Goal: Contribute content

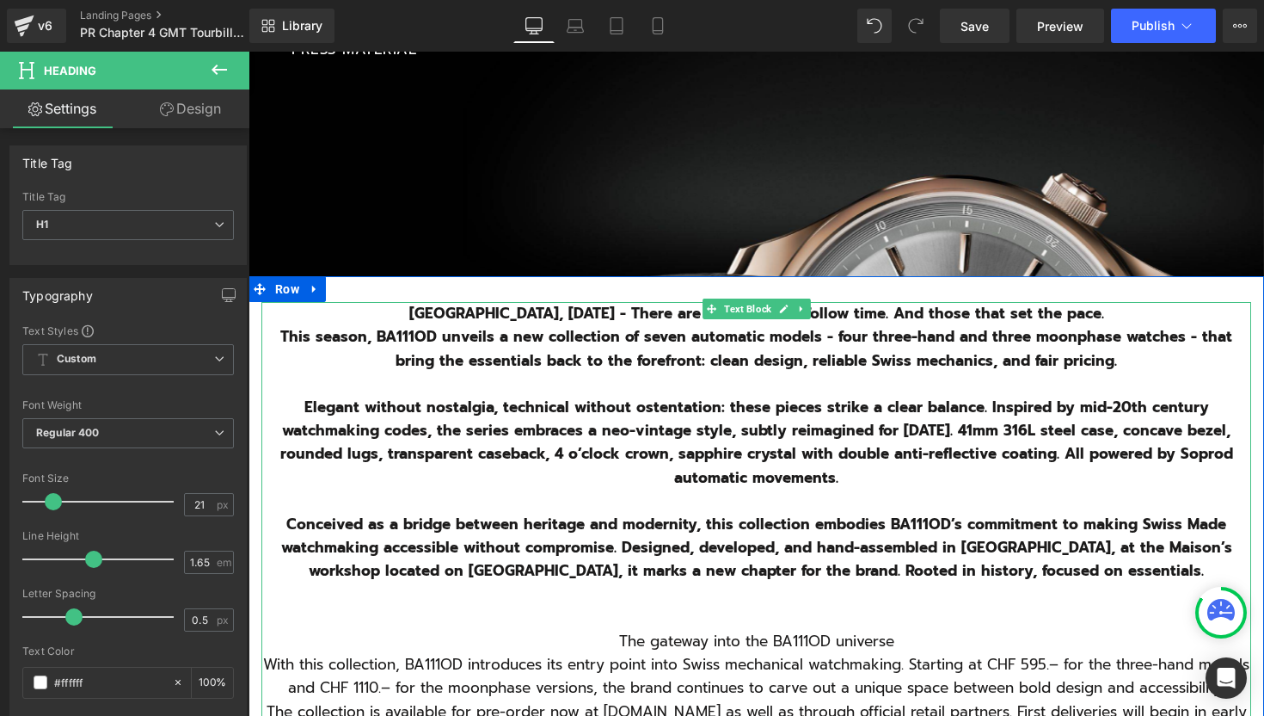
scroll to position [421, 0]
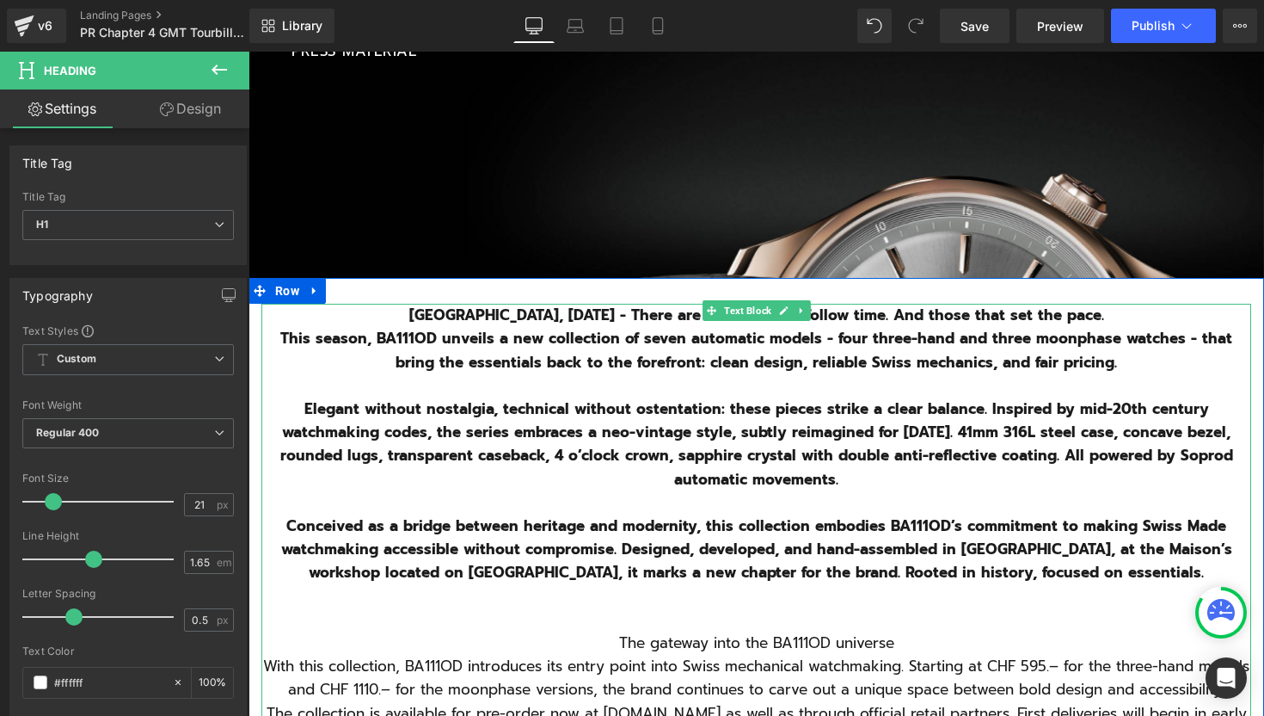
click at [946, 564] on b "Conceived as a bridge between heritage and modernity, this collection embodies …" at bounding box center [756, 548] width 951 height 69
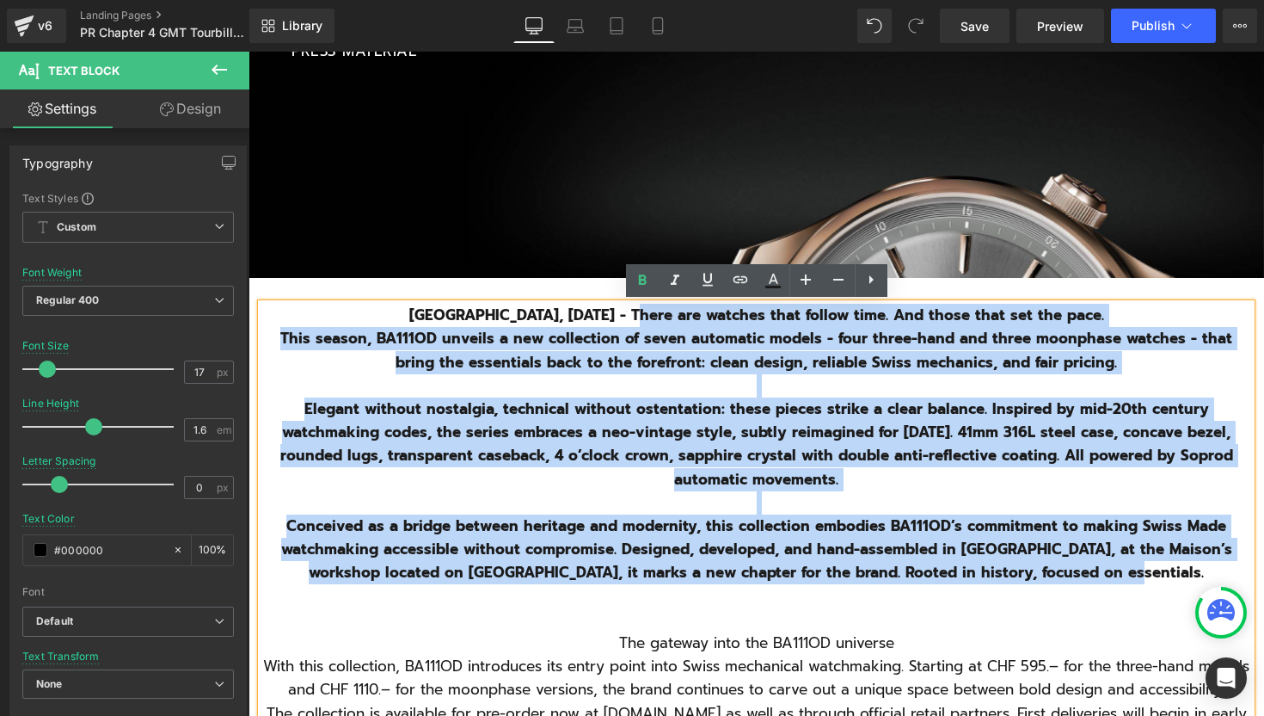
drag, startPoint x: 1151, startPoint y: 570, endPoint x: 636, endPoint y: 316, distance: 574.7
click at [636, 316] on div "[GEOGRAPHIC_DATA], [DATE] - There are watches that follow time. And those that …" at bounding box center [756, 549] width 990 height 491
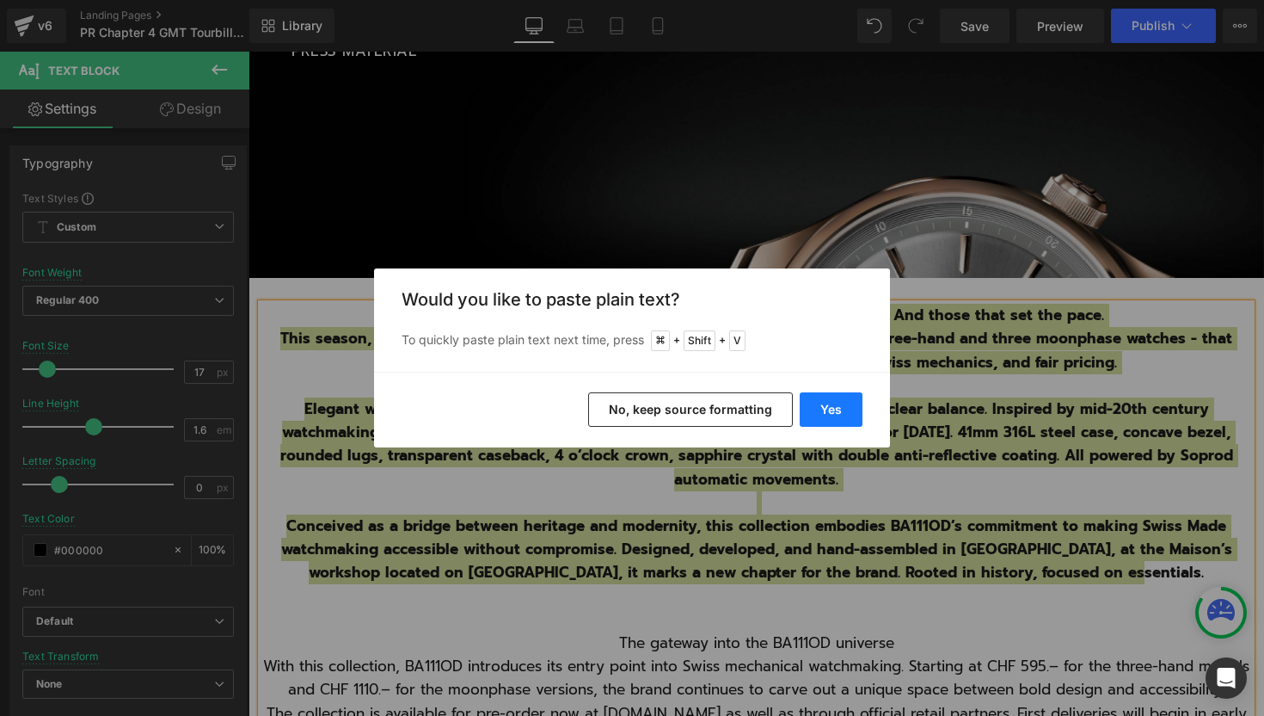
click at [833, 408] on button "Yes" at bounding box center [831, 409] width 63 height 34
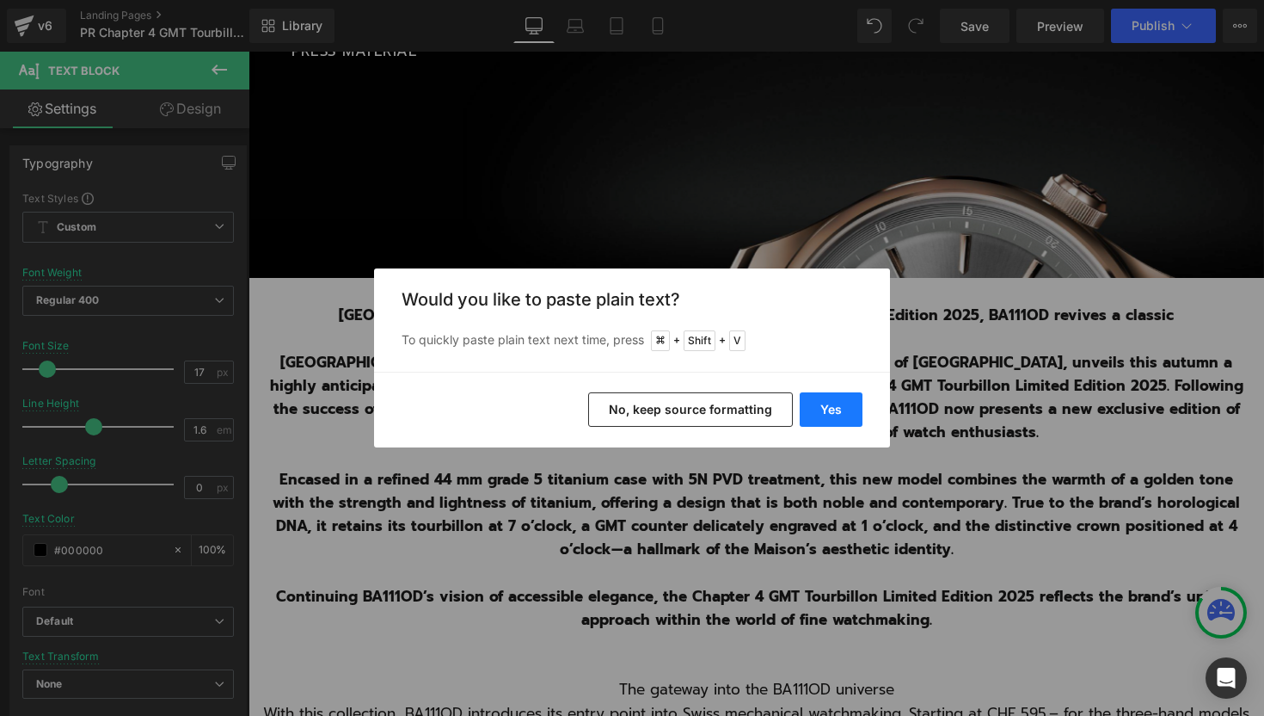
scroll to position [4744, 1016]
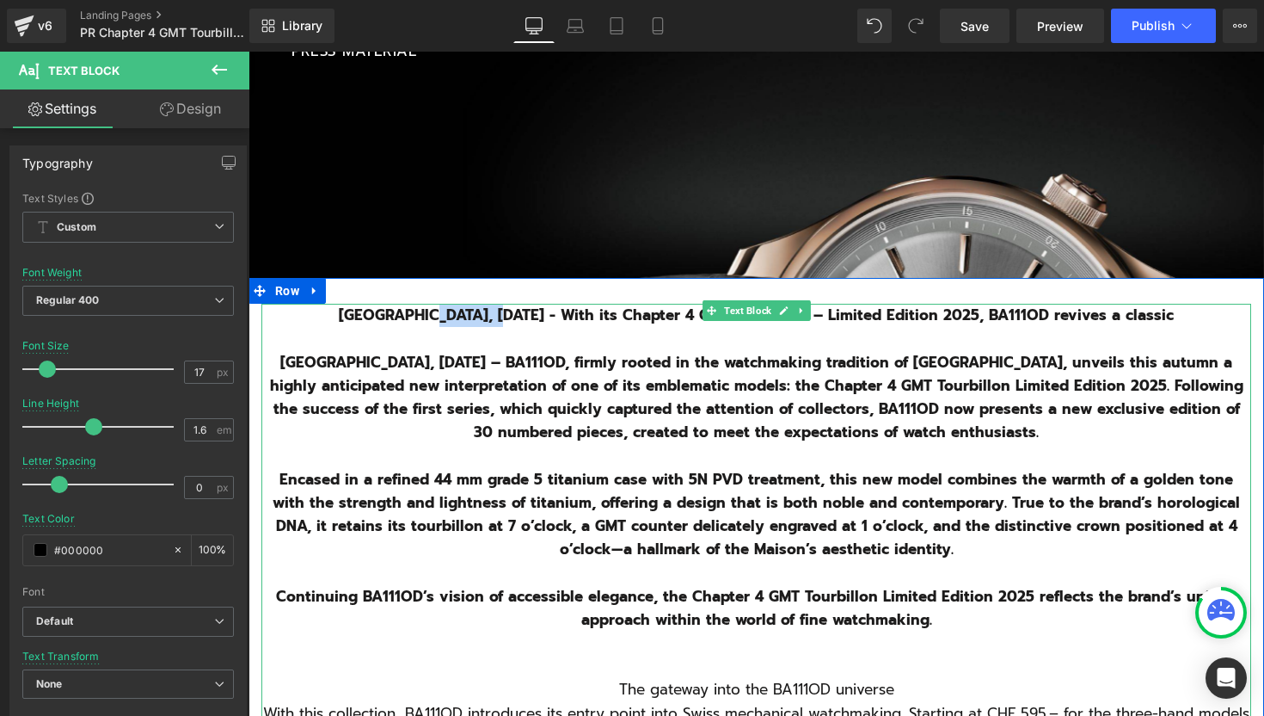
drag, startPoint x: 503, startPoint y: 314, endPoint x: 433, endPoint y: 317, distance: 70.6
click at [433, 317] on b "[GEOGRAPHIC_DATA], [DATE] - With its Chapter 4 GMT Tourbillon – Limited Edition…" at bounding box center [756, 315] width 835 height 22
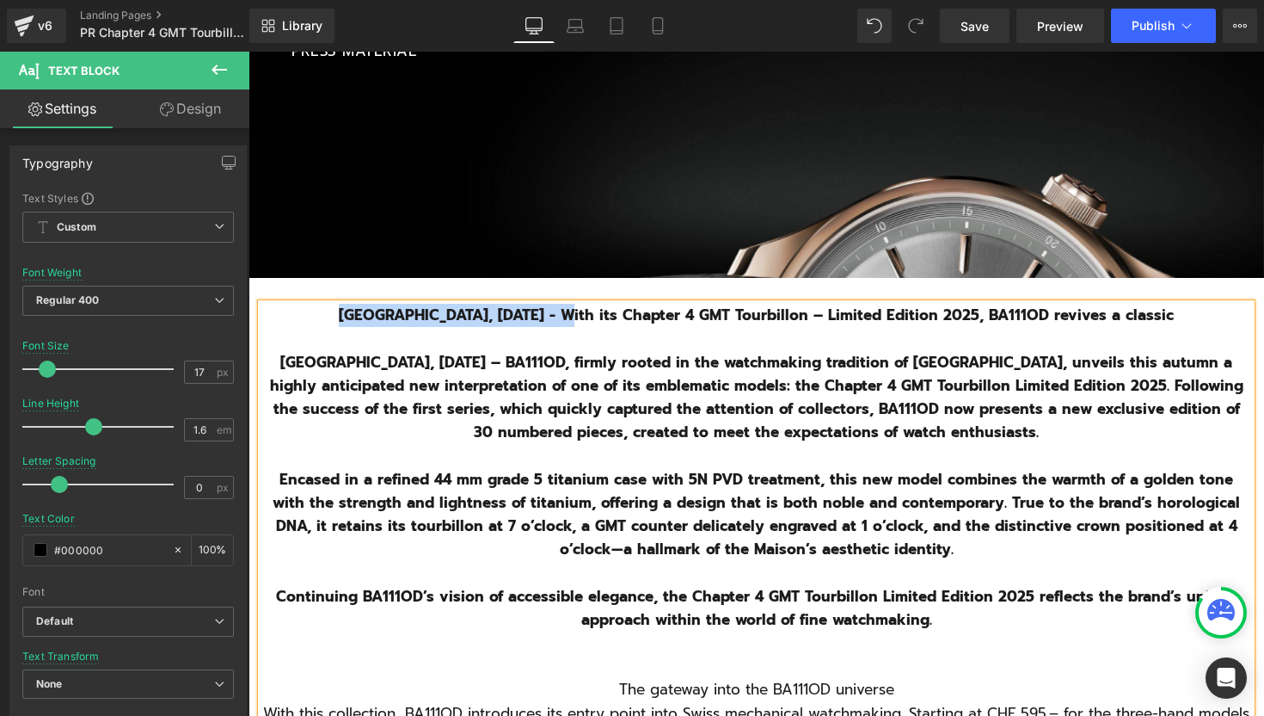
drag, startPoint x: 560, startPoint y: 314, endPoint x: 336, endPoint y: 307, distance: 223.7
click at [339, 307] on b "[GEOGRAPHIC_DATA], [DATE] - With its Chapter 4 GMT Tourbillon – Limited Edition…" at bounding box center [756, 315] width 835 height 22
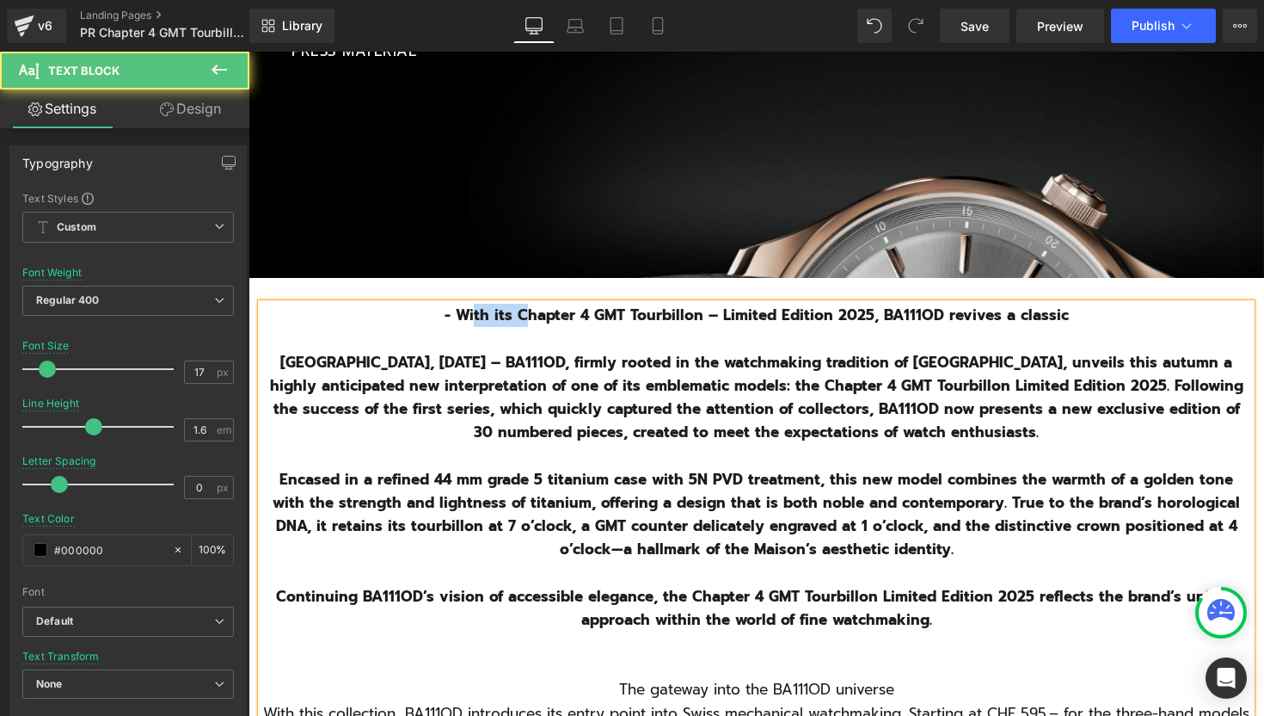
drag, startPoint x: 523, startPoint y: 311, endPoint x: 473, endPoint y: 311, distance: 49.9
click at [473, 311] on b "- With its Chapter 4 GMT Tourbillon – Limited Edition 2025, BA111OD revives a c…" at bounding box center [757, 315] width 624 height 22
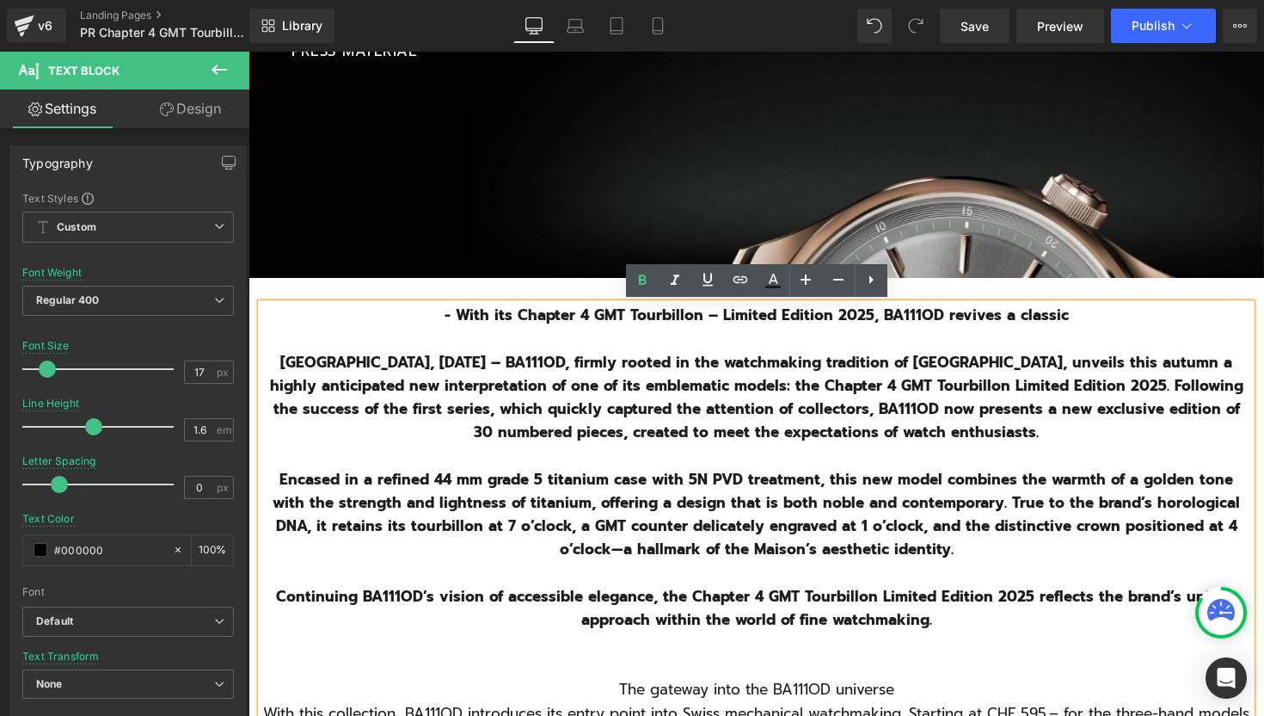
click at [465, 313] on b "- With its Chapter 4 GMT Tourbillon – Limited Edition 2025, BA111OD revives a c…" at bounding box center [757, 315] width 624 height 22
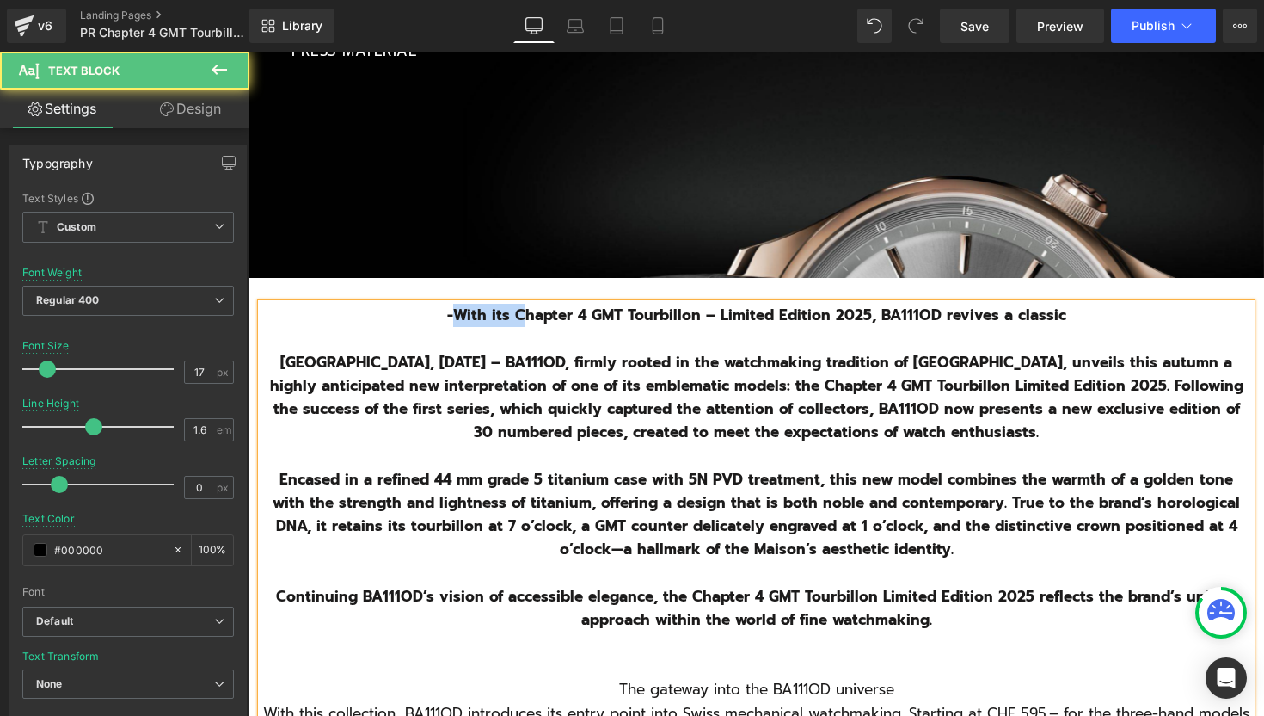
drag, startPoint x: 523, startPoint y: 313, endPoint x: 455, endPoint y: 316, distance: 68.0
click at [455, 316] on b "-With its Chapter 4 GMT Tourbillon – Limited Edition 2025, BA111OD revives a cl…" at bounding box center [756, 315] width 619 height 22
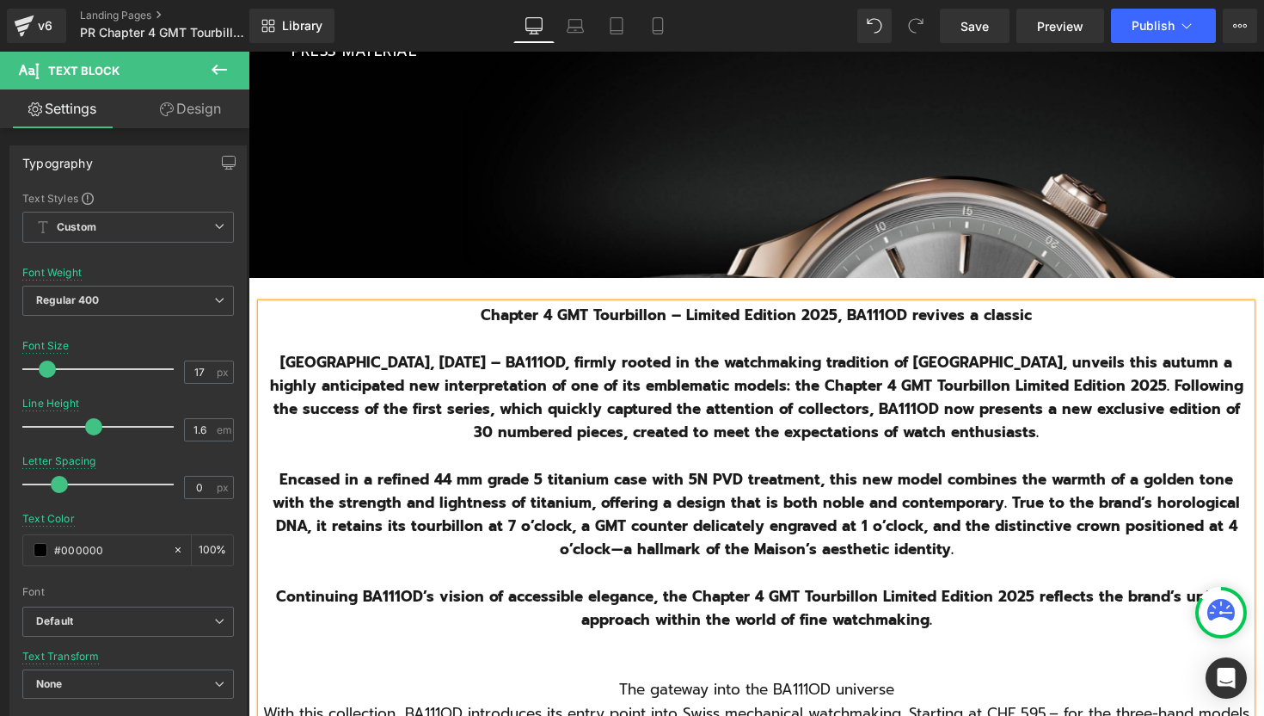
click at [993, 374] on b "[GEOGRAPHIC_DATA], [DATE] – BA111OD, firmly rooted in the watchmaking tradition…" at bounding box center [757, 397] width 974 height 93
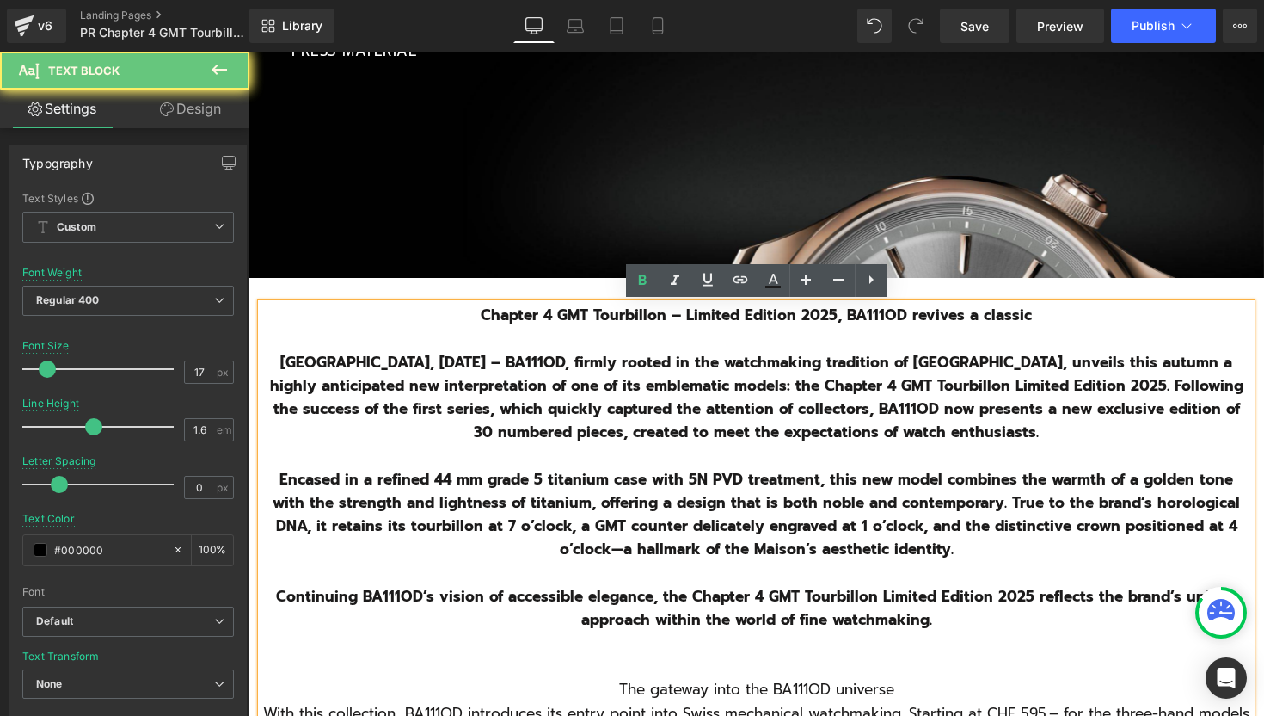
click at [1073, 327] on p at bounding box center [756, 338] width 990 height 23
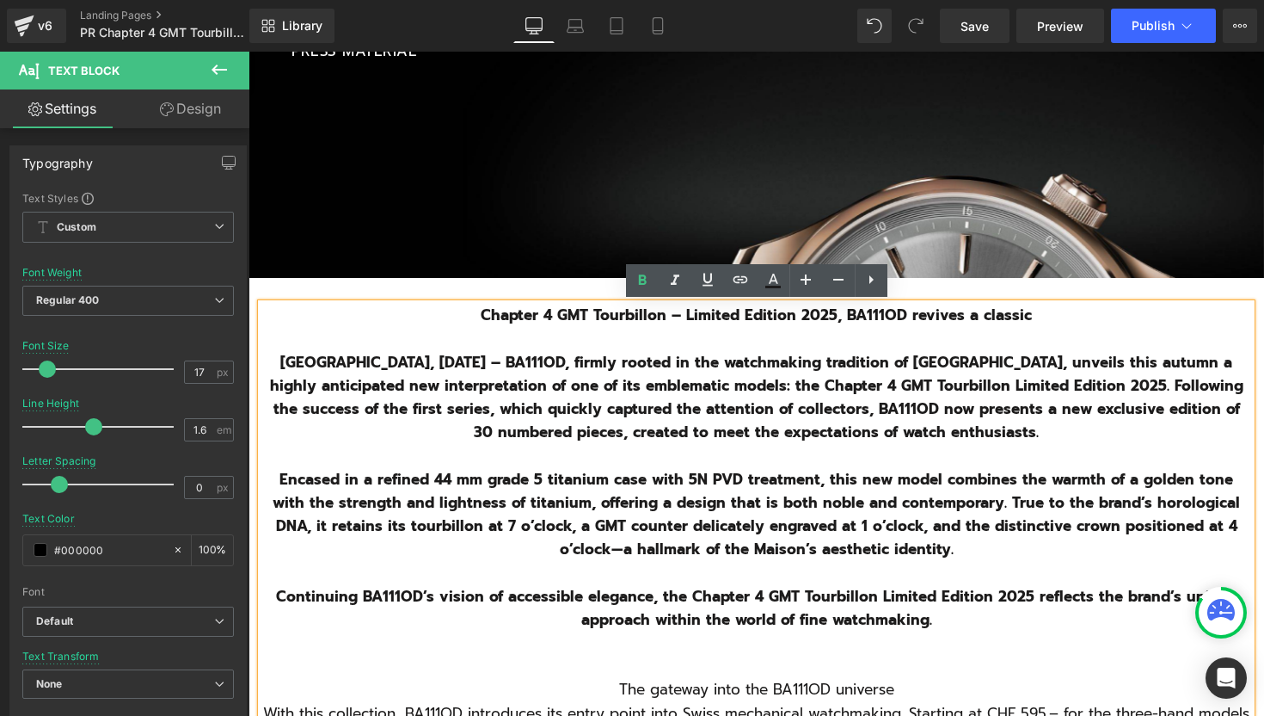
click at [532, 363] on b "[GEOGRAPHIC_DATA], [DATE] – BA111OD, firmly rooted in the watchmaking tradition…" at bounding box center [757, 397] width 974 height 93
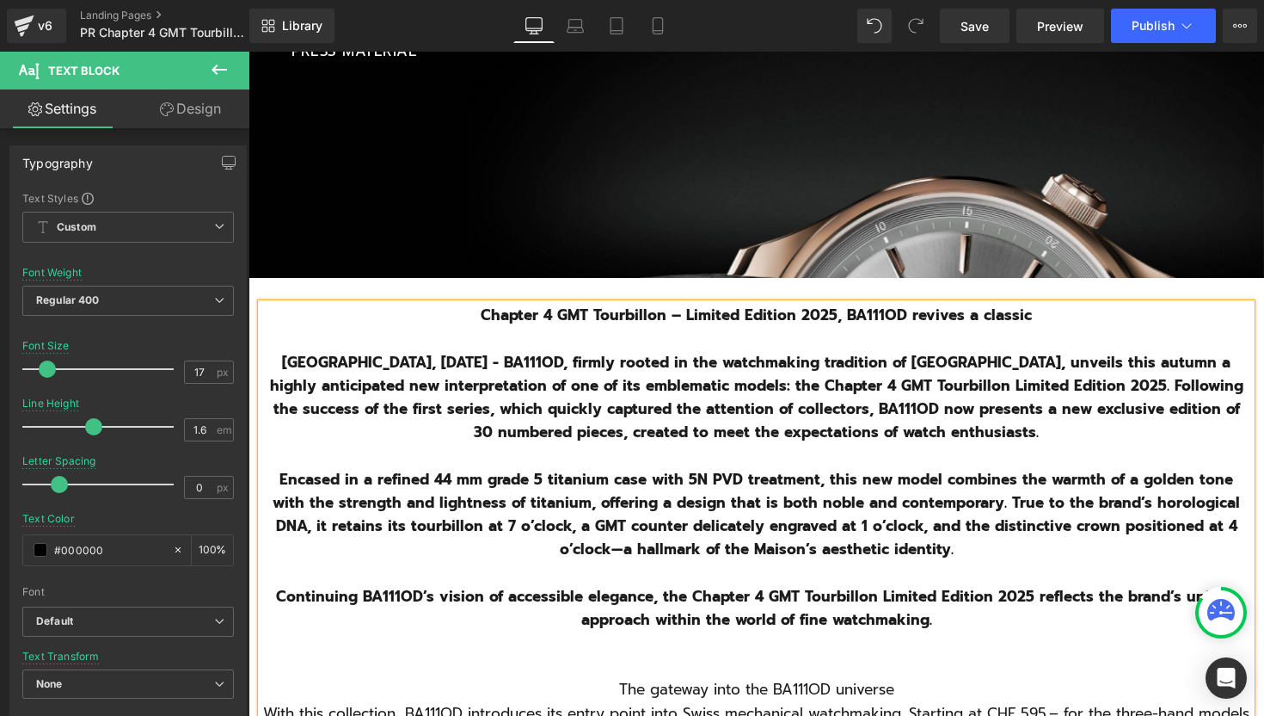
click at [685, 471] on b "Encased in a refined 44 mm grade 5 titanium case with 5N PVD treatment, this ne…" at bounding box center [757, 514] width 968 height 93
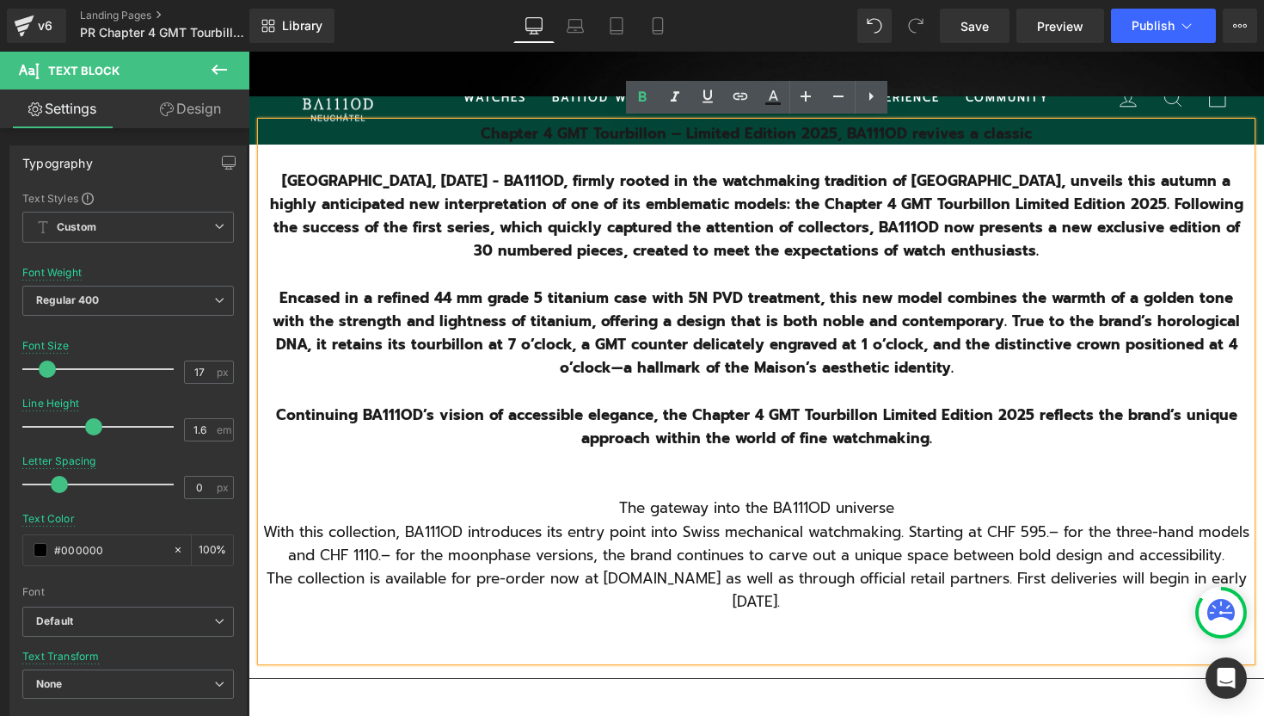
scroll to position [610, 0]
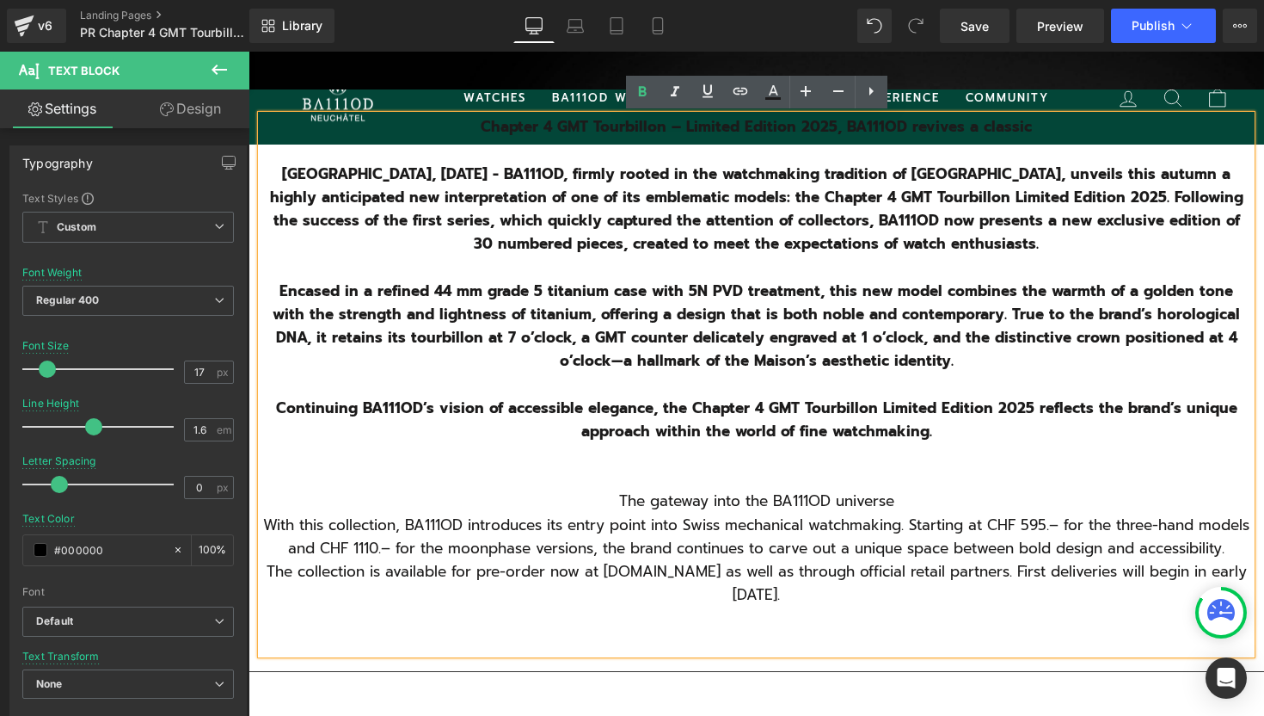
drag, startPoint x: 847, startPoint y: 627, endPoint x: 617, endPoint y: 500, distance: 263.3
click at [617, 499] on div "Chapter 4 GMT Tourbillon – Limited Edition 2025, BA111OD revives a classic [GEO…" at bounding box center [756, 384] width 990 height 538
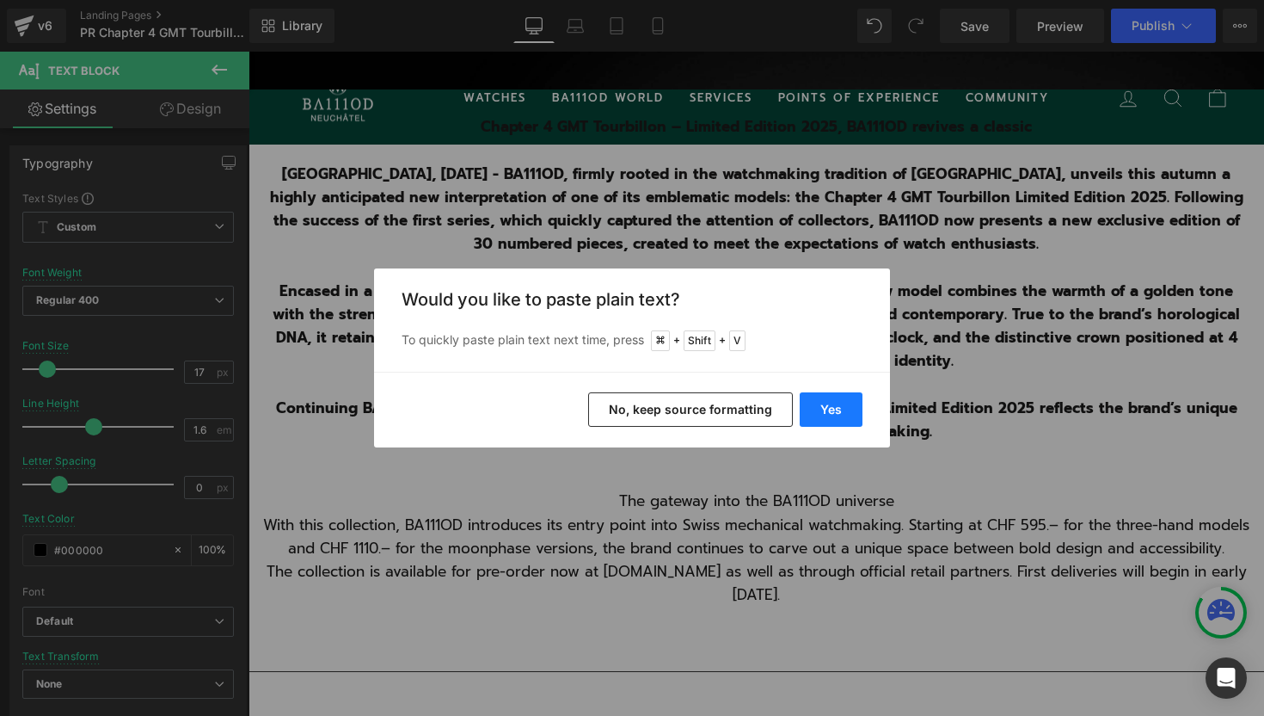
click at [827, 407] on button "Yes" at bounding box center [831, 409] width 63 height 34
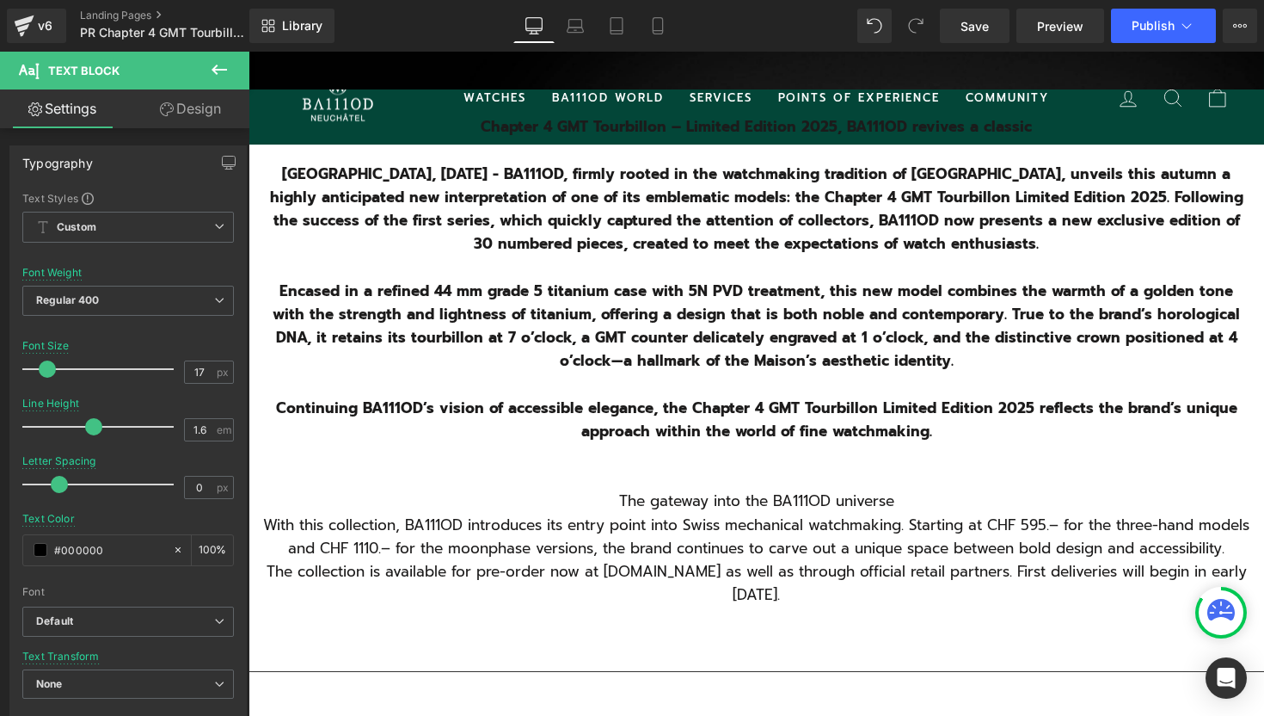
scroll to position [8, 9]
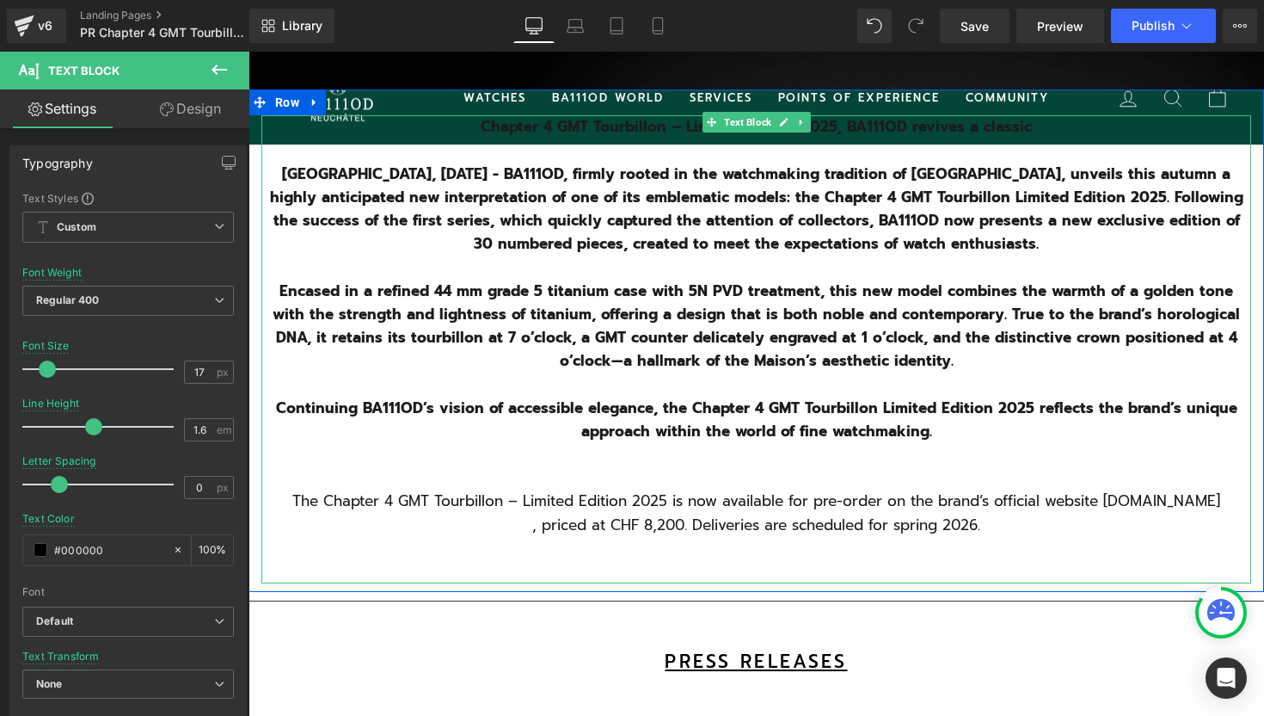
click at [977, 523] on p ", priced at CHF 8,200. Deliveries are scheduled for spring 2026." at bounding box center [756, 524] width 990 height 23
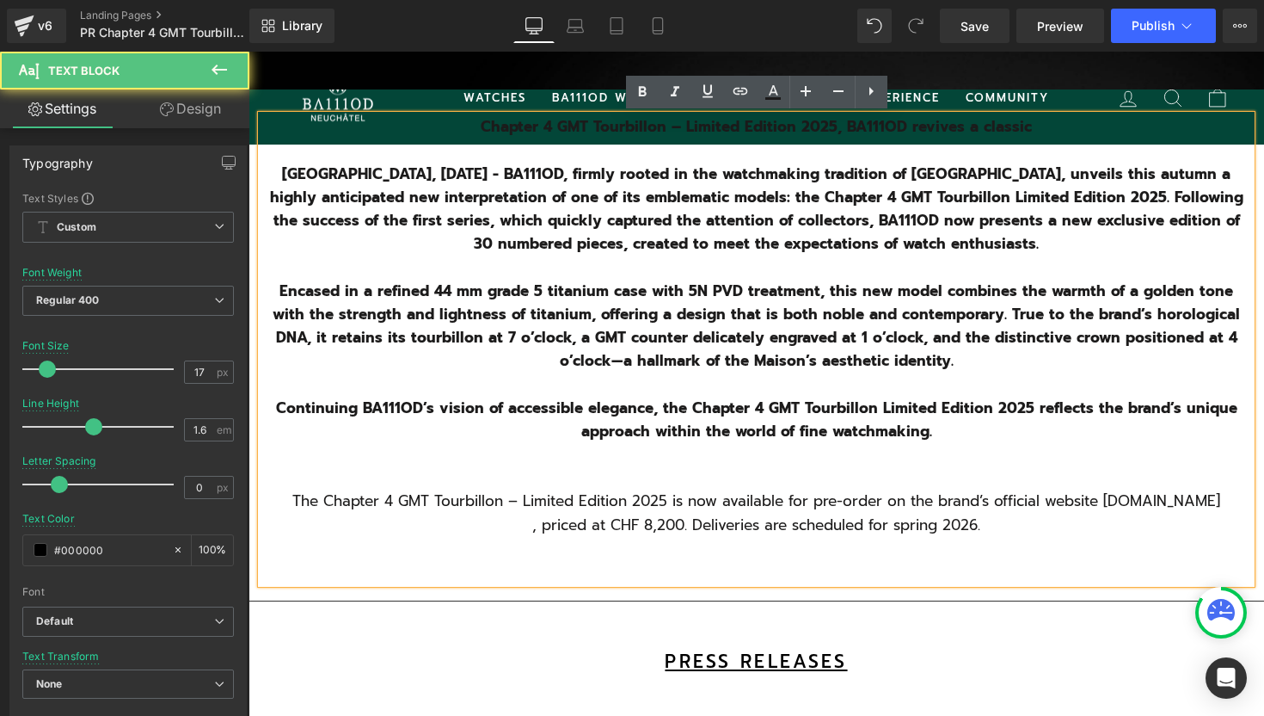
click at [532, 529] on p ", priced at CHF 8,200. Deliveries are scheduled for spring 2026." at bounding box center [756, 524] width 990 height 23
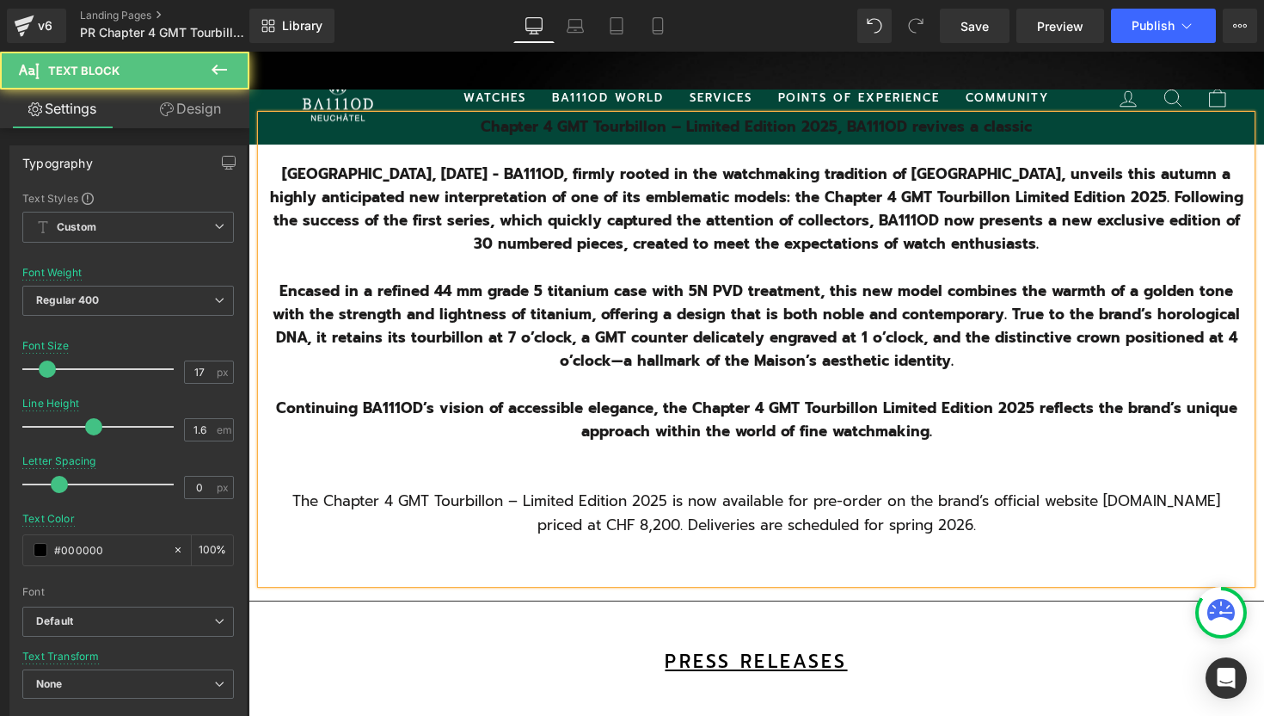
click at [903, 519] on p "priced at CHF 8,200. Deliveries are scheduled for spring 2026." at bounding box center [756, 524] width 990 height 23
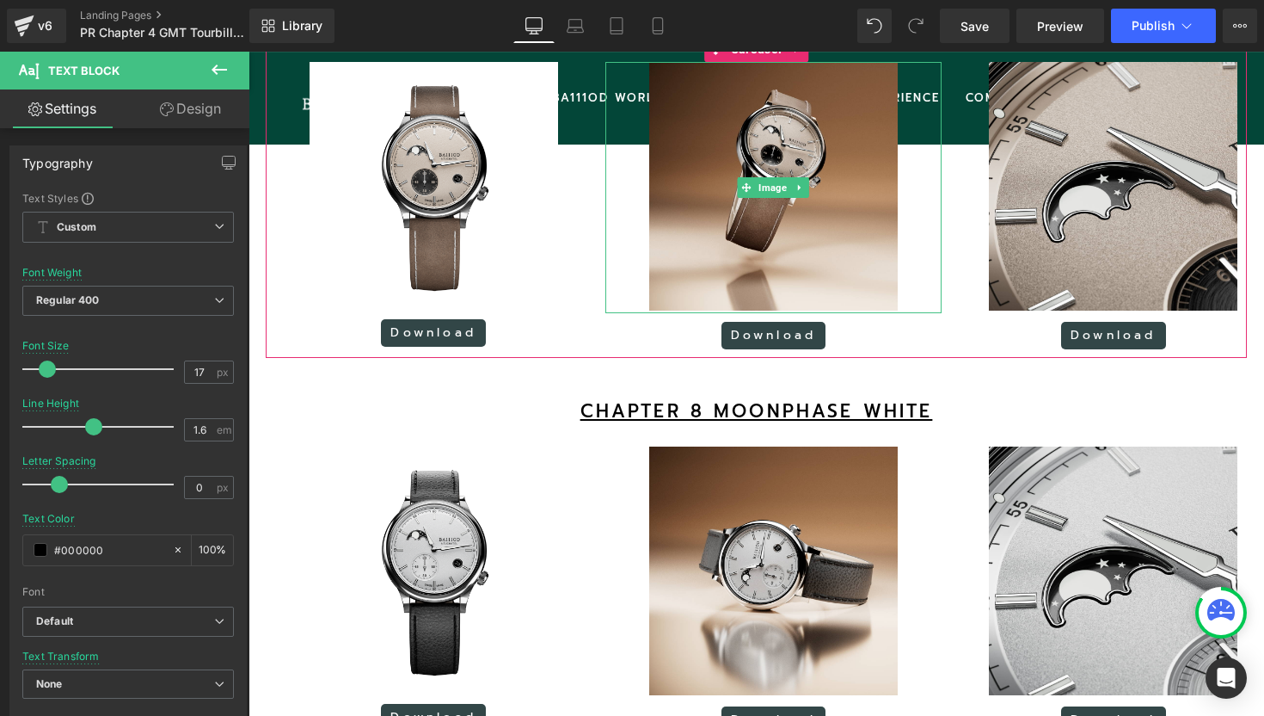
scroll to position [1420, 0]
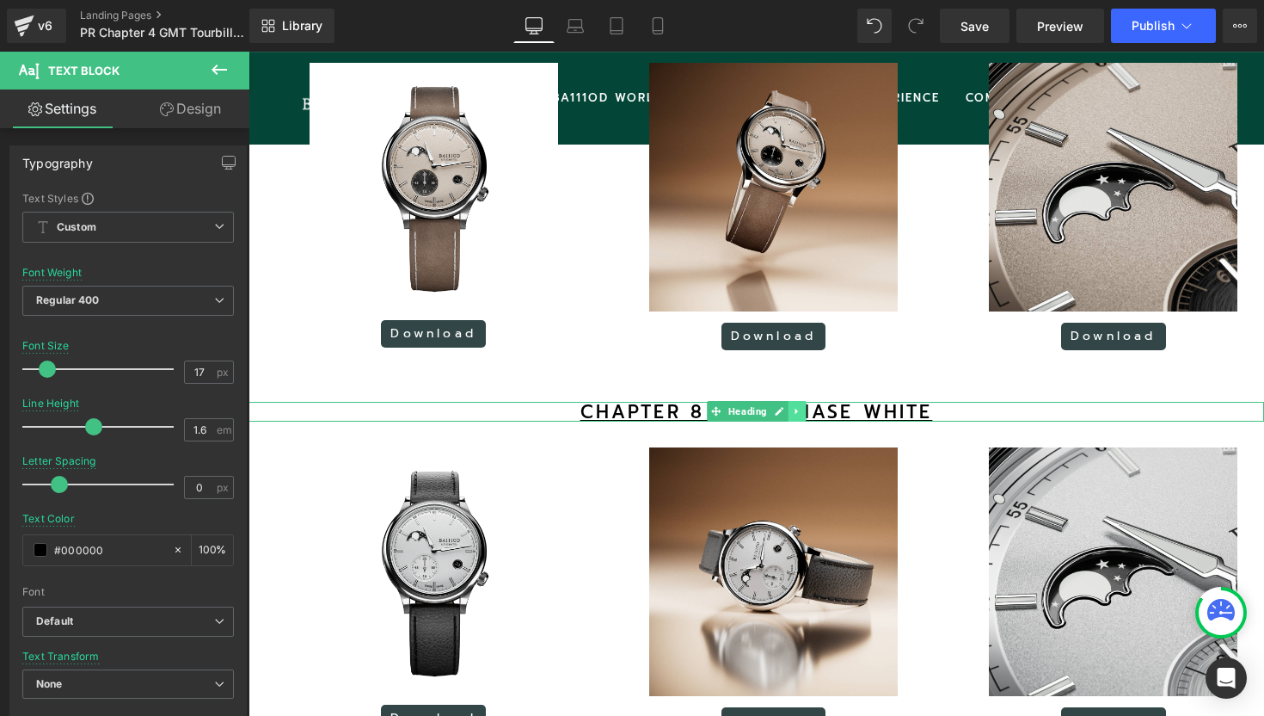
click at [799, 412] on icon at bounding box center [796, 411] width 9 height 10
click at [805, 409] on icon at bounding box center [806, 411] width 9 height 9
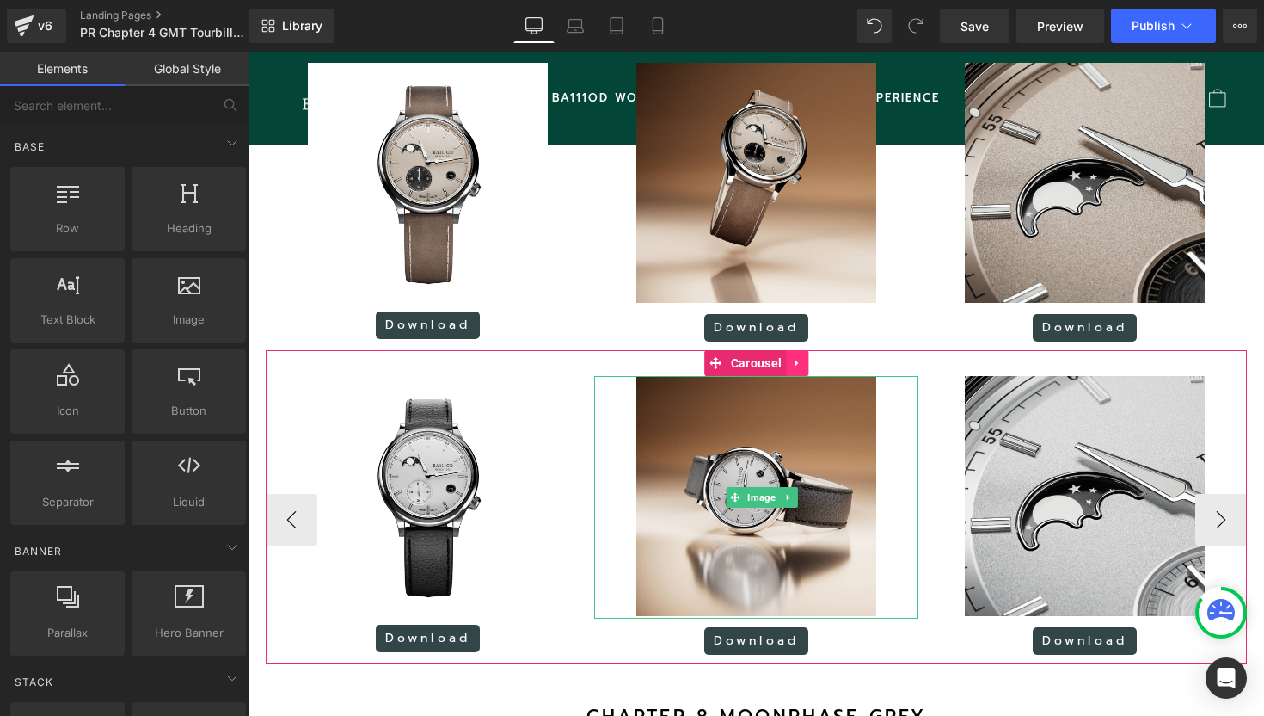
scroll to position [4528, 1016]
click at [795, 364] on icon at bounding box center [796, 364] width 3 height 8
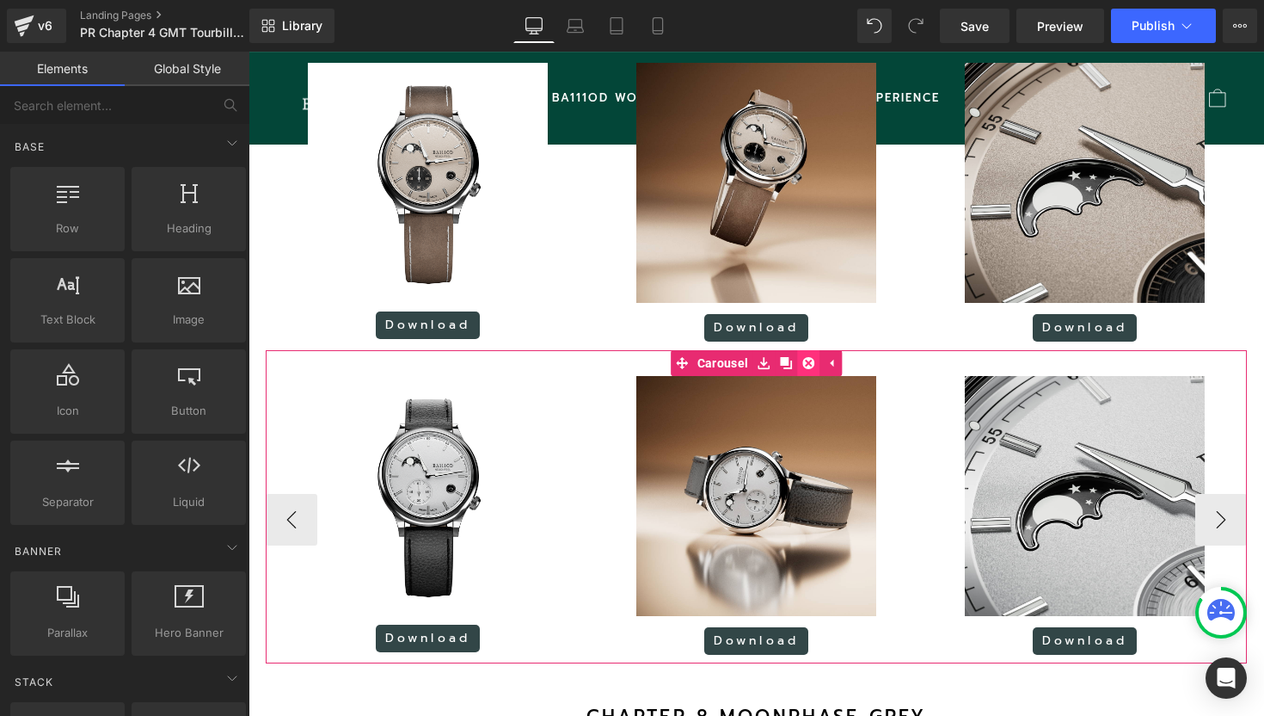
click at [805, 363] on icon at bounding box center [808, 363] width 12 height 12
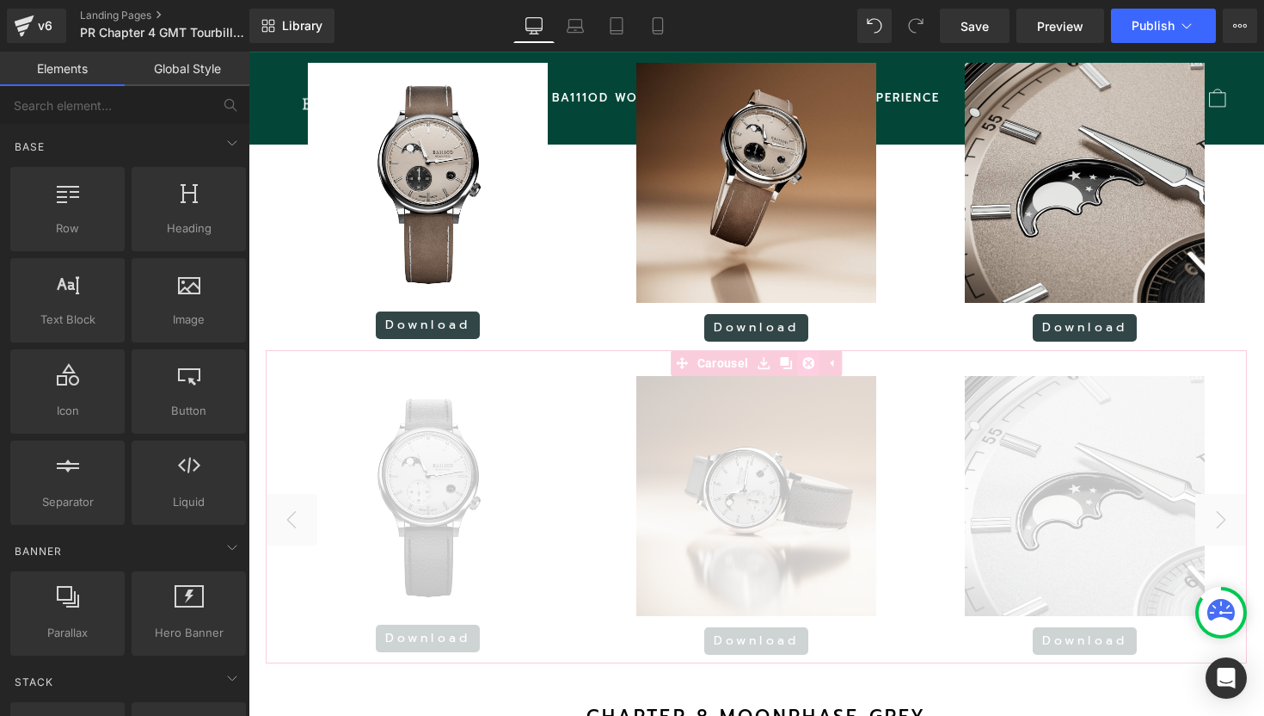
scroll to position [4215, 1016]
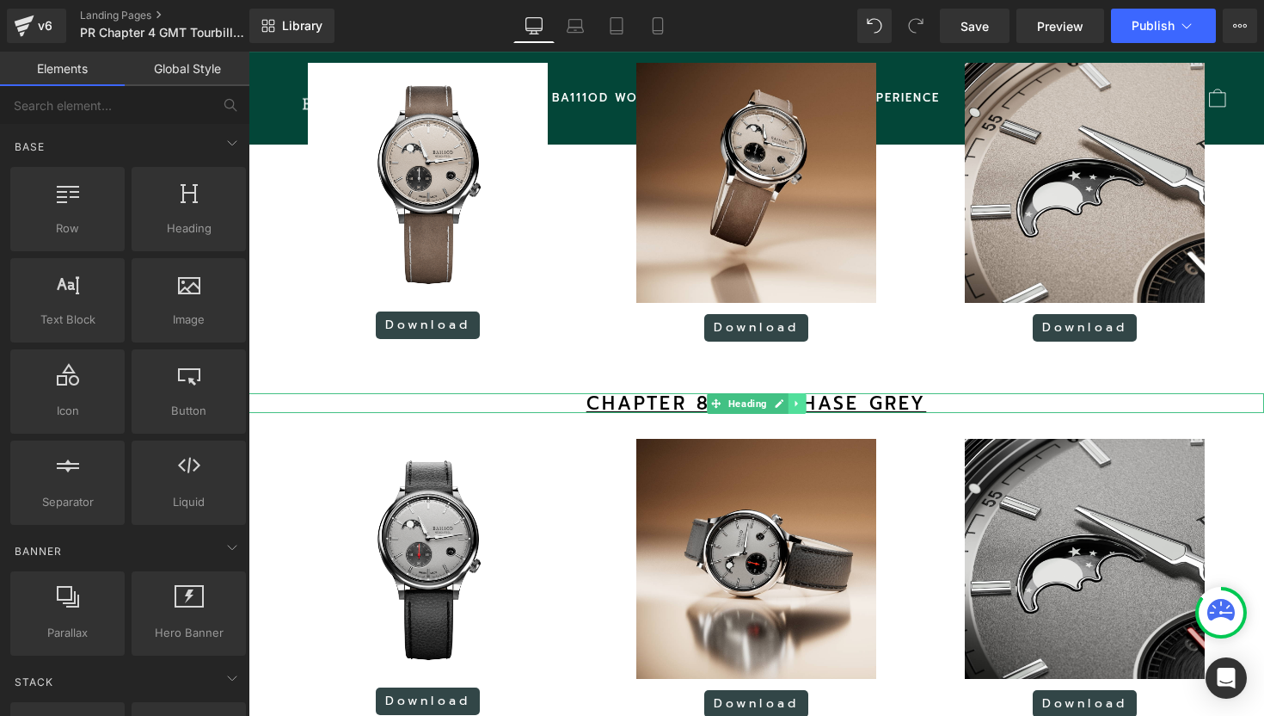
click at [796, 406] on icon at bounding box center [796, 403] width 9 height 10
click at [808, 404] on icon at bounding box center [806, 402] width 9 height 9
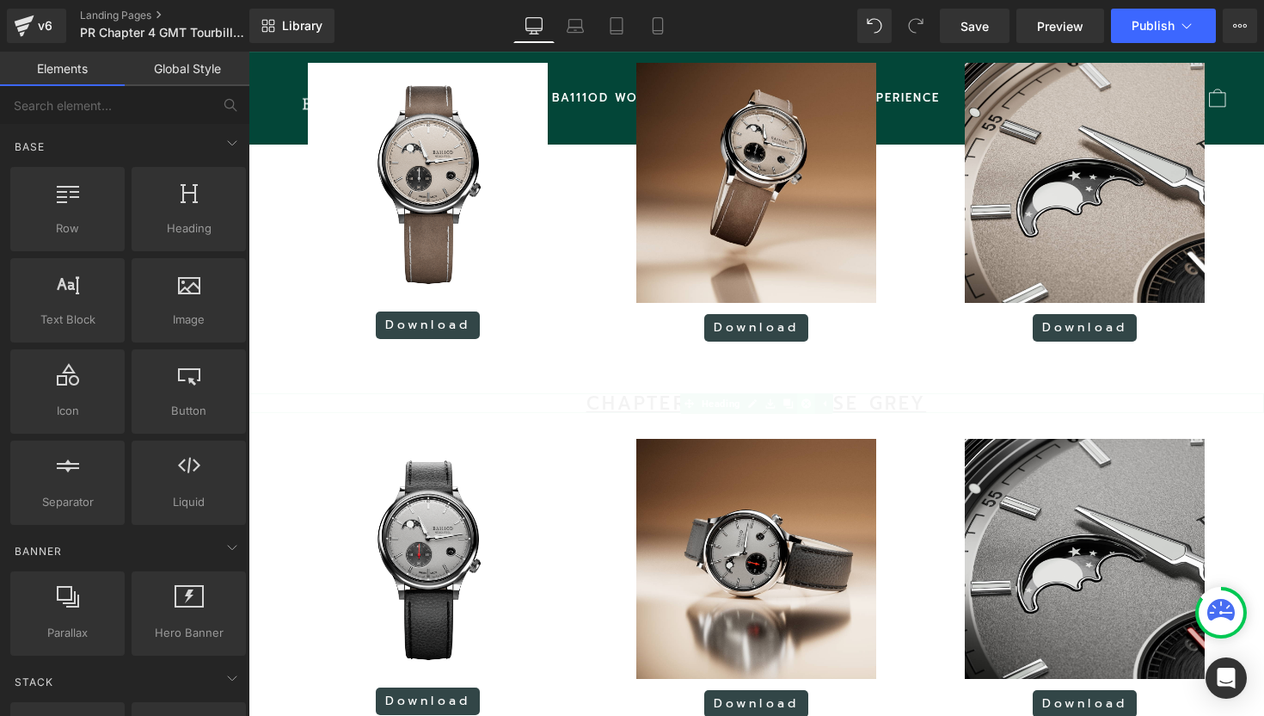
scroll to position [4153, 1016]
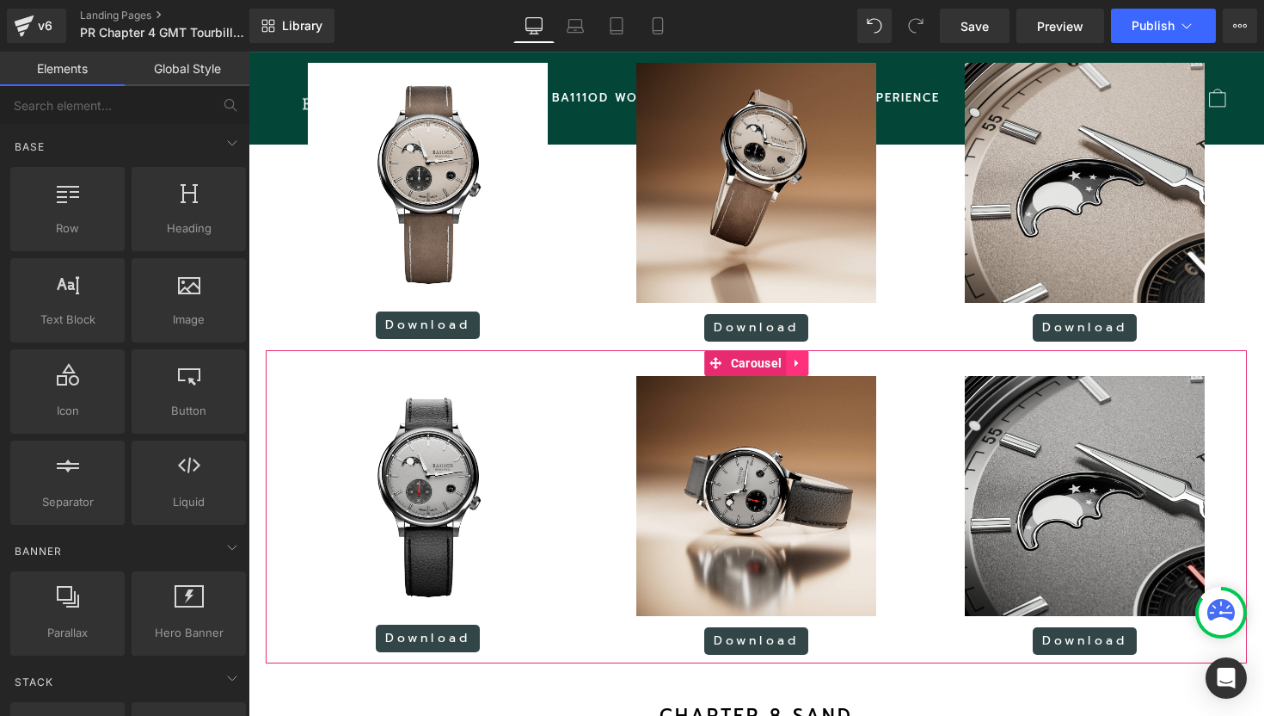
click at [801, 363] on icon at bounding box center [797, 363] width 12 height 13
click at [802, 366] on icon at bounding box center [808, 363] width 12 height 13
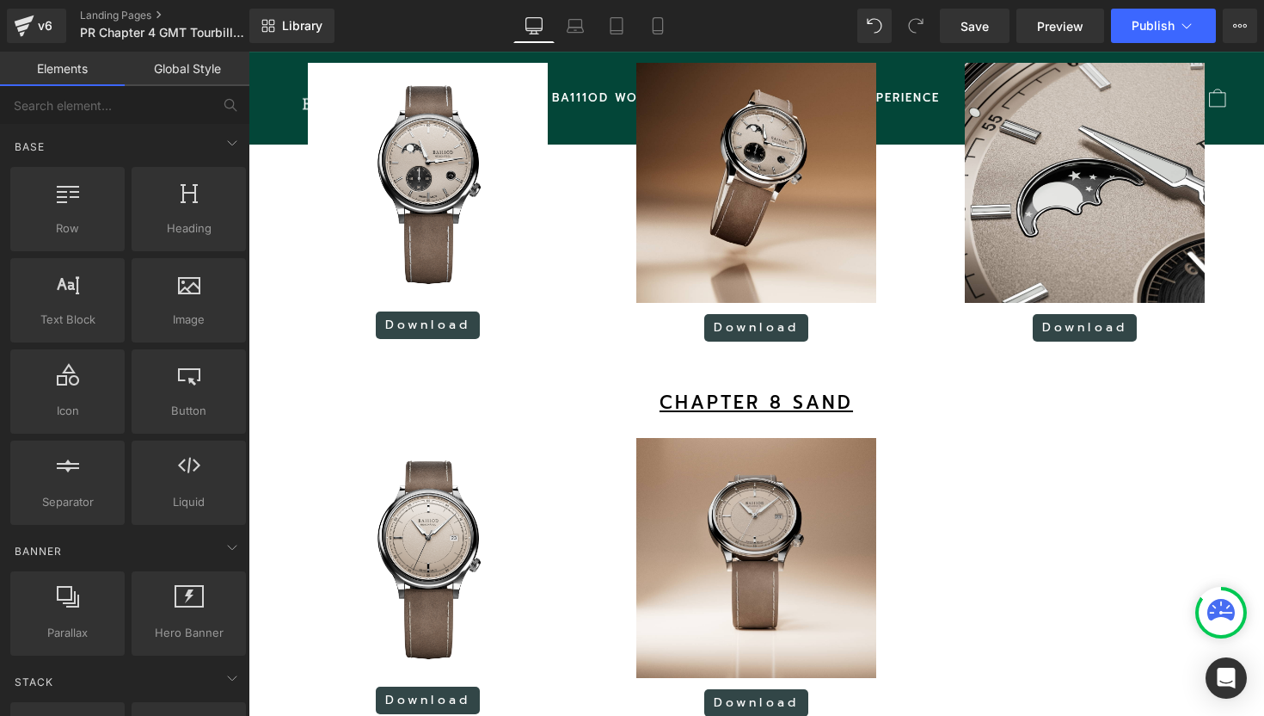
scroll to position [9, 9]
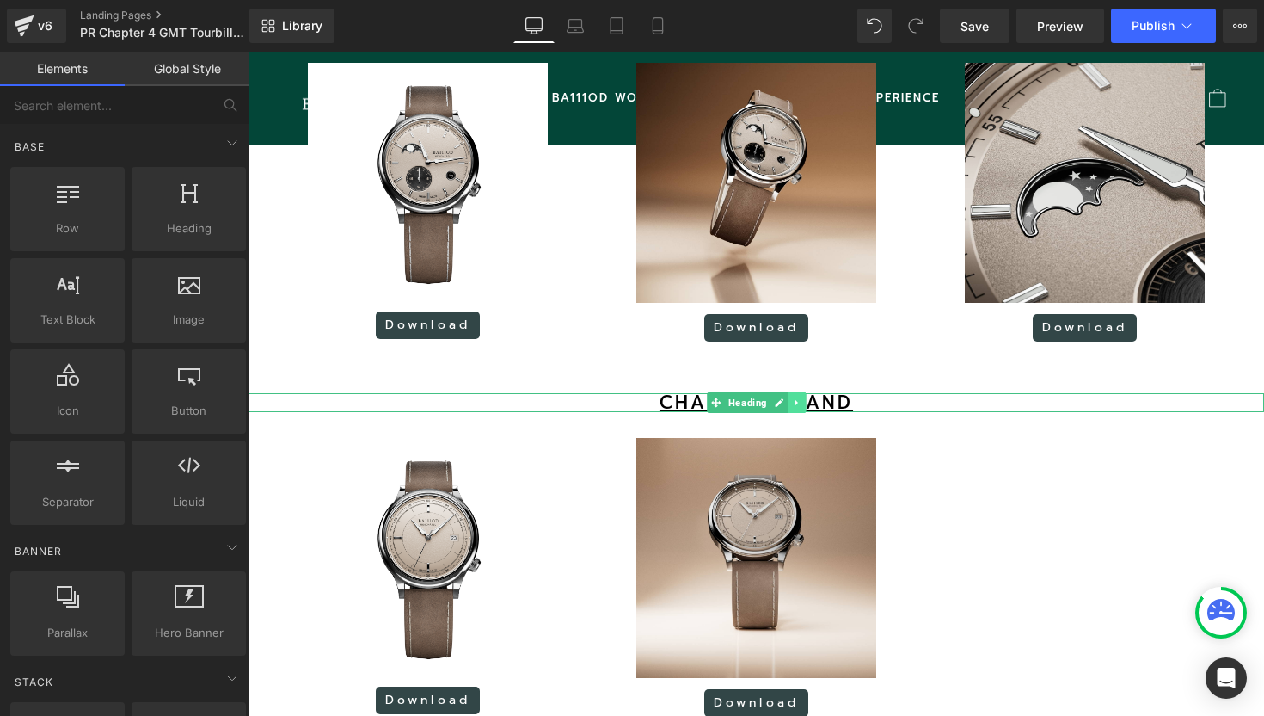
click at [797, 404] on icon at bounding box center [796, 402] width 9 height 10
click at [806, 404] on icon at bounding box center [806, 401] width 9 height 9
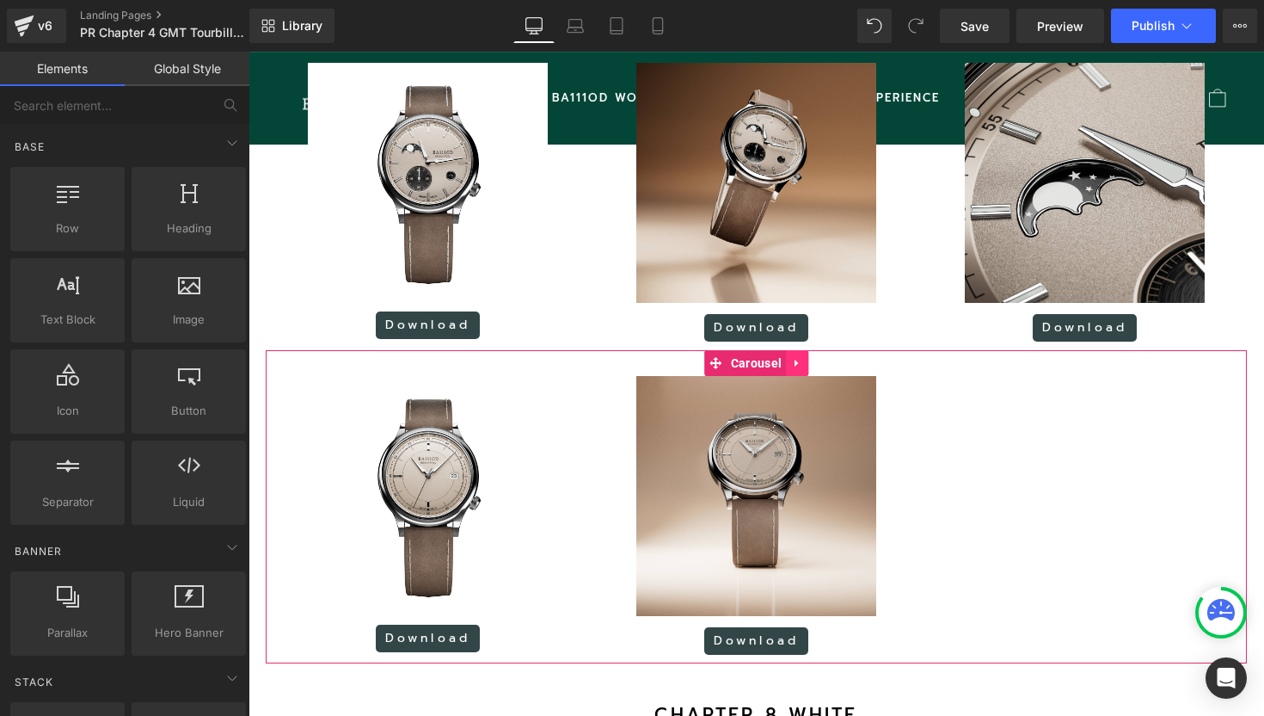
click at [799, 361] on icon at bounding box center [797, 363] width 12 height 13
click at [807, 367] on icon at bounding box center [808, 363] width 12 height 12
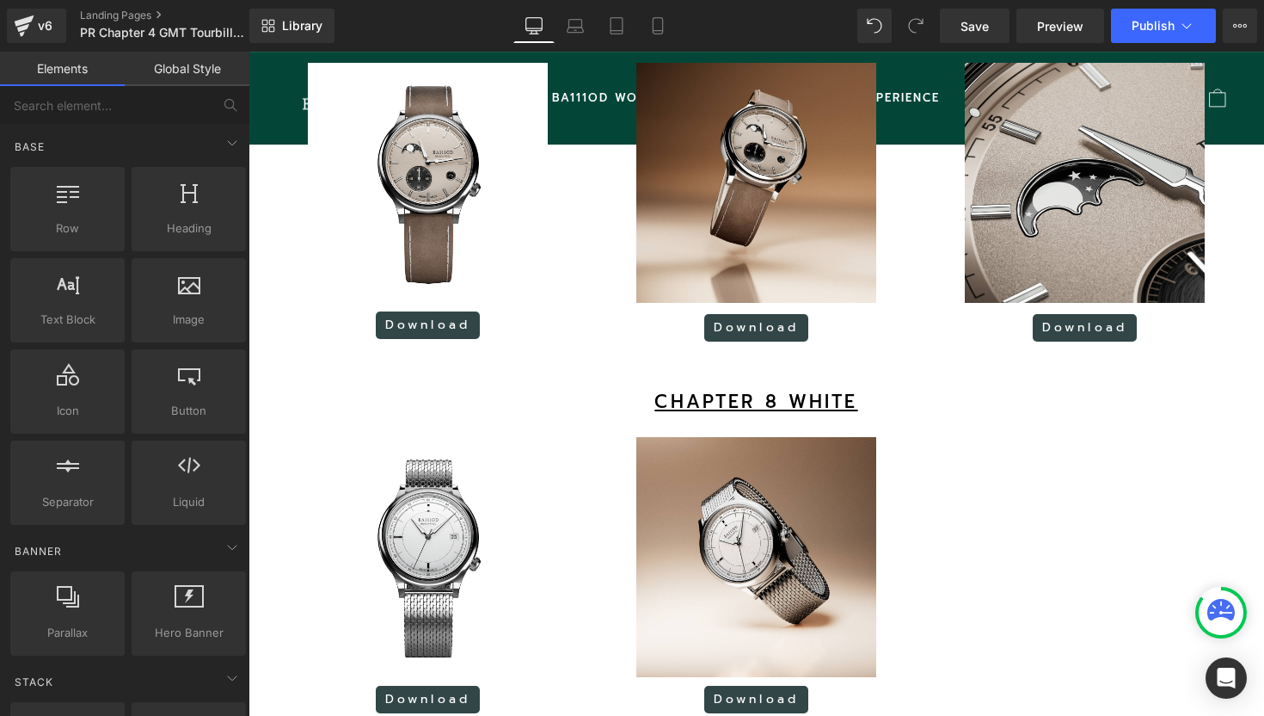
scroll to position [3465, 1016]
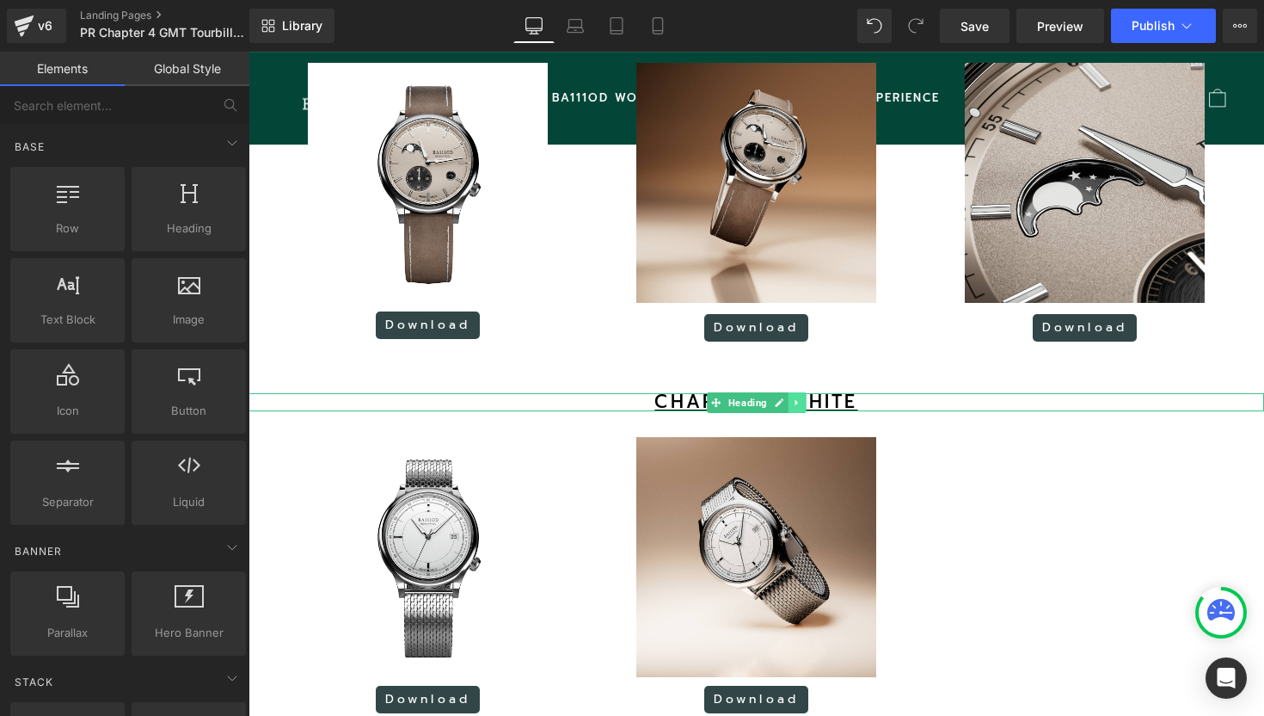
click at [802, 402] on link at bounding box center [797, 402] width 18 height 21
click at [802, 402] on icon at bounding box center [806, 401] width 9 height 9
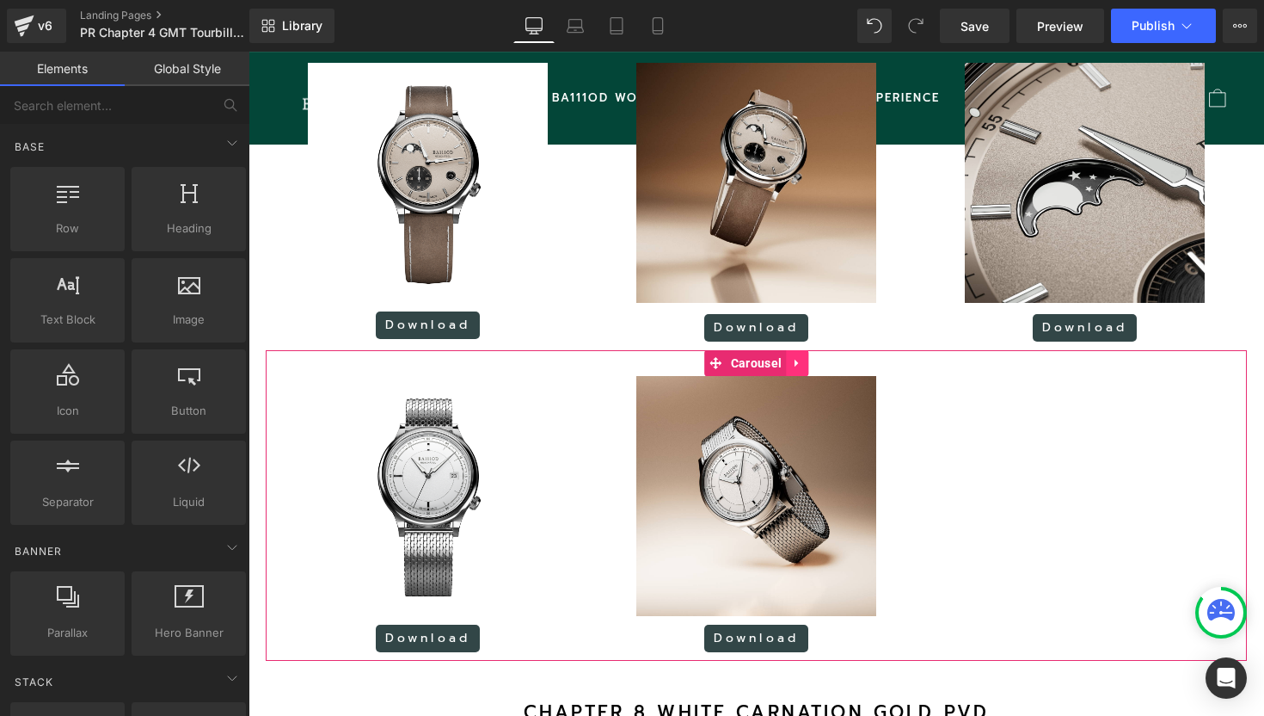
click at [795, 366] on icon at bounding box center [797, 363] width 12 height 13
click at [808, 360] on icon at bounding box center [808, 363] width 12 height 12
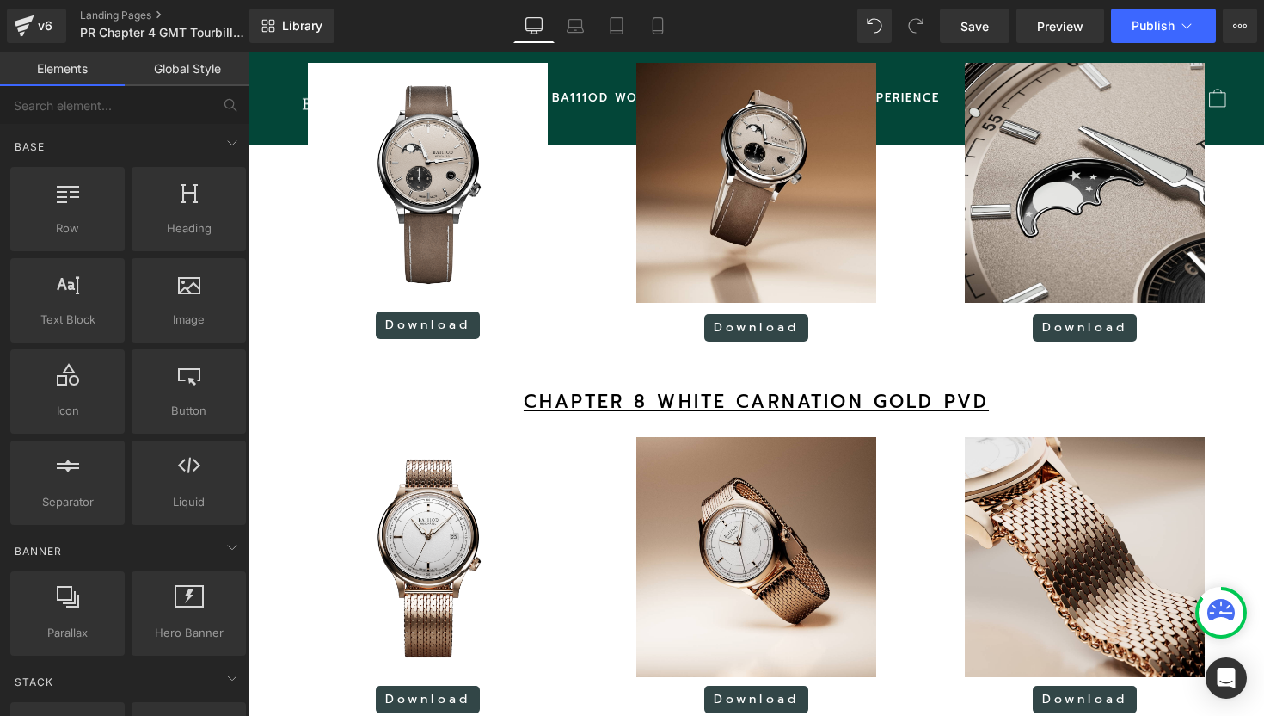
scroll to position [9, 9]
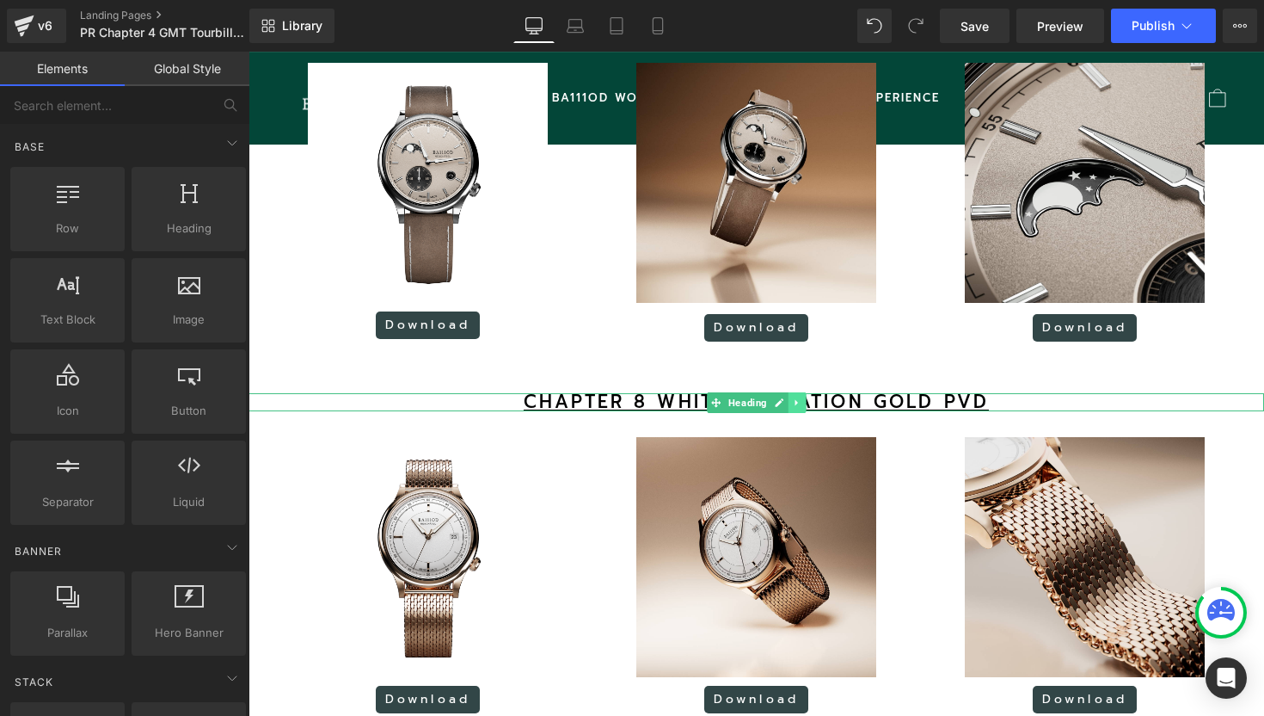
click at [803, 400] on link at bounding box center [797, 402] width 18 height 21
click at [803, 400] on icon at bounding box center [806, 402] width 9 height 10
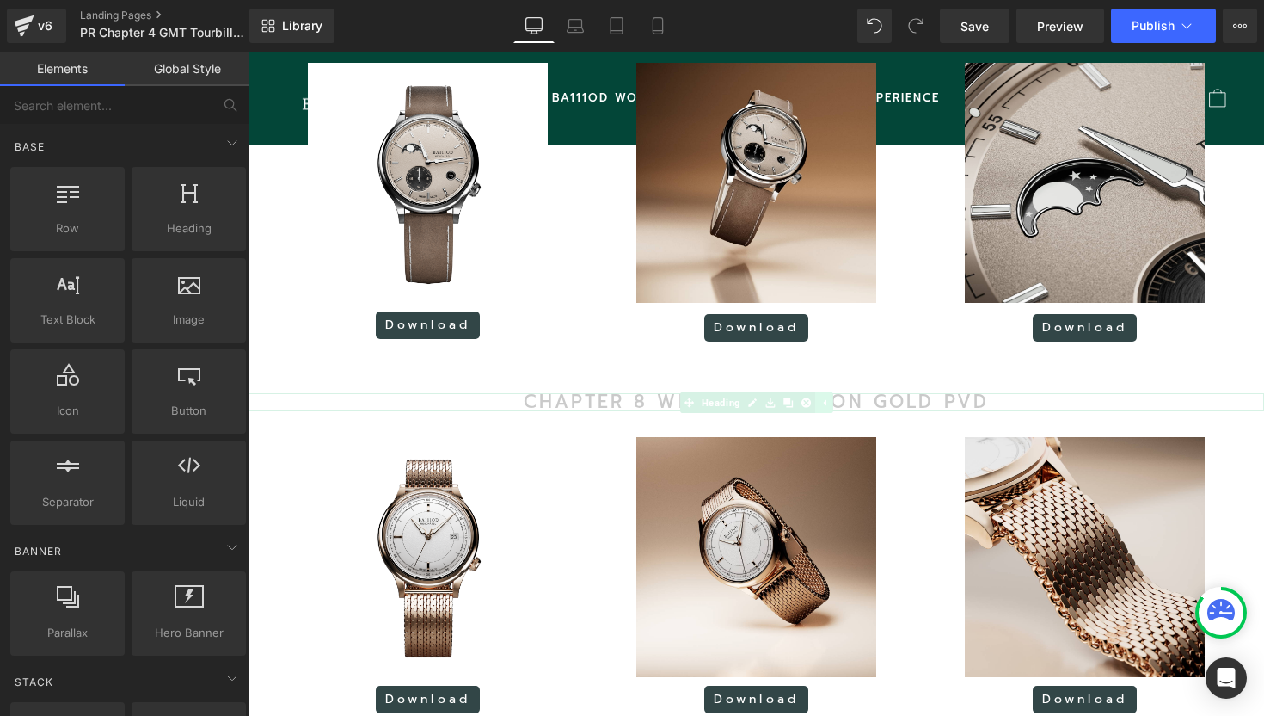
scroll to position [3032, 1016]
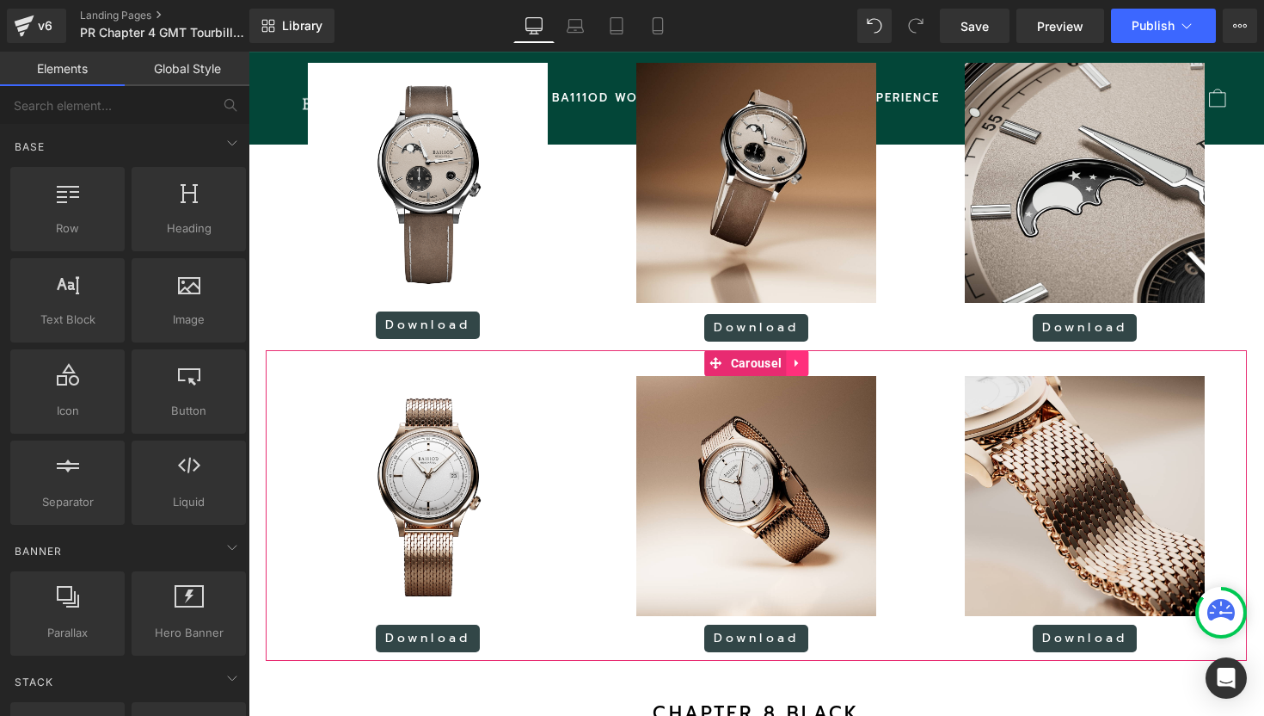
click at [798, 358] on icon at bounding box center [797, 363] width 12 height 13
click at [807, 360] on icon at bounding box center [808, 363] width 12 height 12
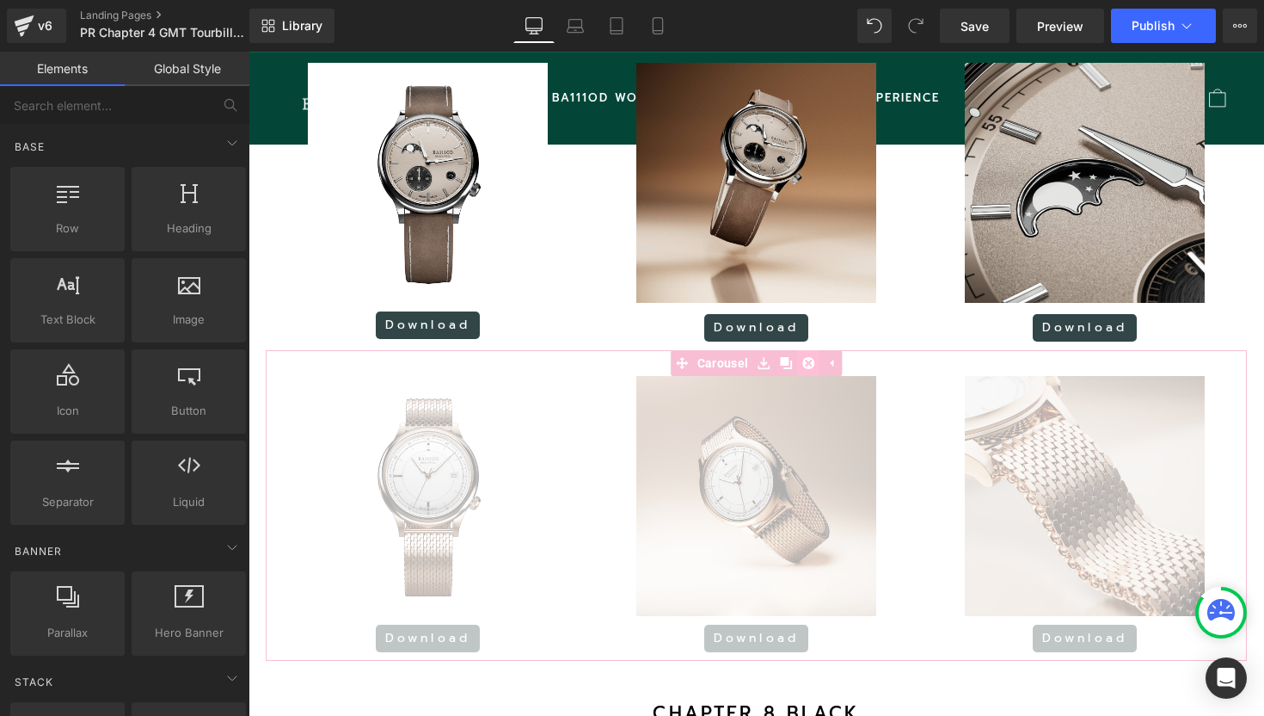
scroll to position [2722, 1016]
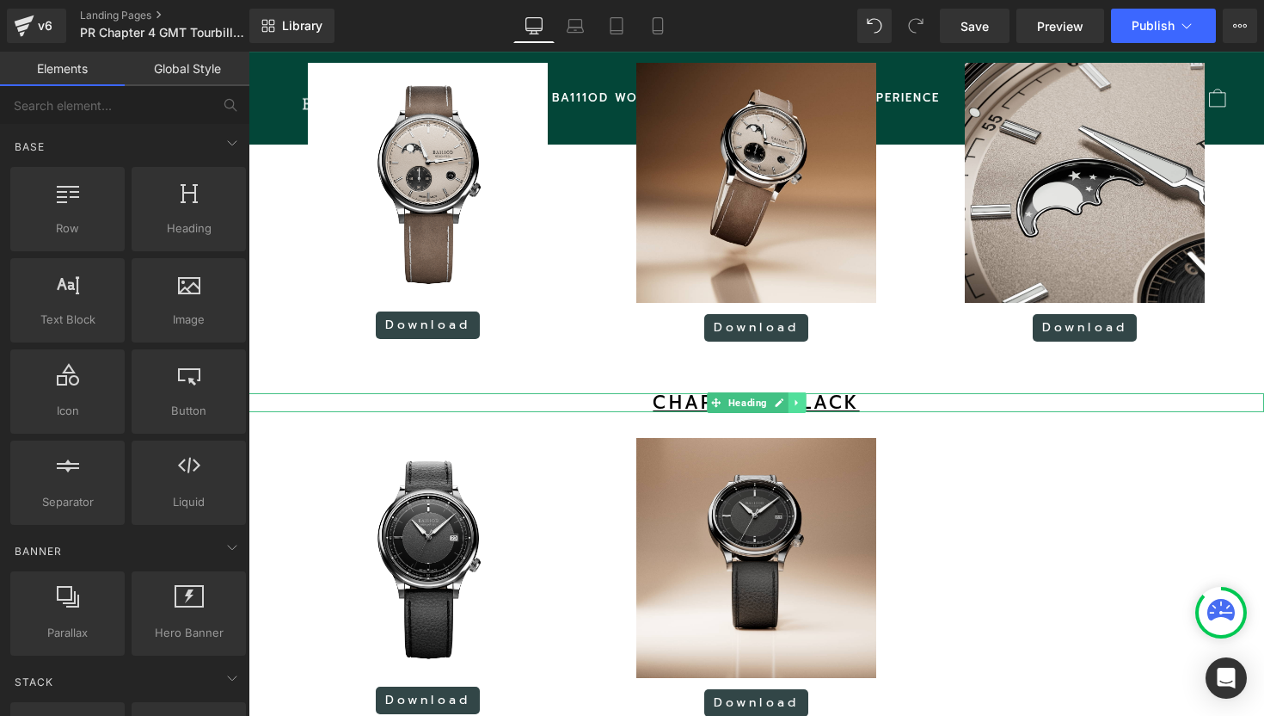
click at [796, 404] on icon at bounding box center [796, 402] width 9 height 10
click at [802, 404] on icon at bounding box center [806, 401] width 9 height 9
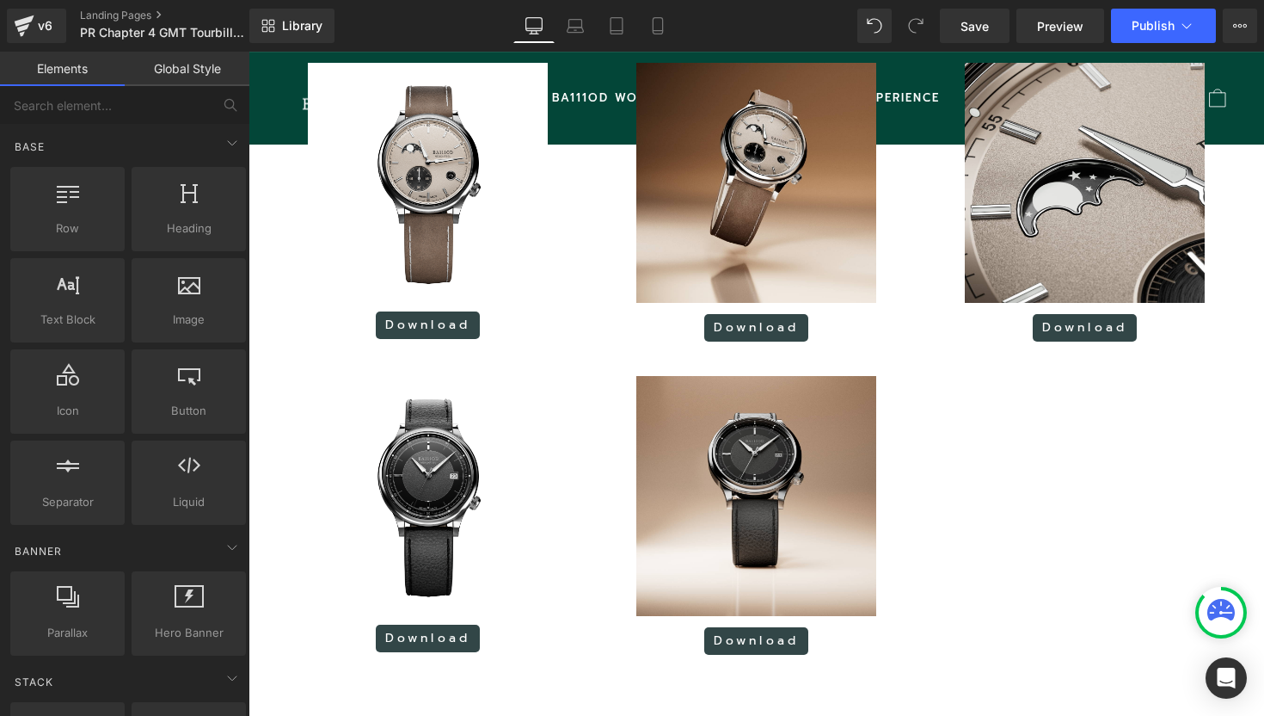
scroll to position [2660, 1016]
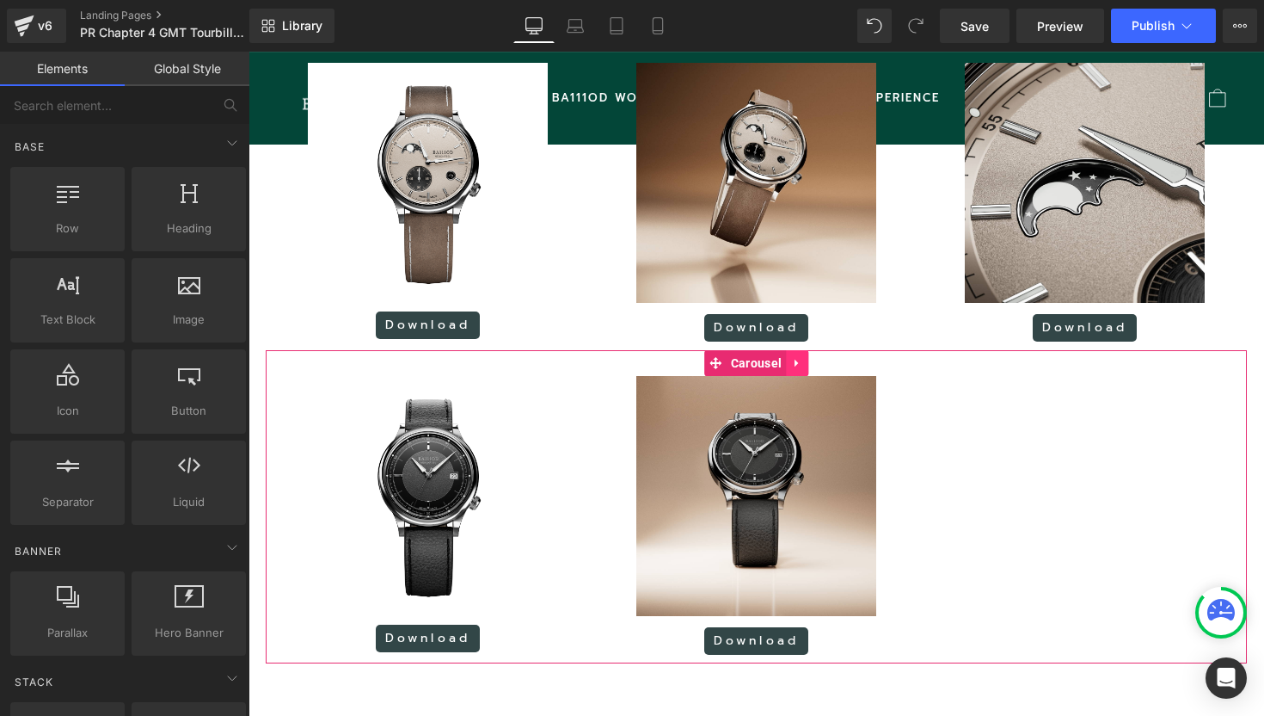
click at [793, 362] on icon at bounding box center [797, 363] width 12 height 13
click at [808, 365] on icon at bounding box center [808, 363] width 12 height 12
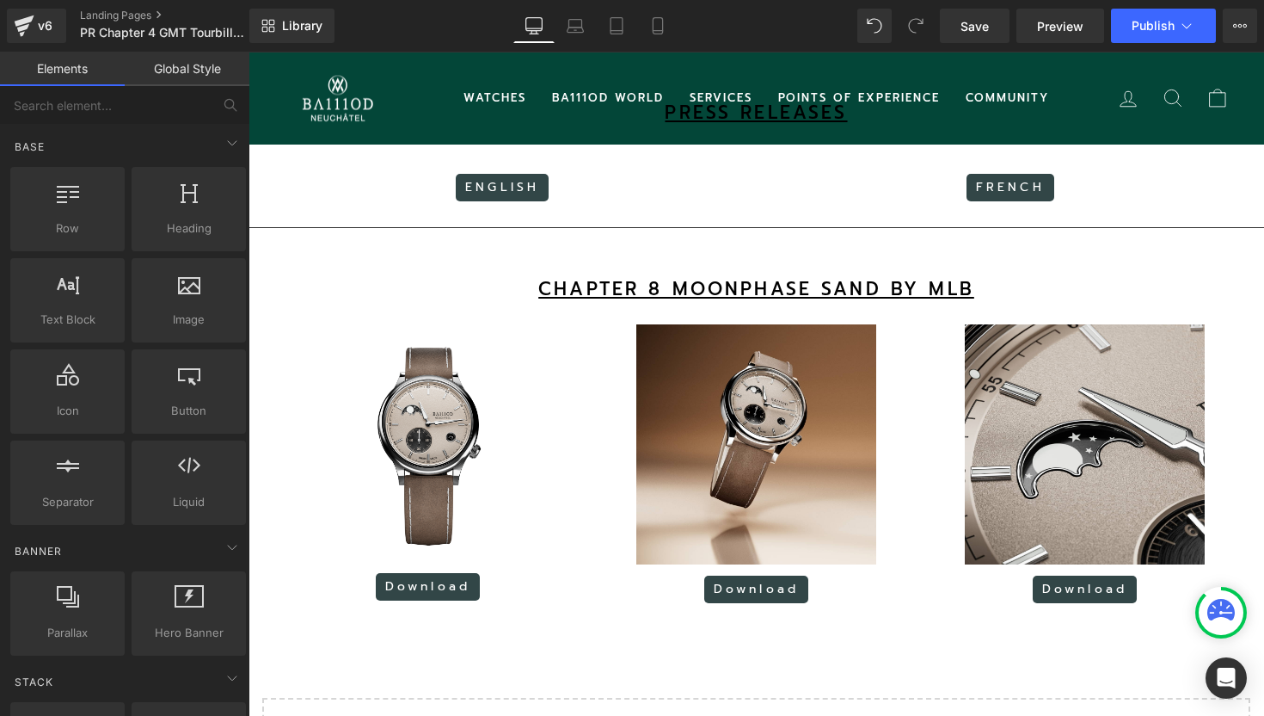
scroll to position [1141, 0]
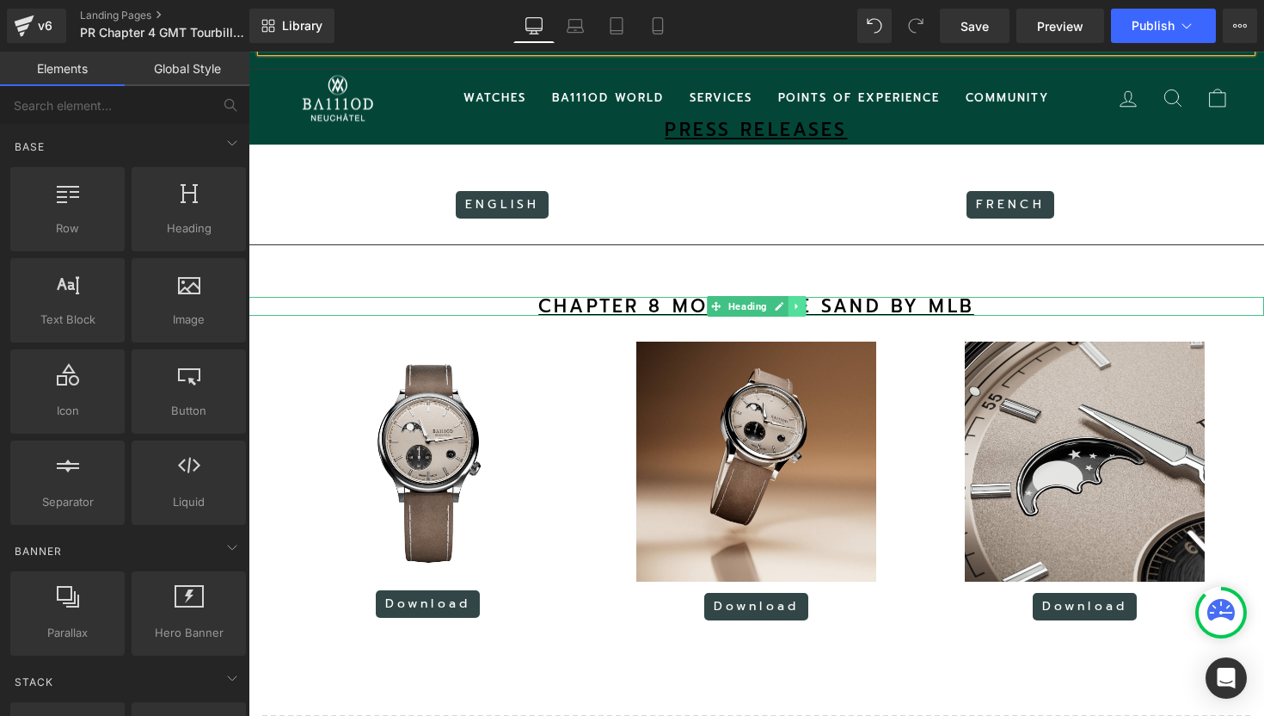
click at [790, 306] on link at bounding box center [797, 306] width 18 height 21
click at [790, 306] on icon at bounding box center [788, 306] width 9 height 9
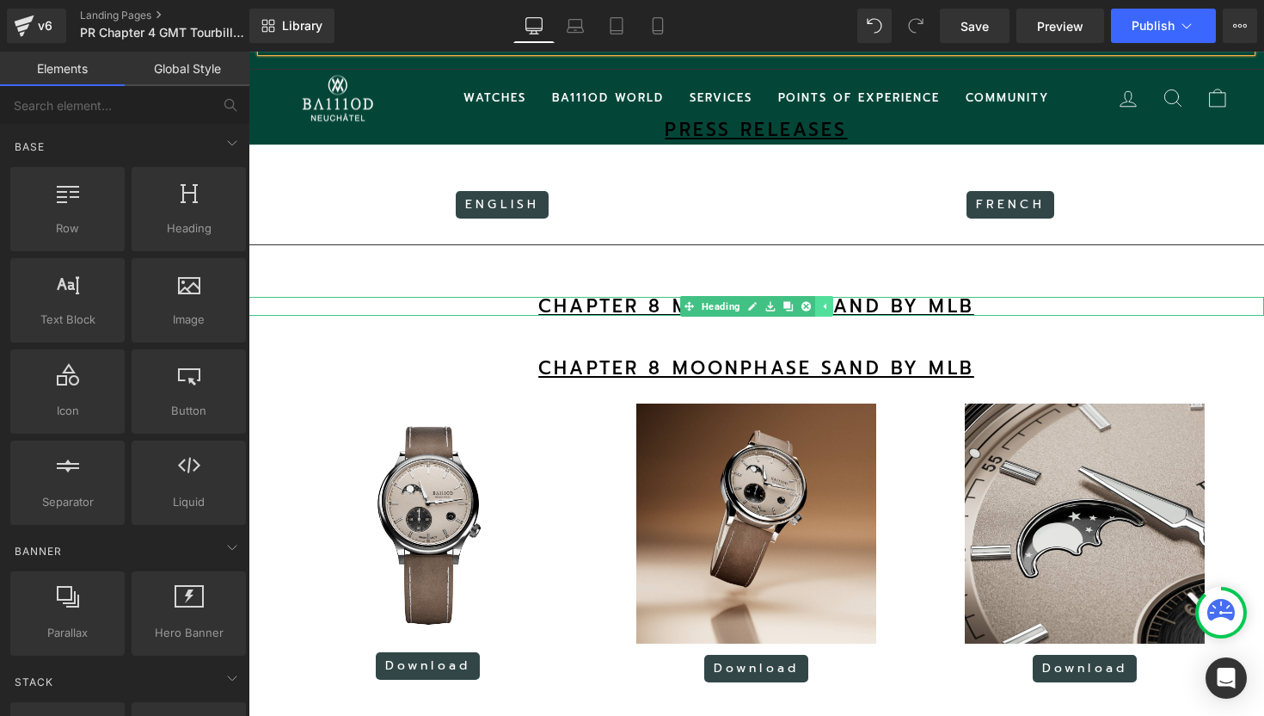
scroll to position [2409, 1016]
click at [807, 310] on icon at bounding box center [806, 306] width 9 height 9
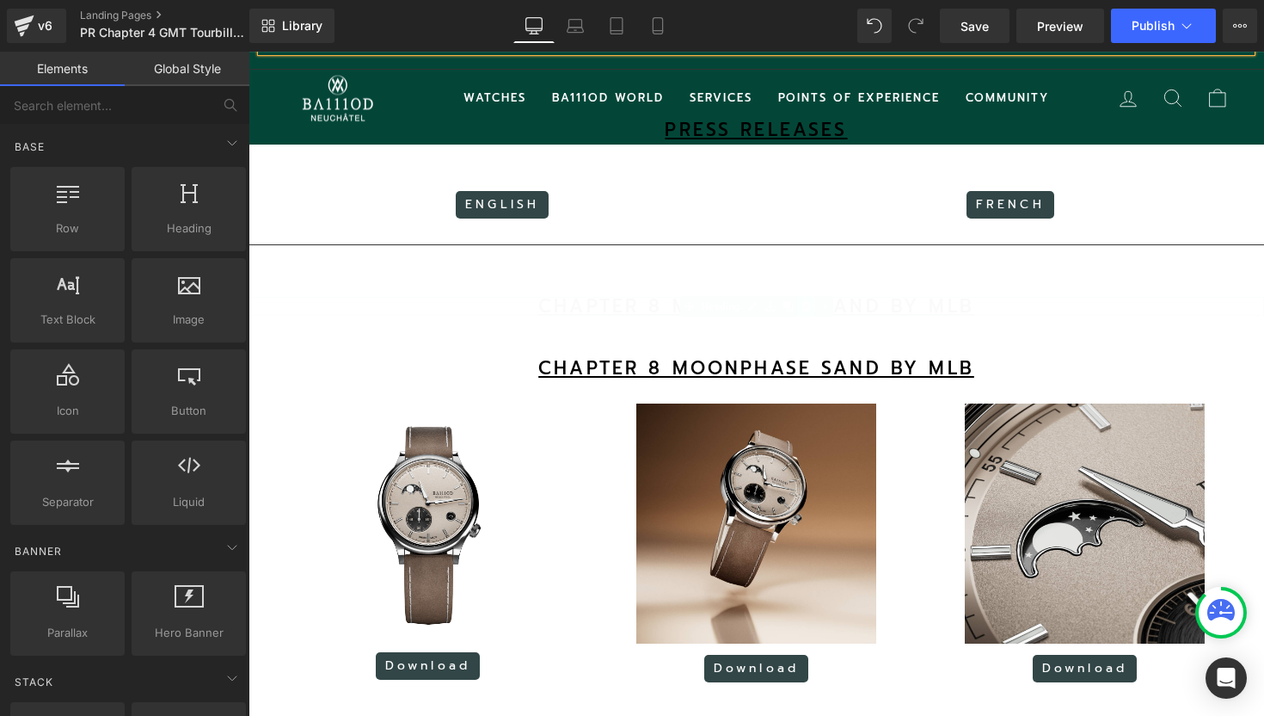
scroll to position [2347, 1016]
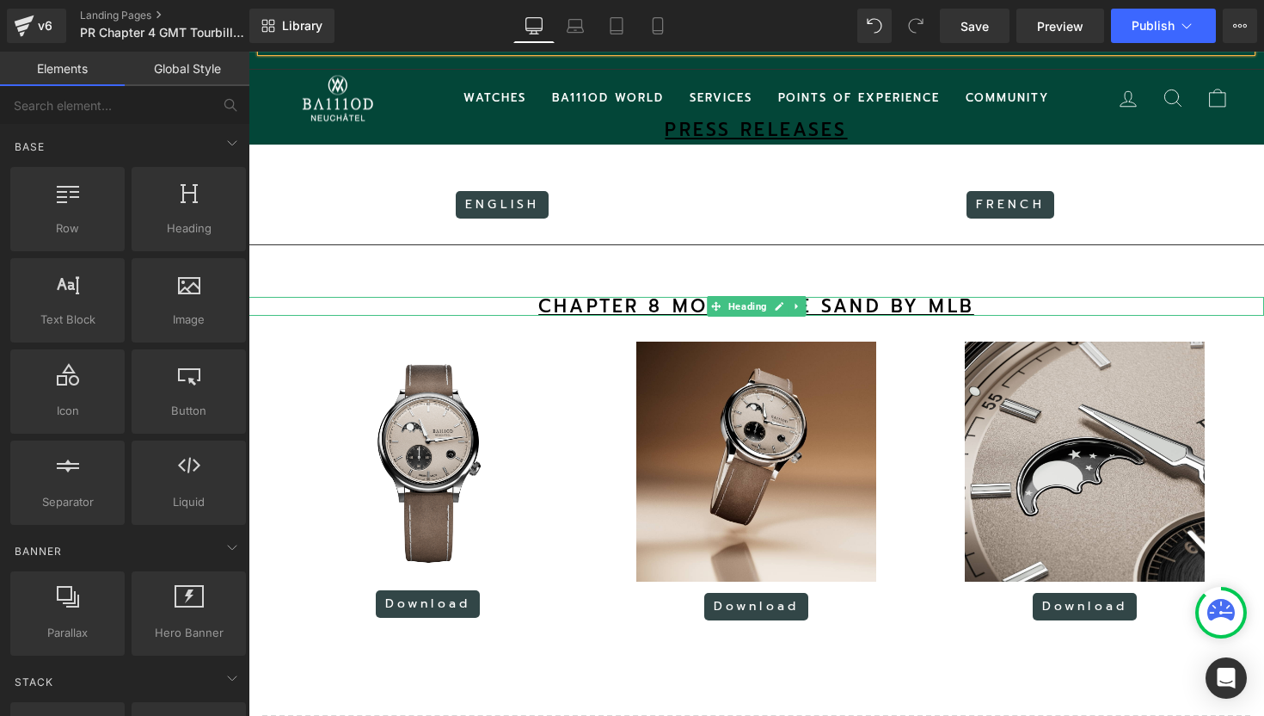
click at [831, 304] on u "CHAPTER 8 MOONPHASE SAND BY MLB" at bounding box center [756, 306] width 436 height 28
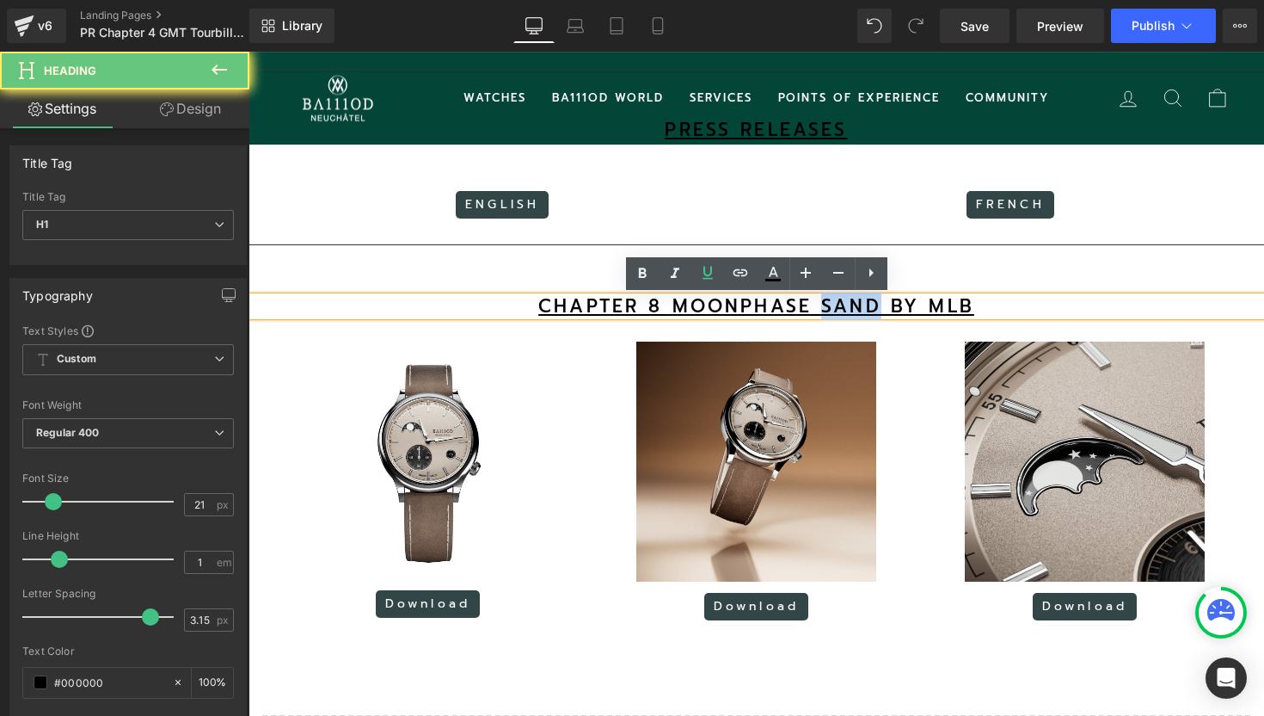
click at [831, 304] on u "CHAPTER 8 MOONPHASE SAND BY MLB" at bounding box center [756, 306] width 436 height 28
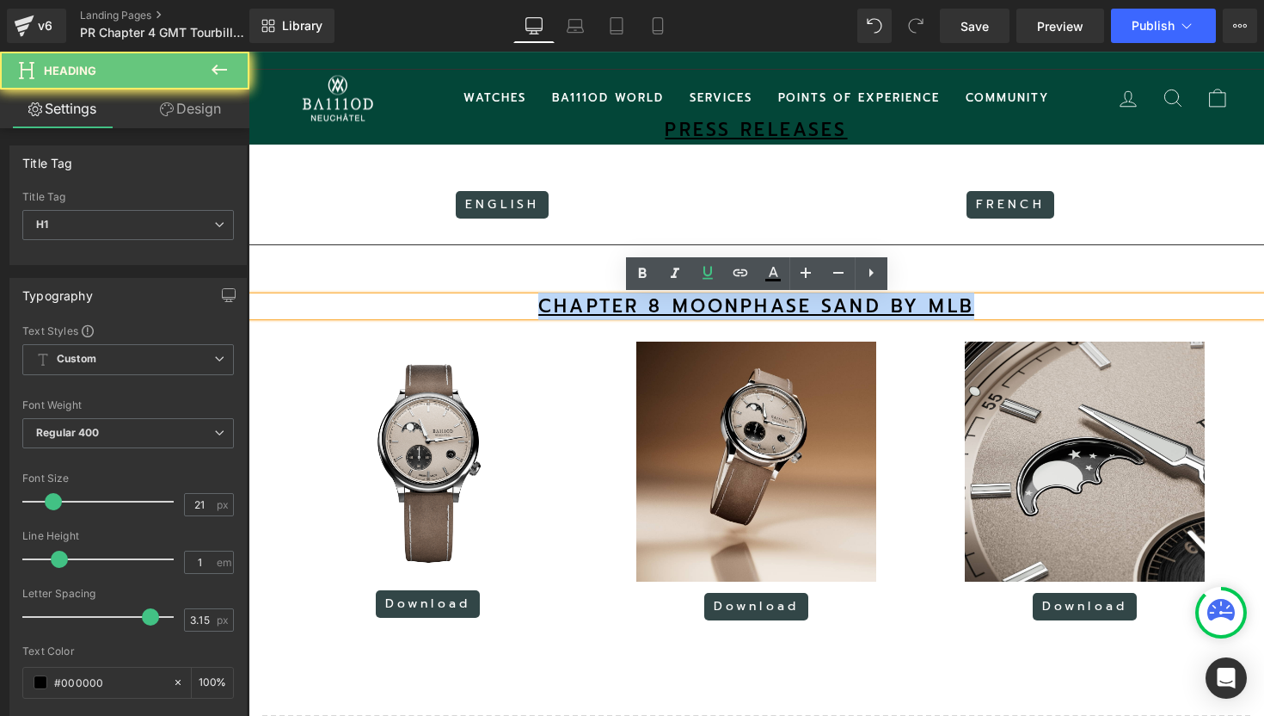
click at [831, 304] on u "CHAPTER 8 MOONPHASE SAND BY MLB" at bounding box center [756, 306] width 436 height 28
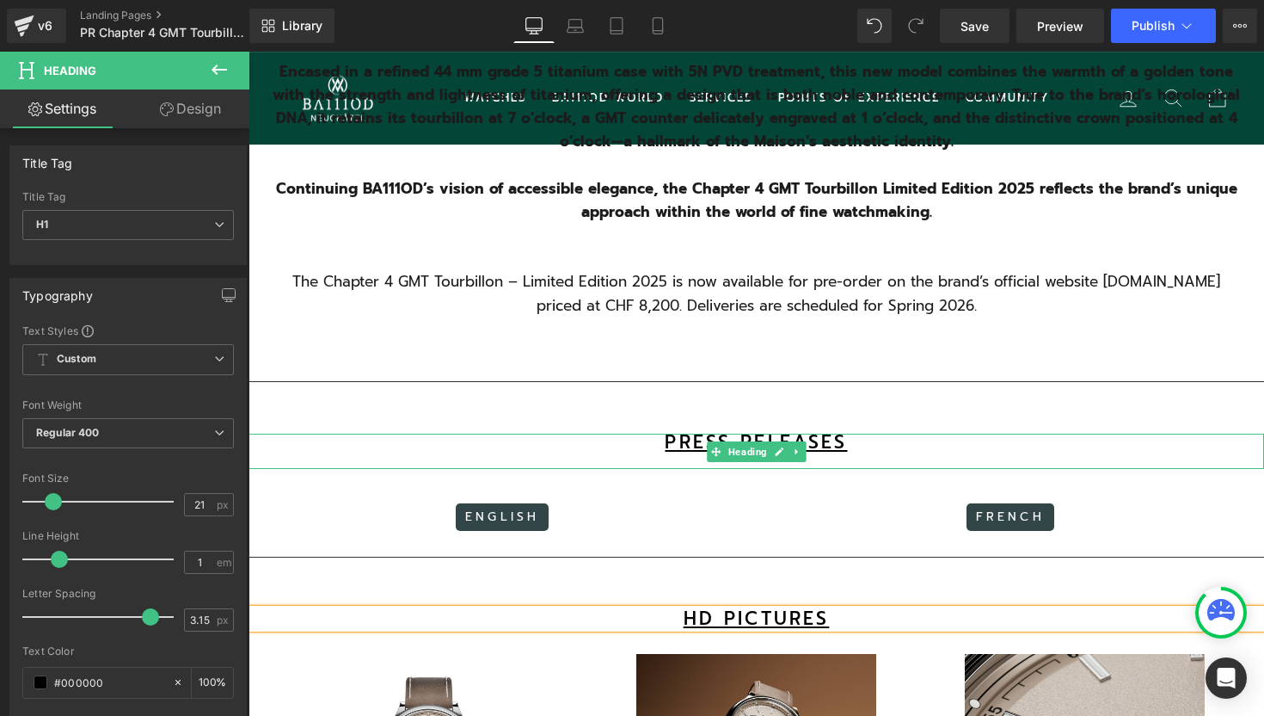
scroll to position [1067, 0]
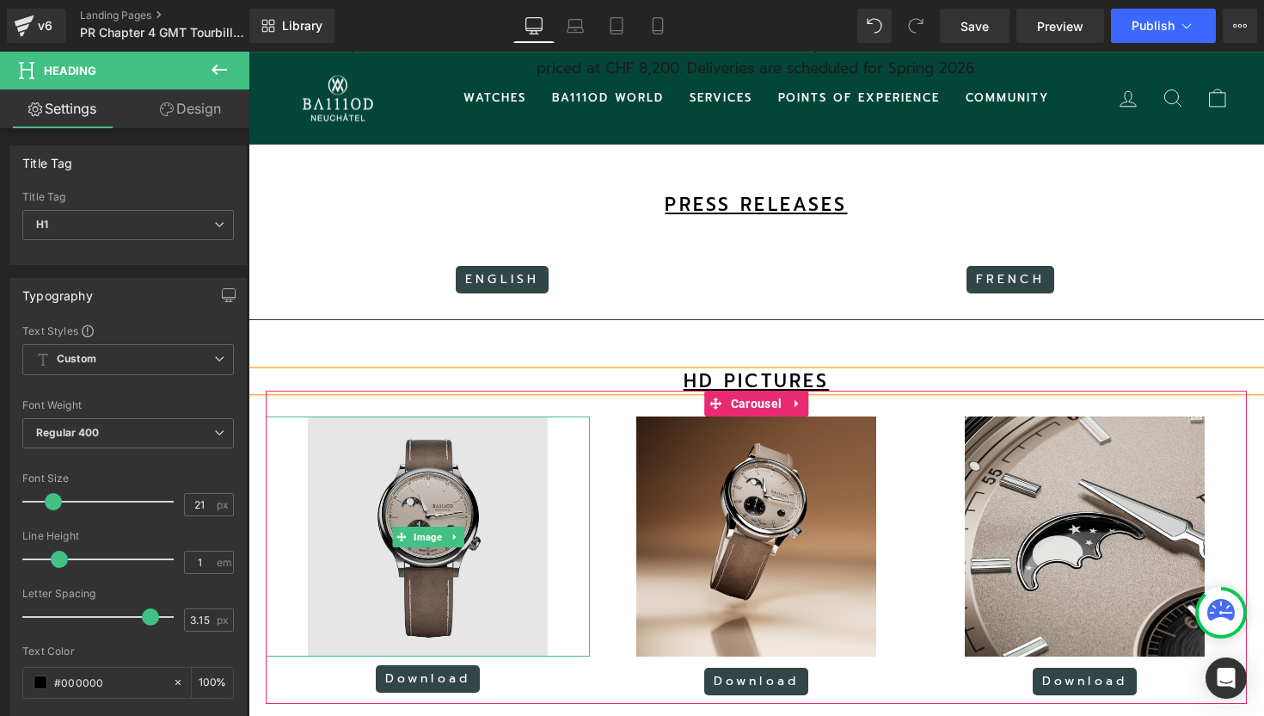
click at [431, 508] on img at bounding box center [428, 536] width 240 height 240
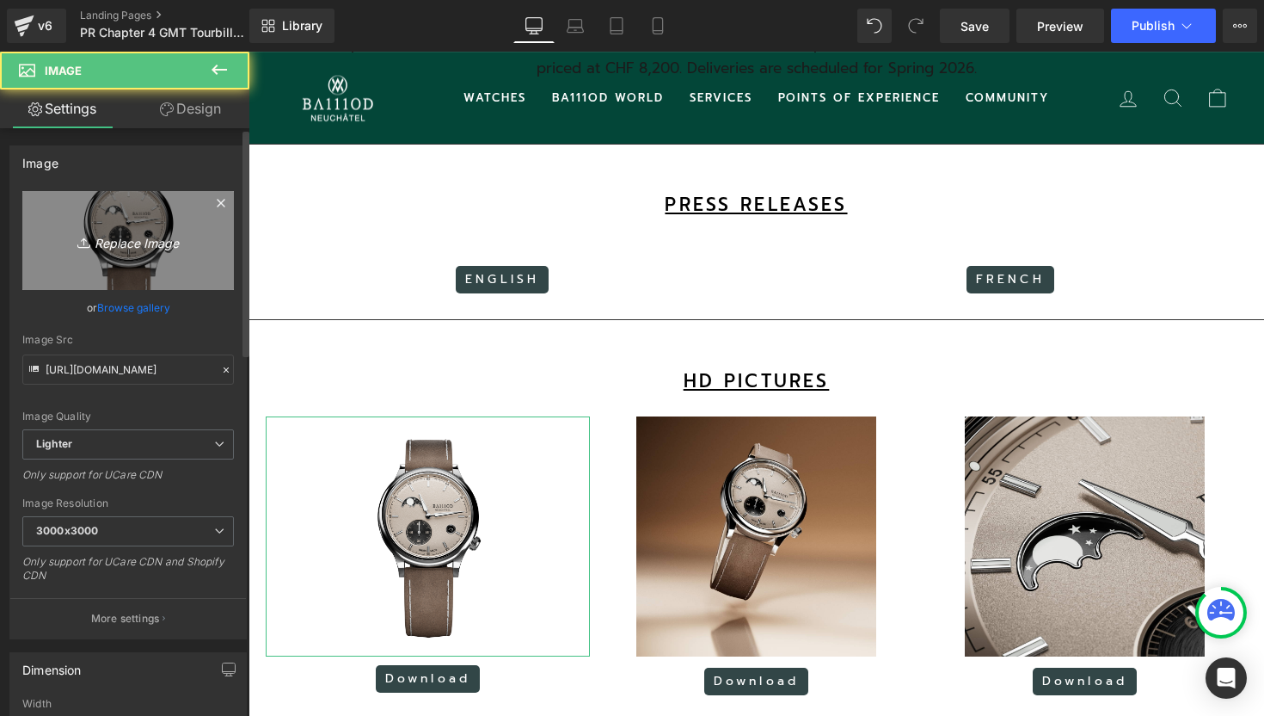
click at [142, 243] on icon "Replace Image" at bounding box center [128, 241] width 138 height 22
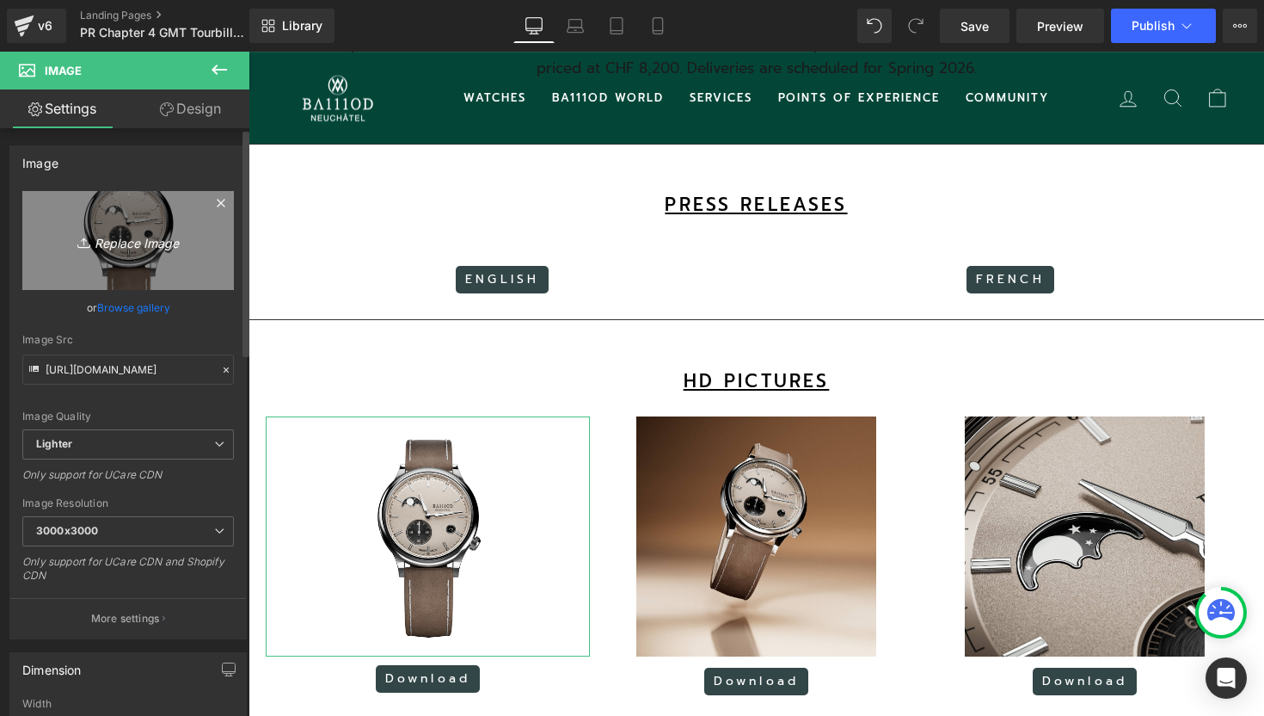
click at [144, 243] on icon "Replace Image" at bounding box center [128, 241] width 138 height 22
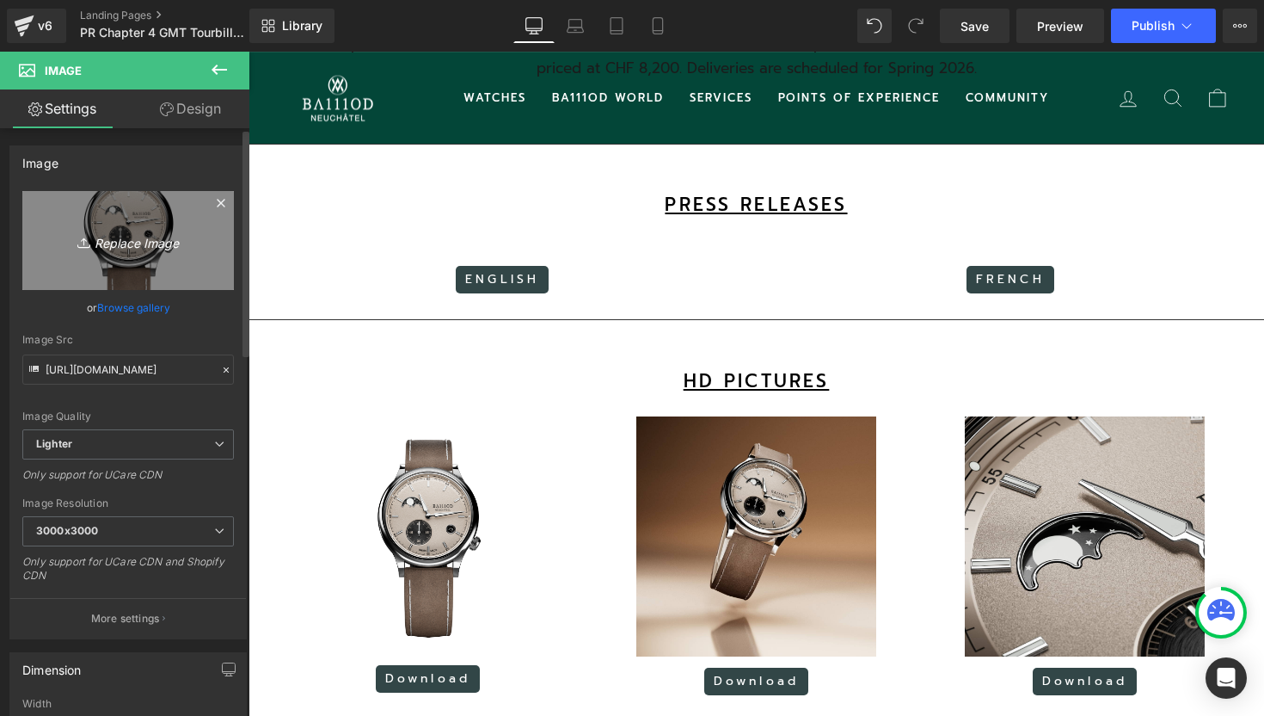
type input "C:\fakepath\3.jpg"
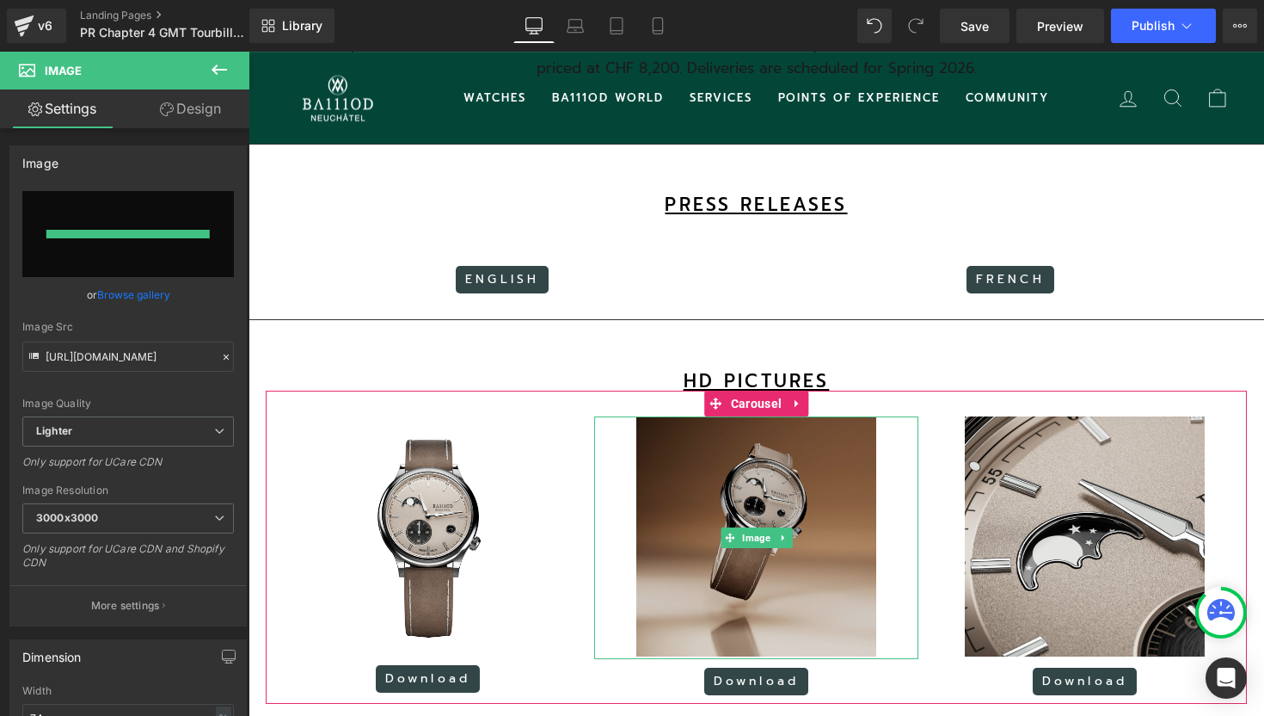
type input "[URL][DOMAIN_NAME]"
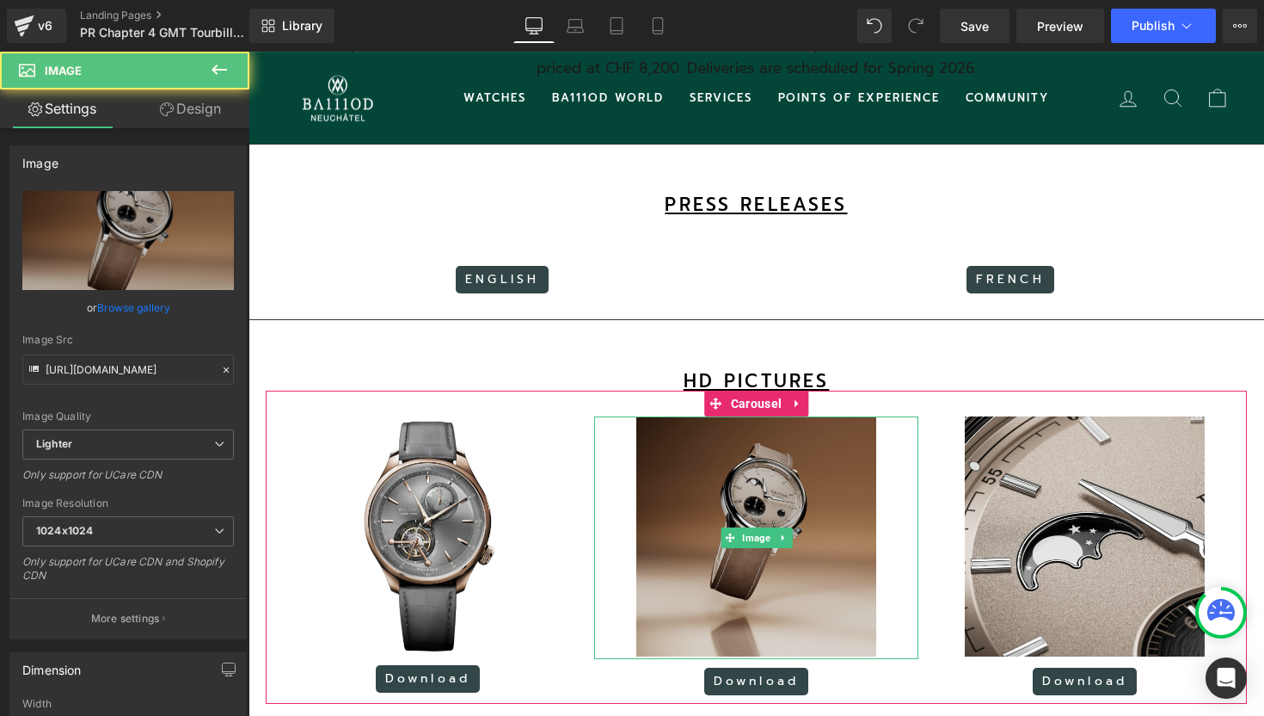
click at [744, 487] on img at bounding box center [756, 537] width 240 height 243
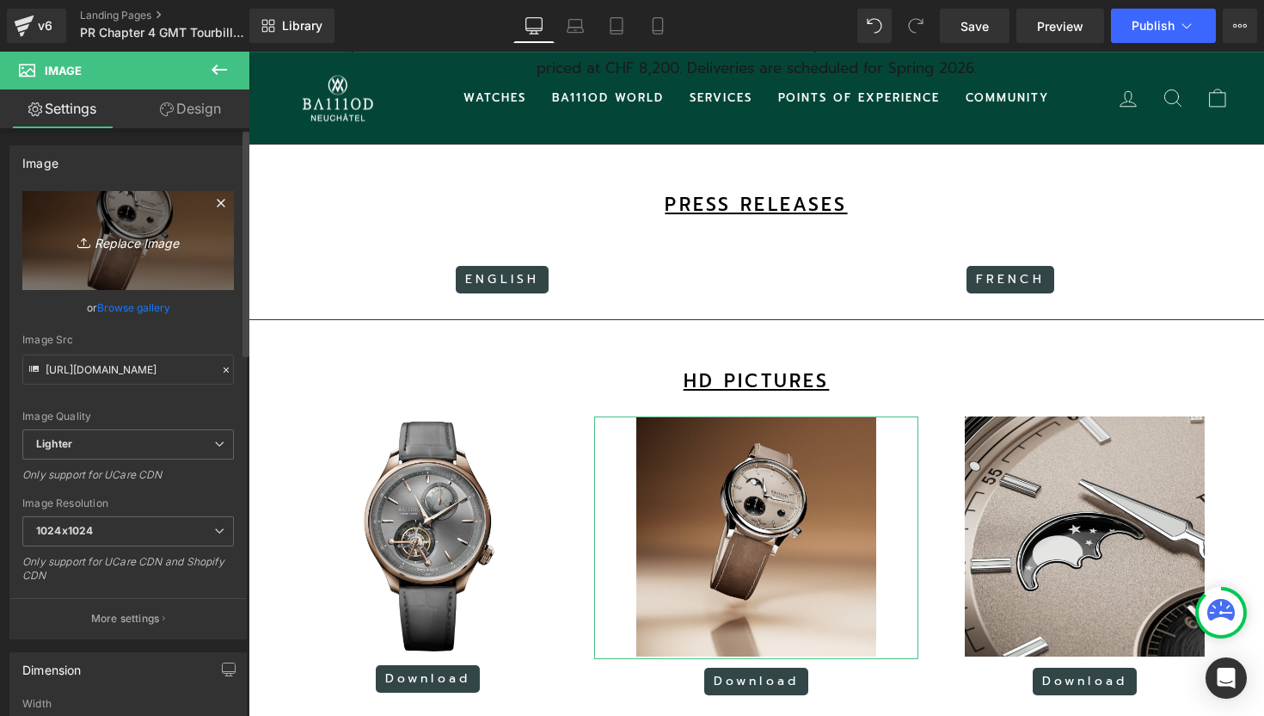
click at [149, 241] on icon "Replace Image" at bounding box center [128, 241] width 138 height 22
type input "C:\fakepath\2.jpg"
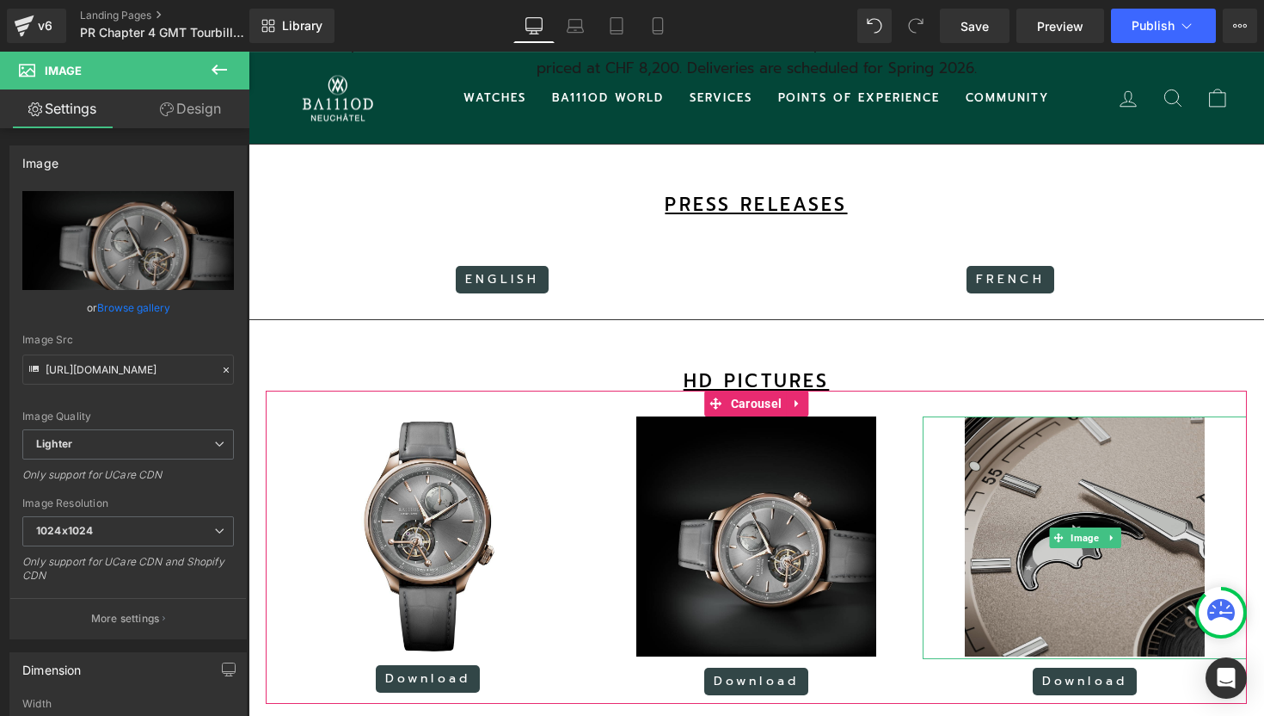
type input "[URL][DOMAIN_NAME]"
click at [1041, 462] on img at bounding box center [1085, 537] width 240 height 243
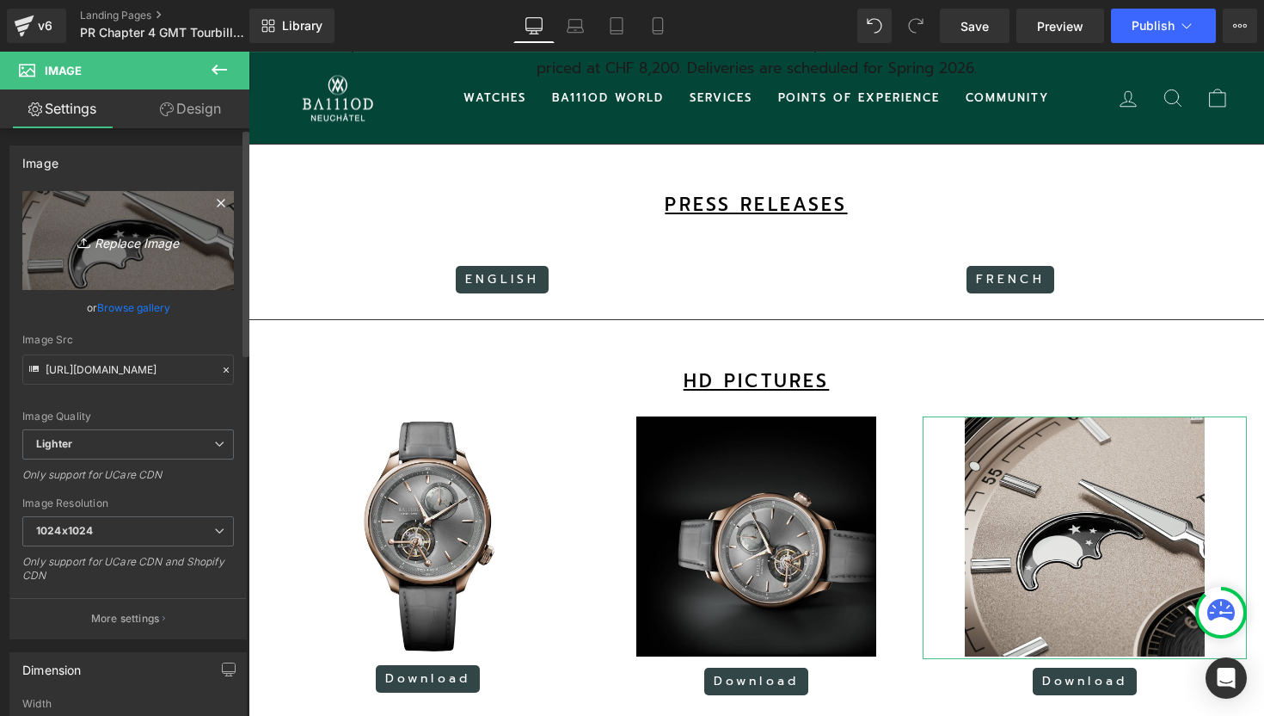
click at [124, 246] on icon "Replace Image" at bounding box center [128, 241] width 138 height 22
type input "C:\fakepath\1.jpg"
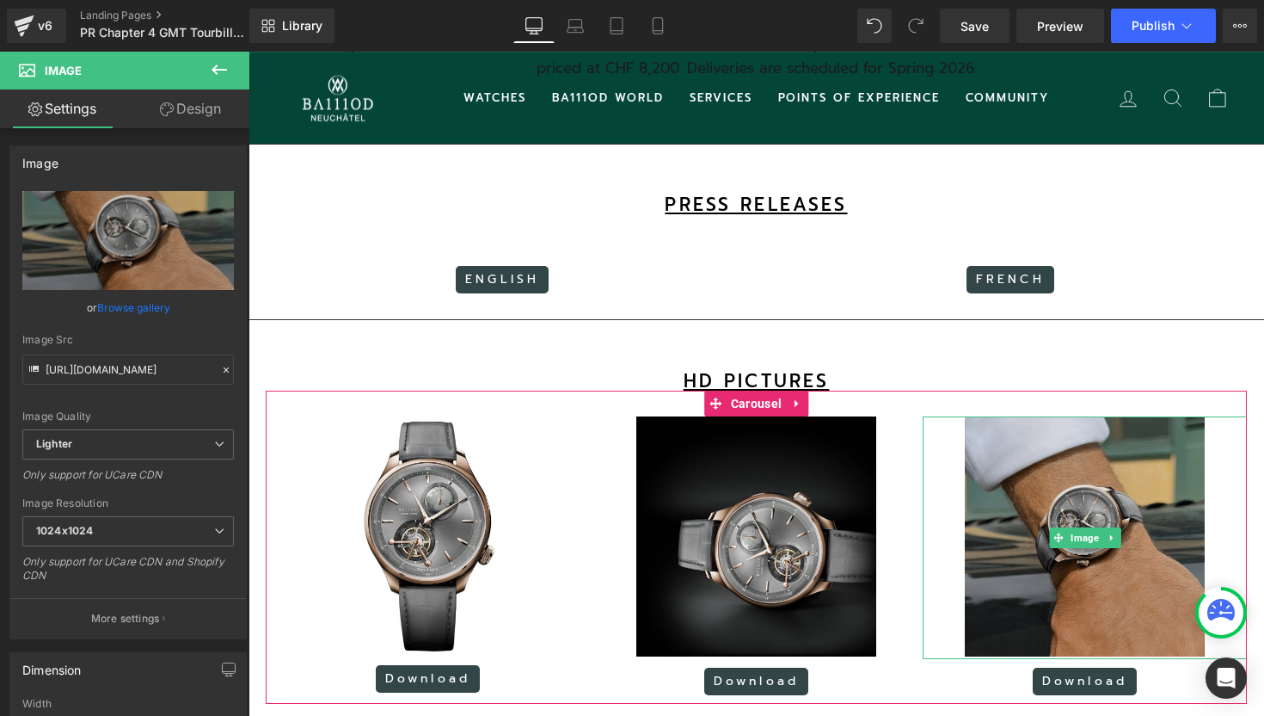
type input "[URL][DOMAIN_NAME]"
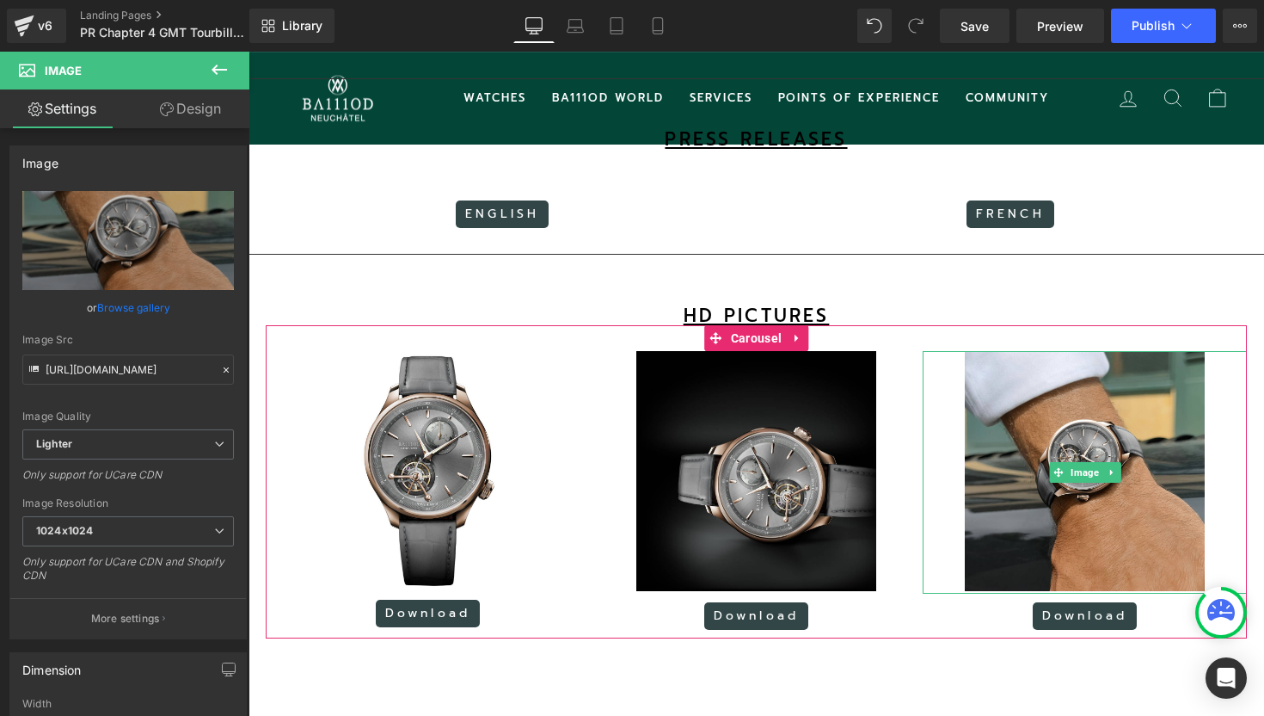
scroll to position [1133, 0]
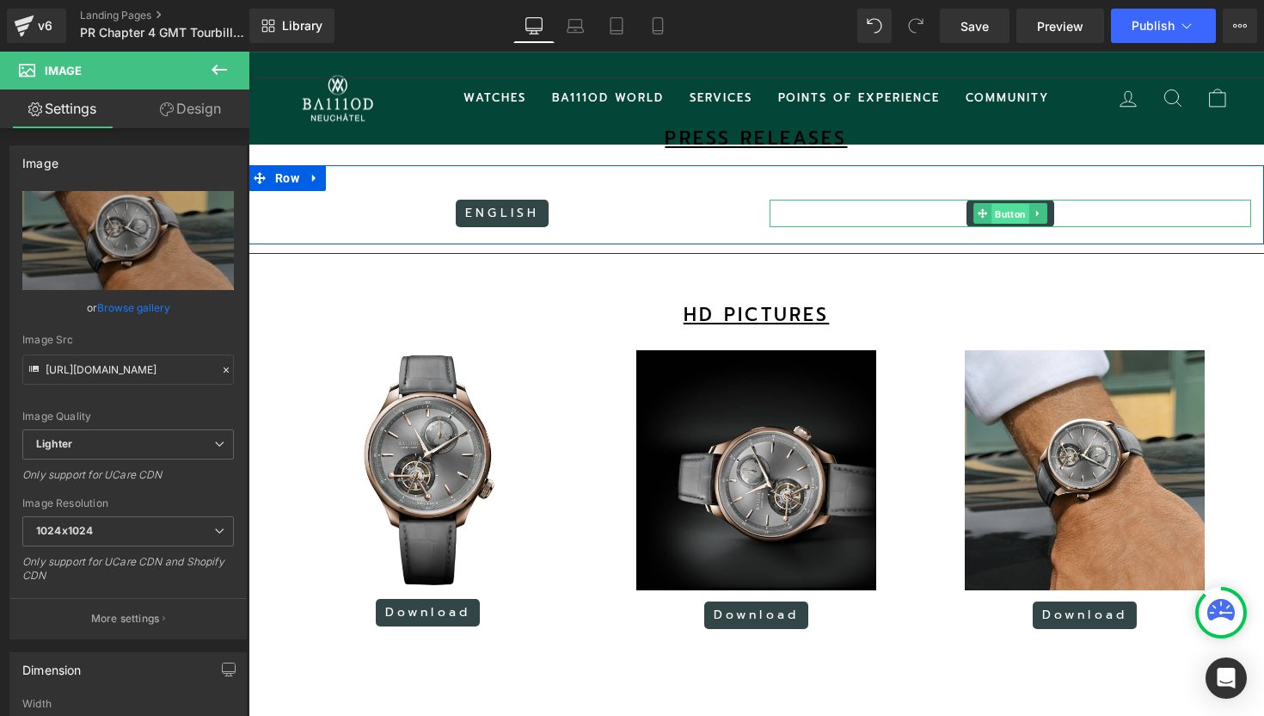
click at [1005, 209] on span "Button" at bounding box center [1011, 214] width 38 height 21
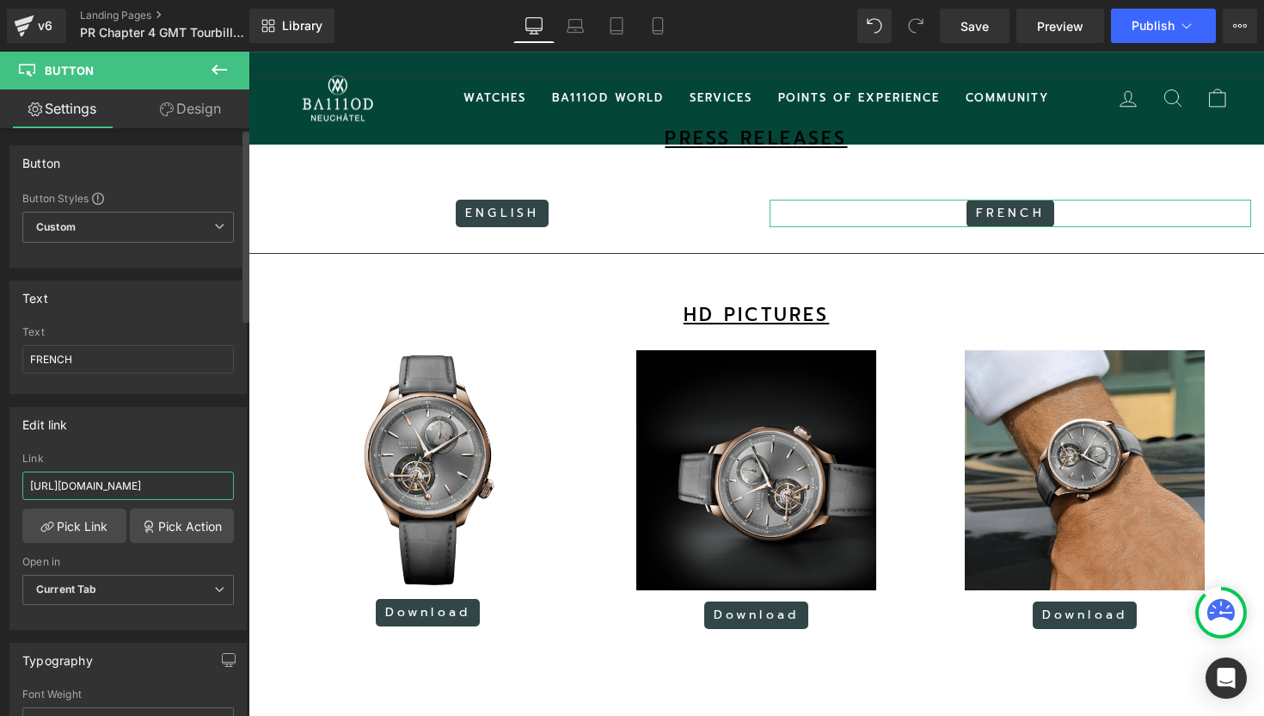
click at [161, 481] on input "[URL][DOMAIN_NAME]" at bounding box center [128, 485] width 212 height 28
paste input "sSuYJg4opsJeCG2imFu0cYv1SNRqtttJ"
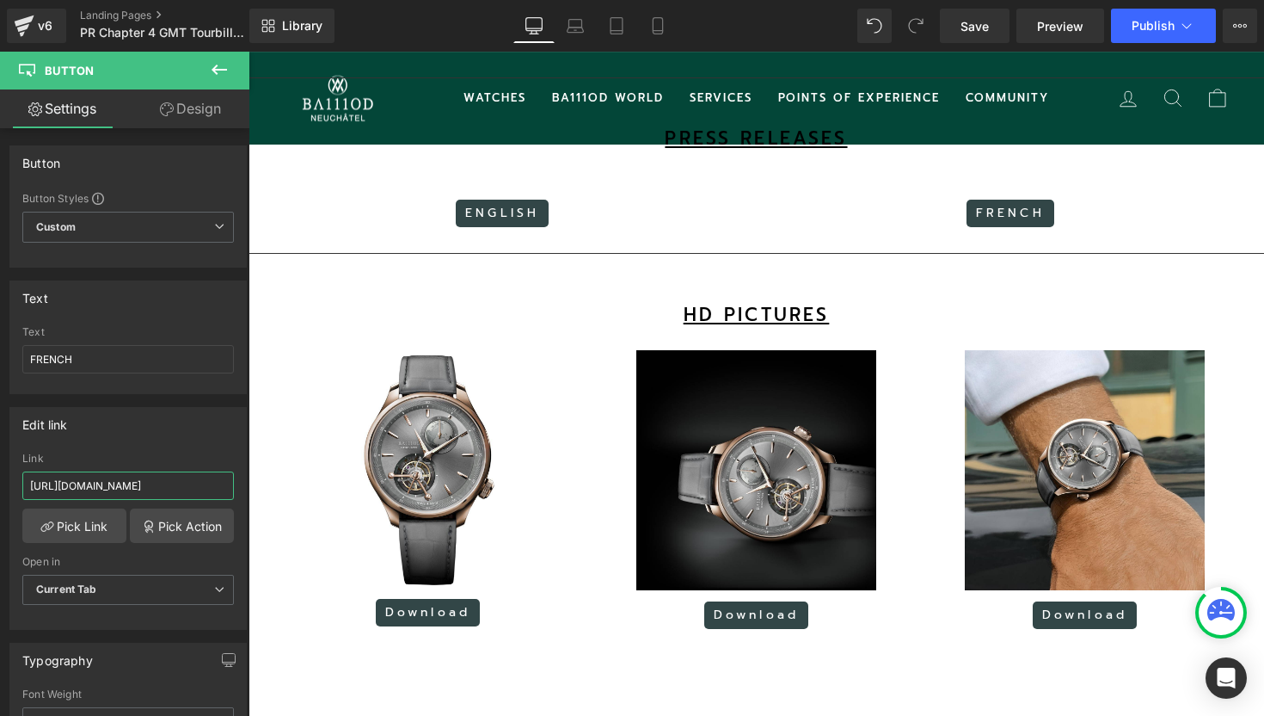
type input "[URL][DOMAIN_NAME]"
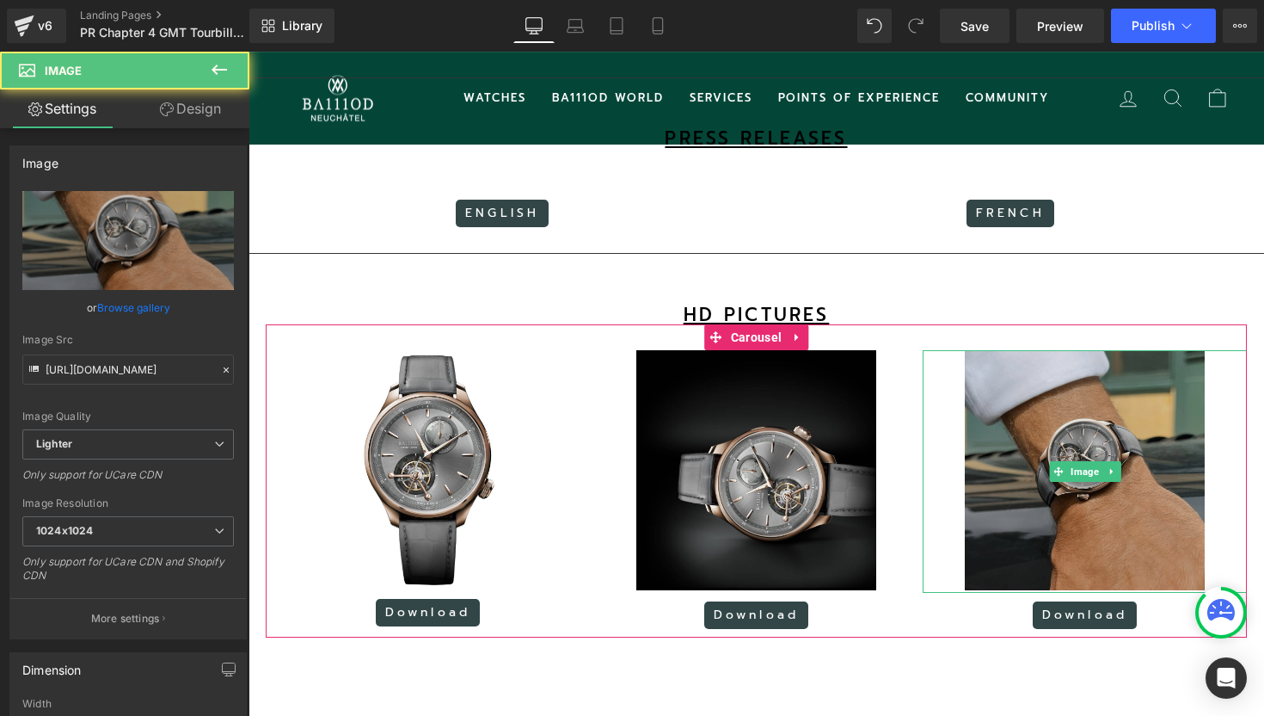
click at [1078, 380] on img at bounding box center [1085, 471] width 240 height 243
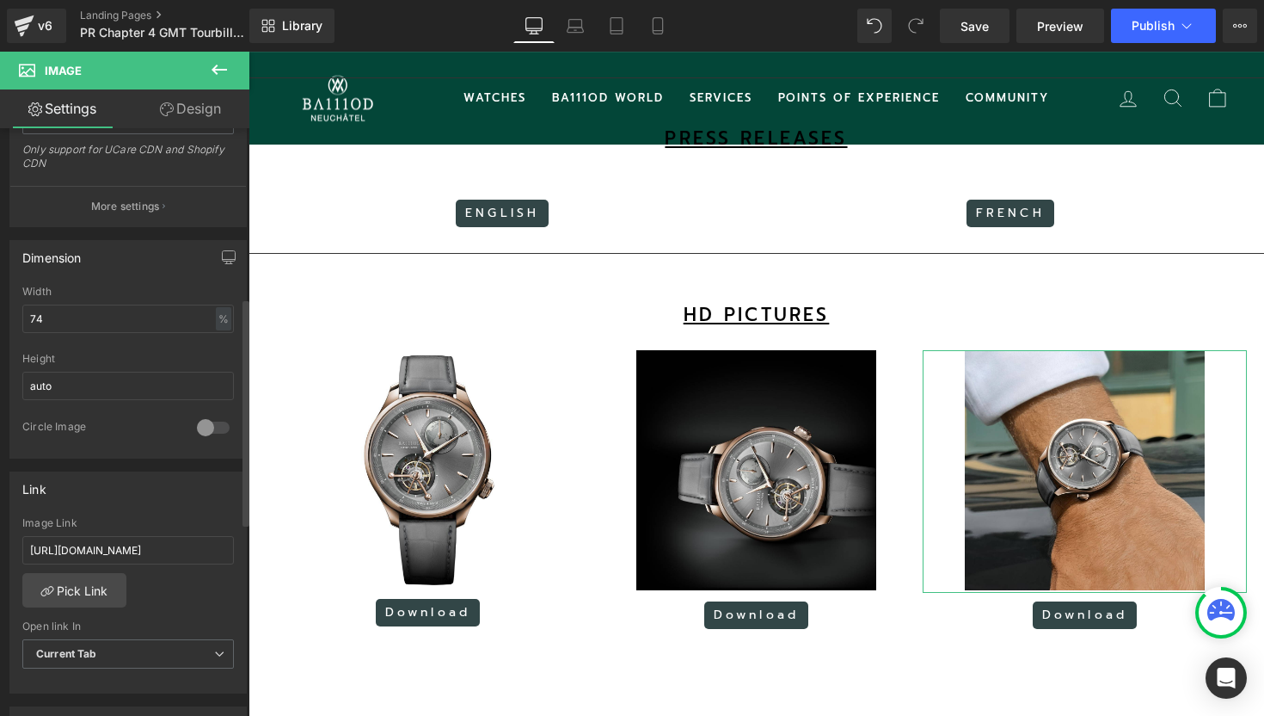
scroll to position [441, 0]
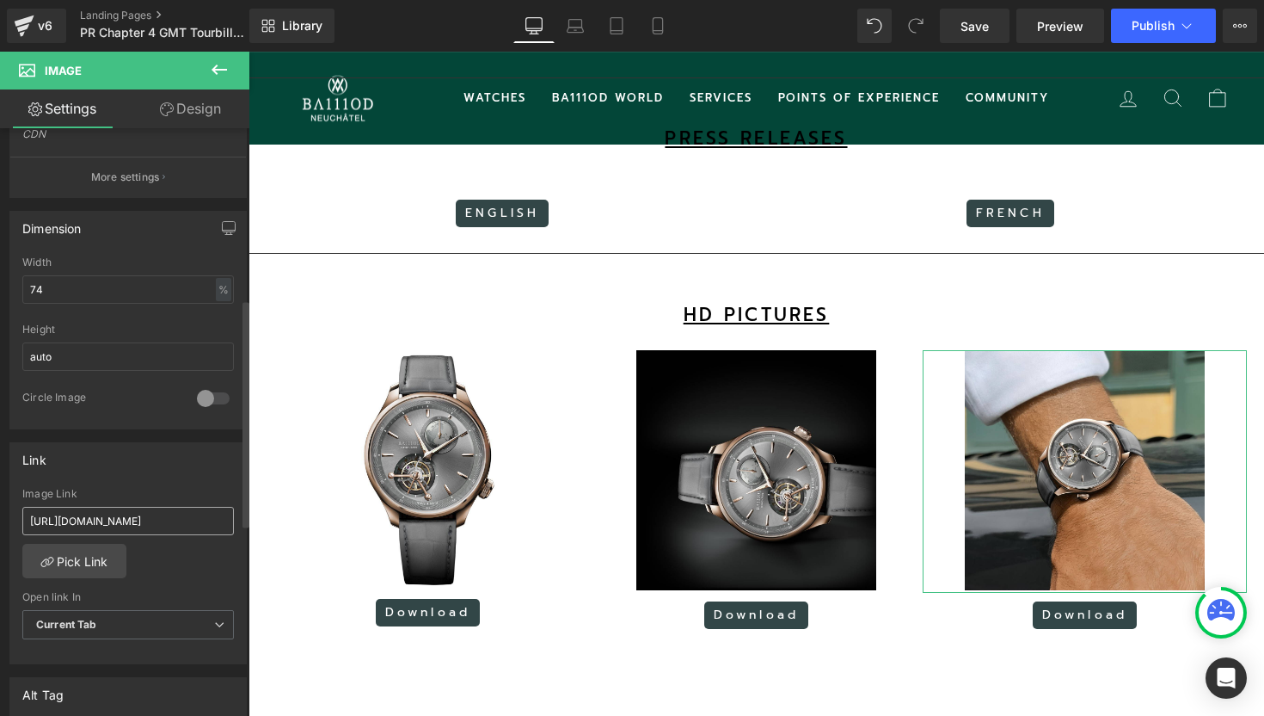
click at [169, 522] on input "[URL][DOMAIN_NAME]" at bounding box center [128, 521] width 212 height 28
type input "[URL][DOMAIN_NAME]"
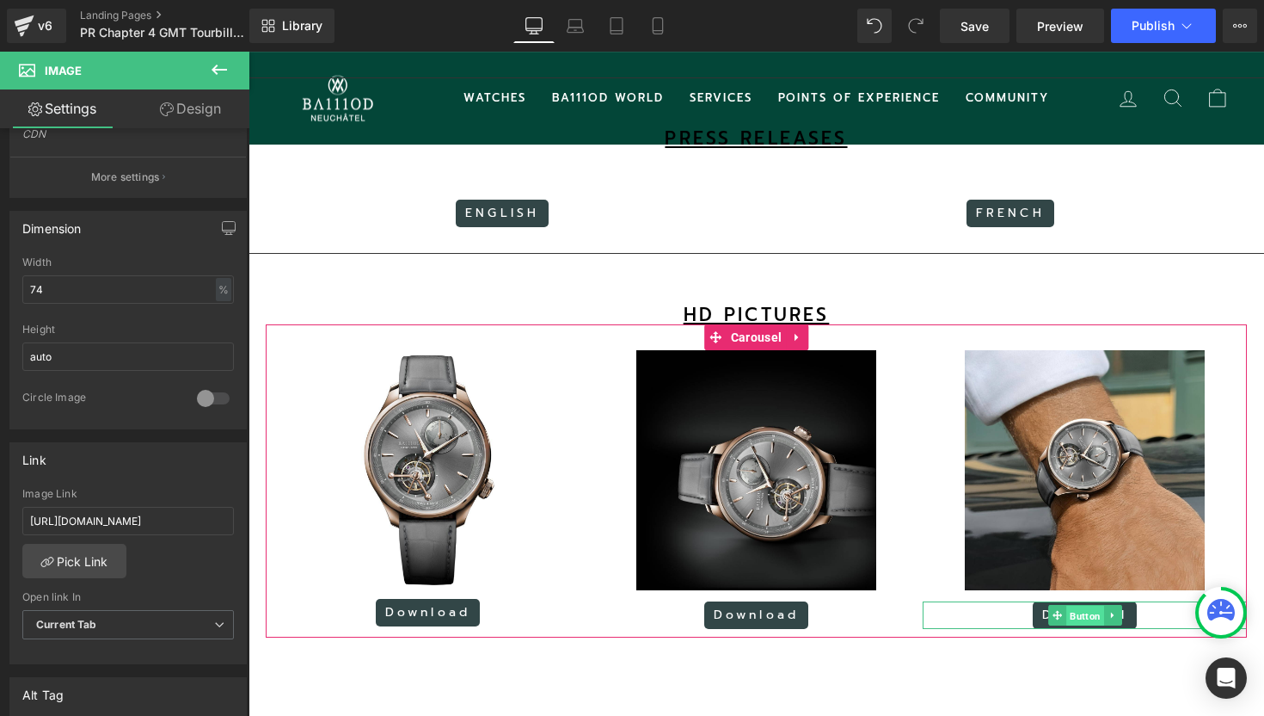
click at [1085, 613] on span "Button" at bounding box center [1086, 616] width 38 height 21
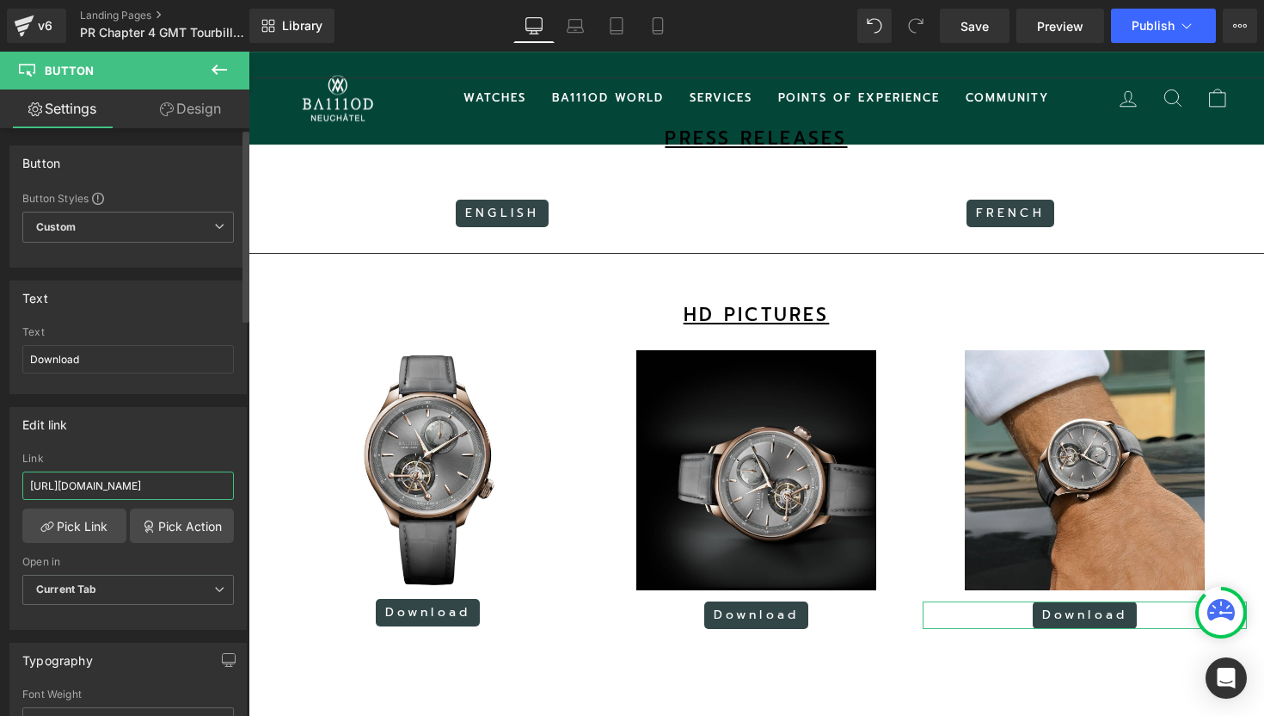
click at [194, 491] on input "[URL][DOMAIN_NAME]" at bounding box center [128, 485] width 212 height 28
paste input "EE7_uZWJAeqAyGs5KC2JahnITjUcwfwg"
type input "[URL][DOMAIN_NAME]"
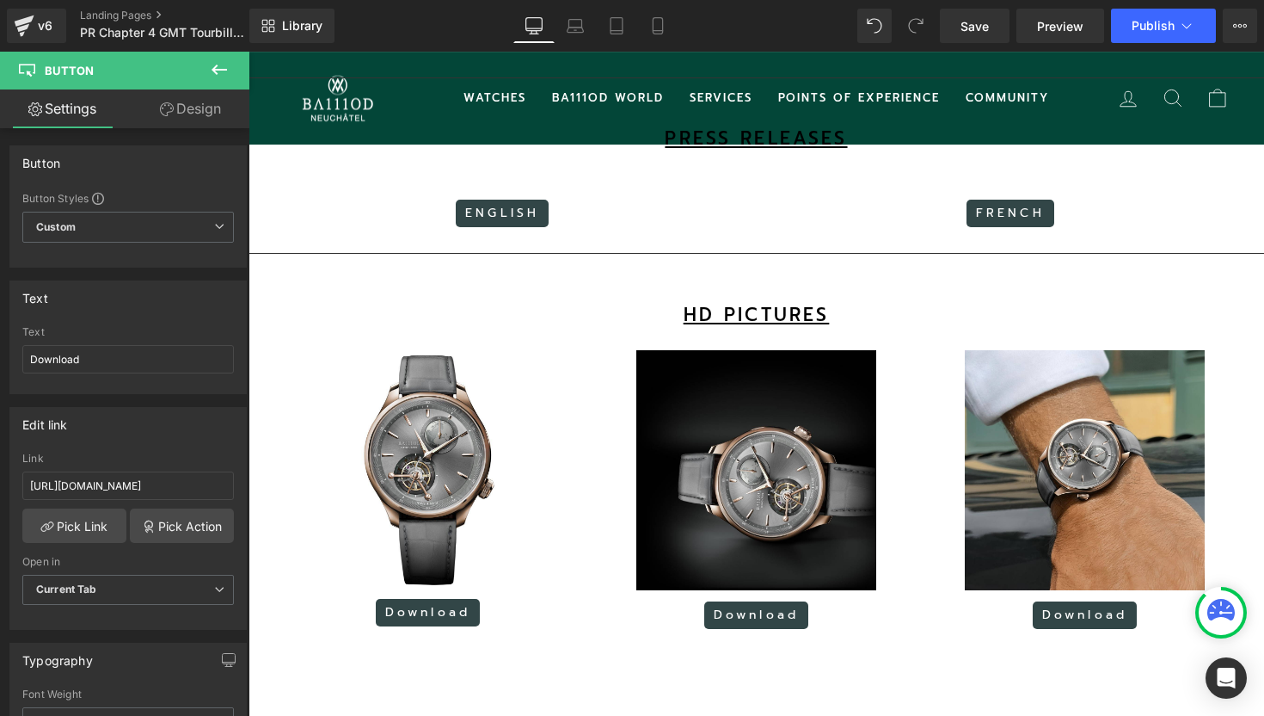
scroll to position [0, 0]
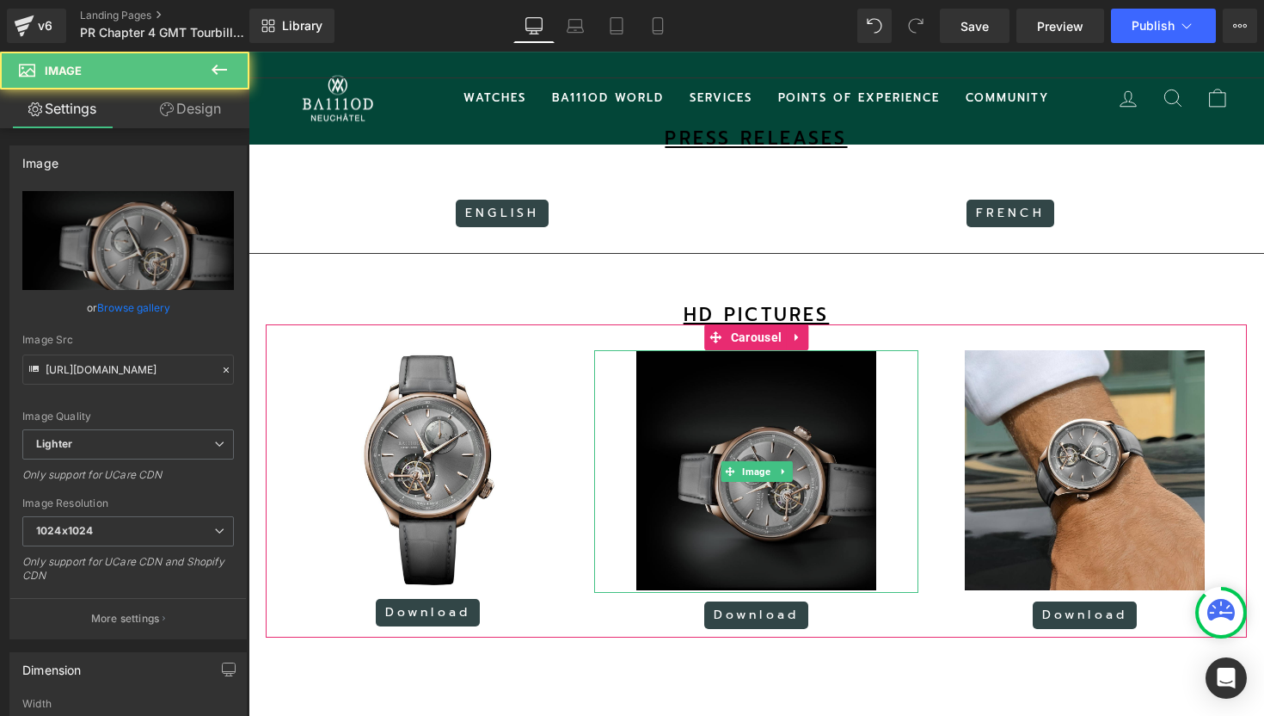
click at [732, 407] on img at bounding box center [756, 471] width 240 height 243
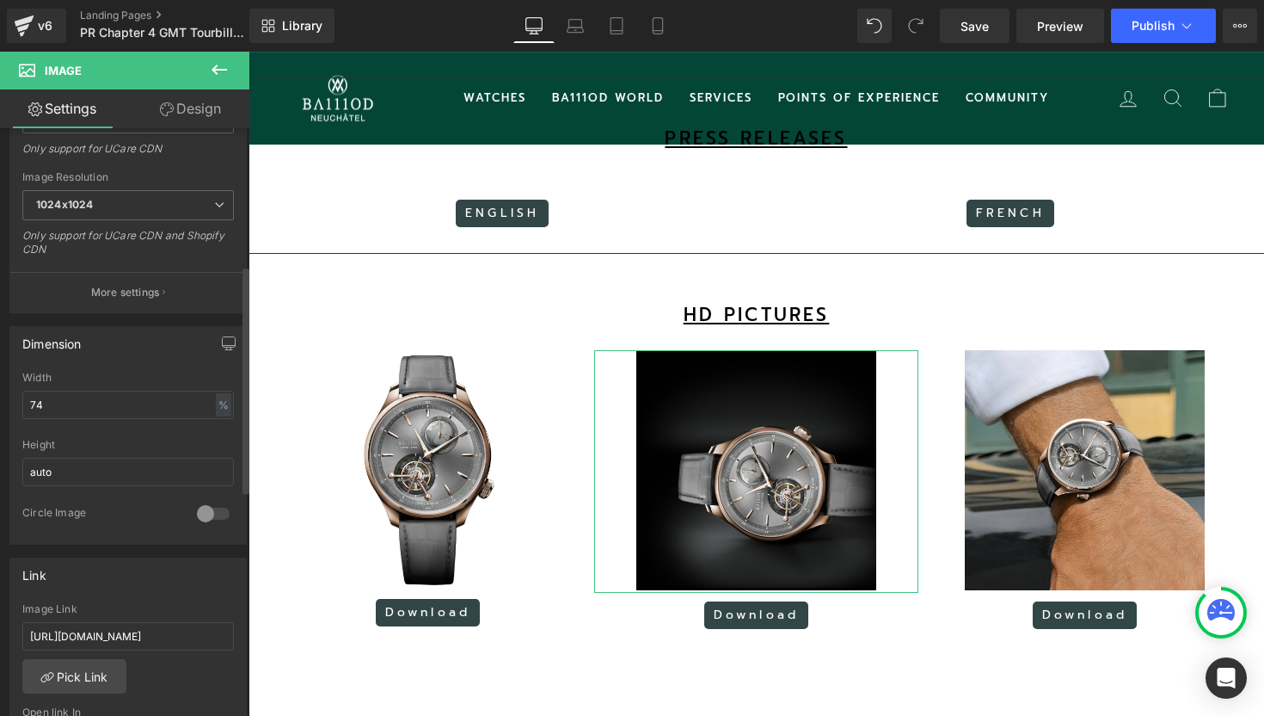
scroll to position [355, 0]
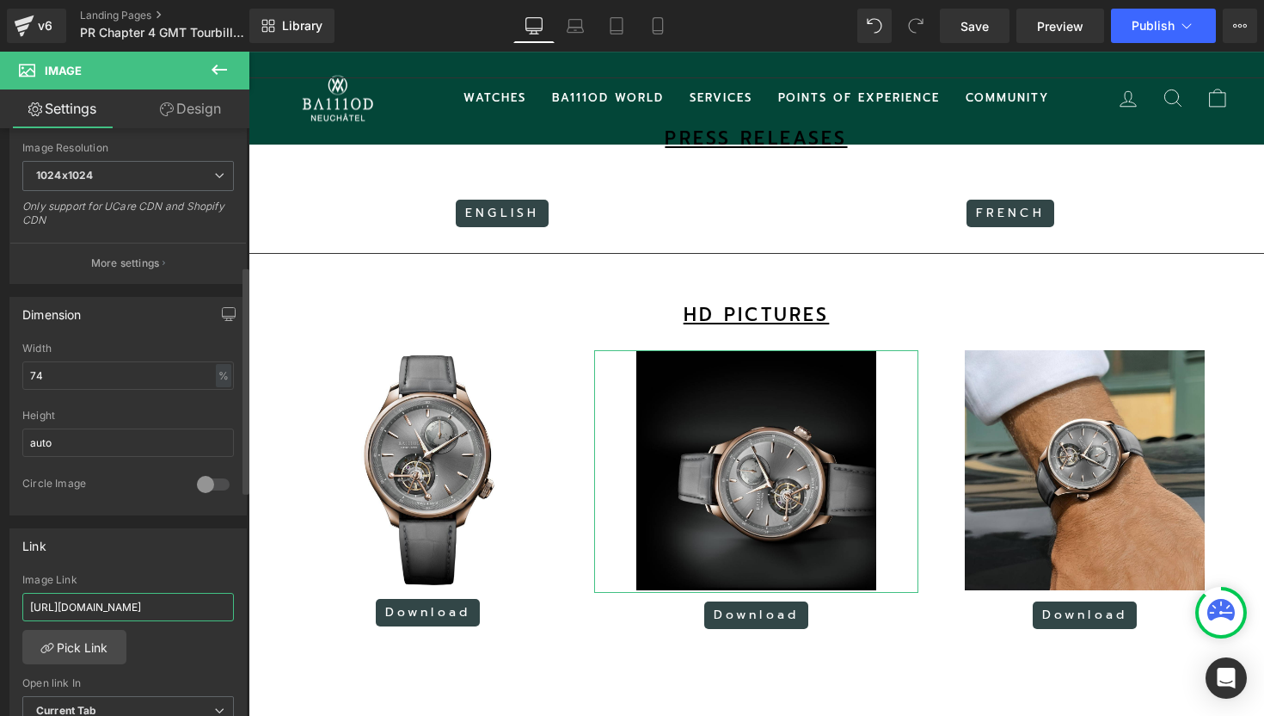
click at [101, 603] on input "[URL][DOMAIN_NAME]" at bounding box center [128, 607] width 212 height 28
paste input "UqR_qrtfkkPustyVlFIU-Hpl-CasZAo9"
type input "[URL][DOMAIN_NAME]"
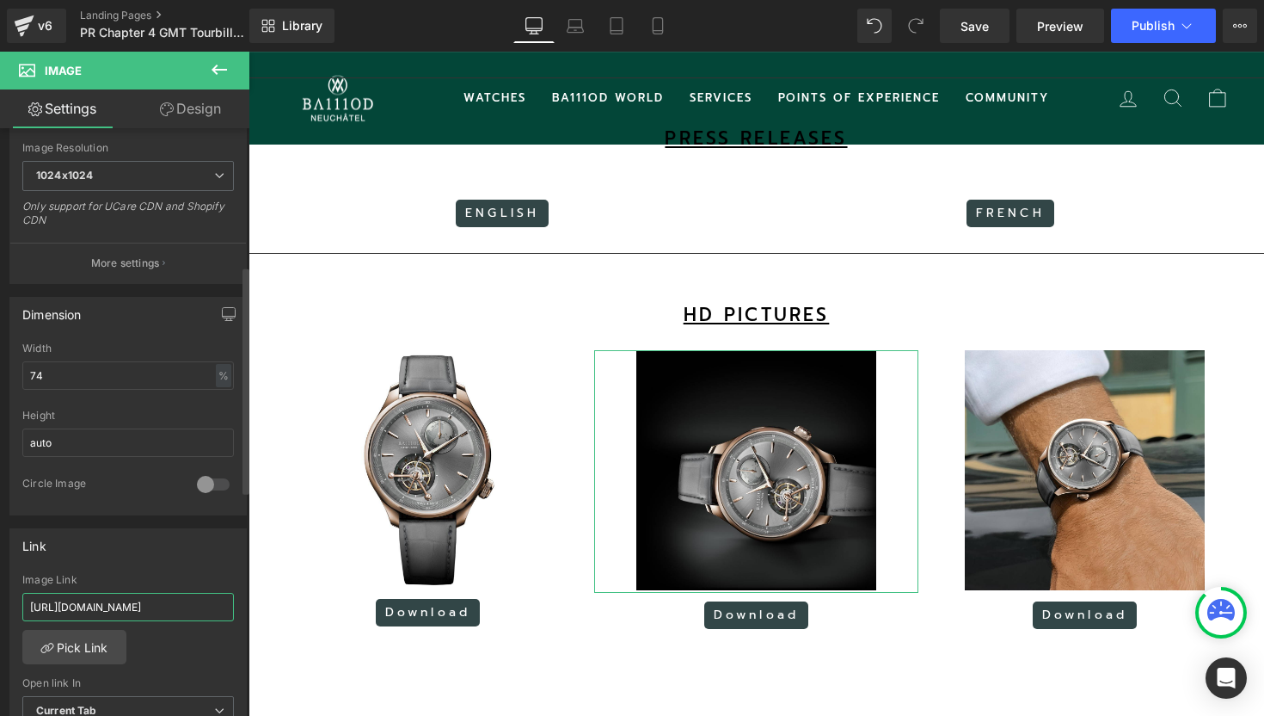
scroll to position [0, 248]
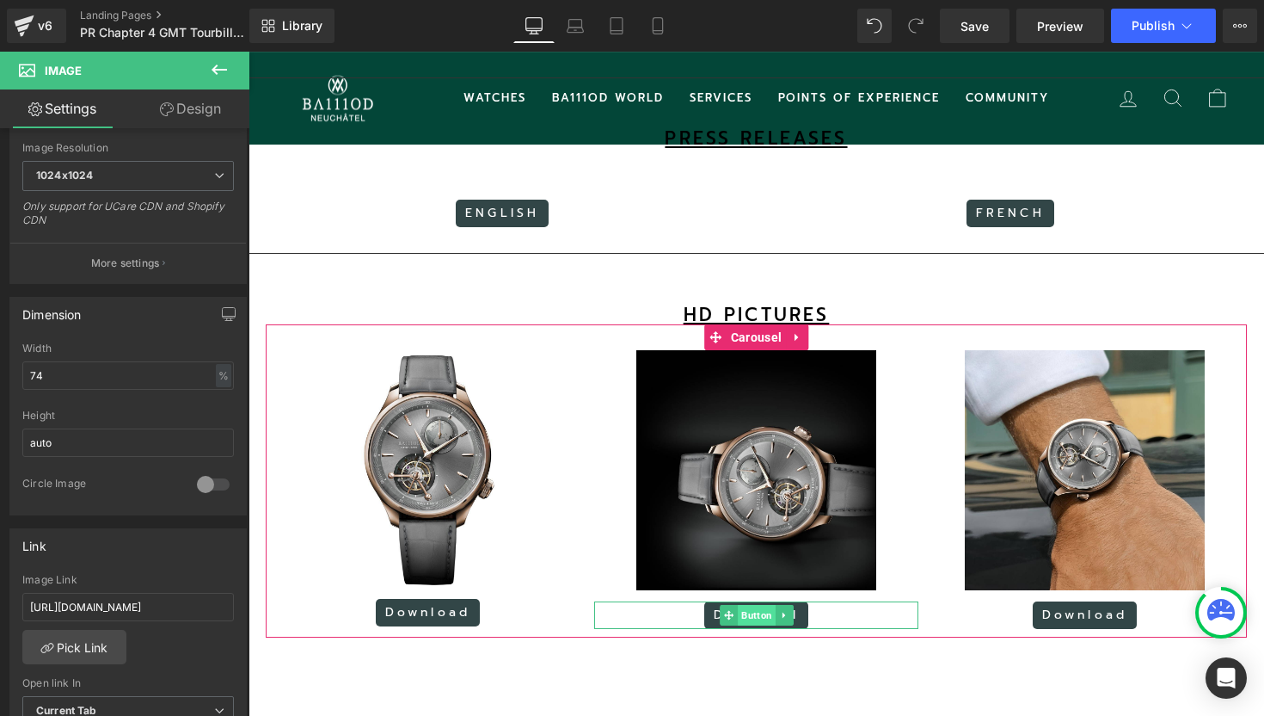
click at [752, 610] on span "Button" at bounding box center [757, 615] width 38 height 21
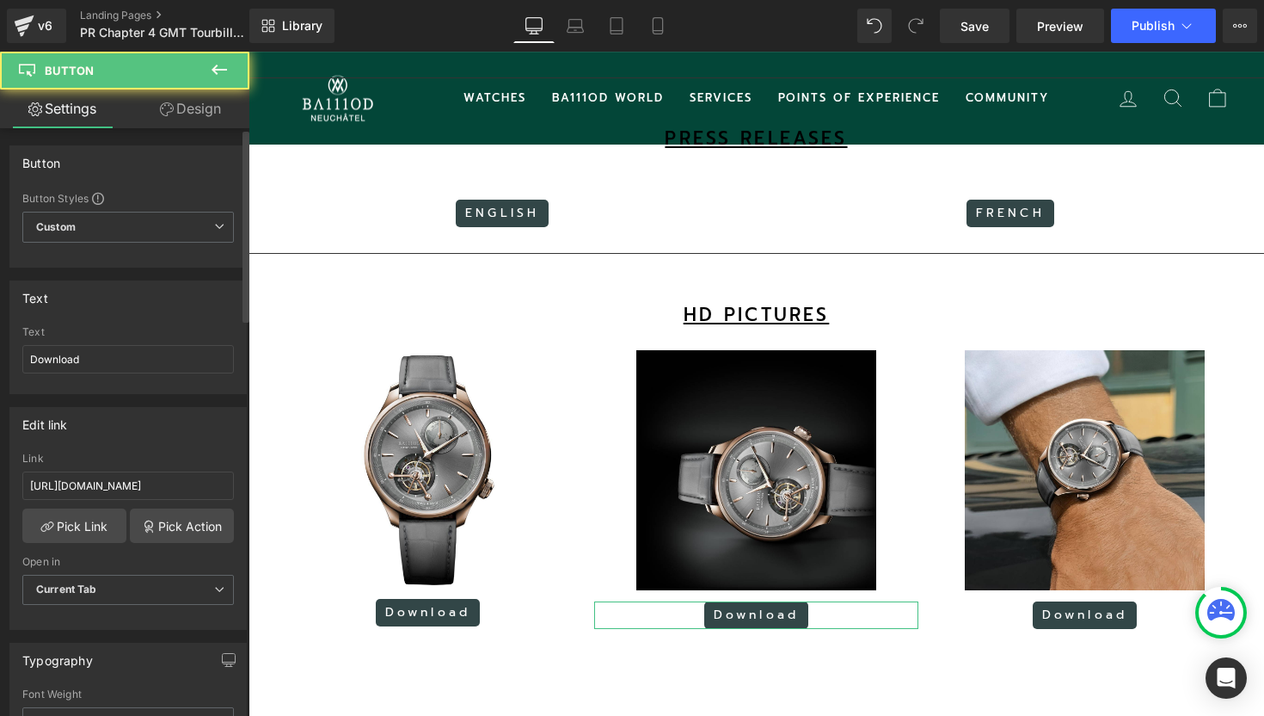
scroll to position [126, 0]
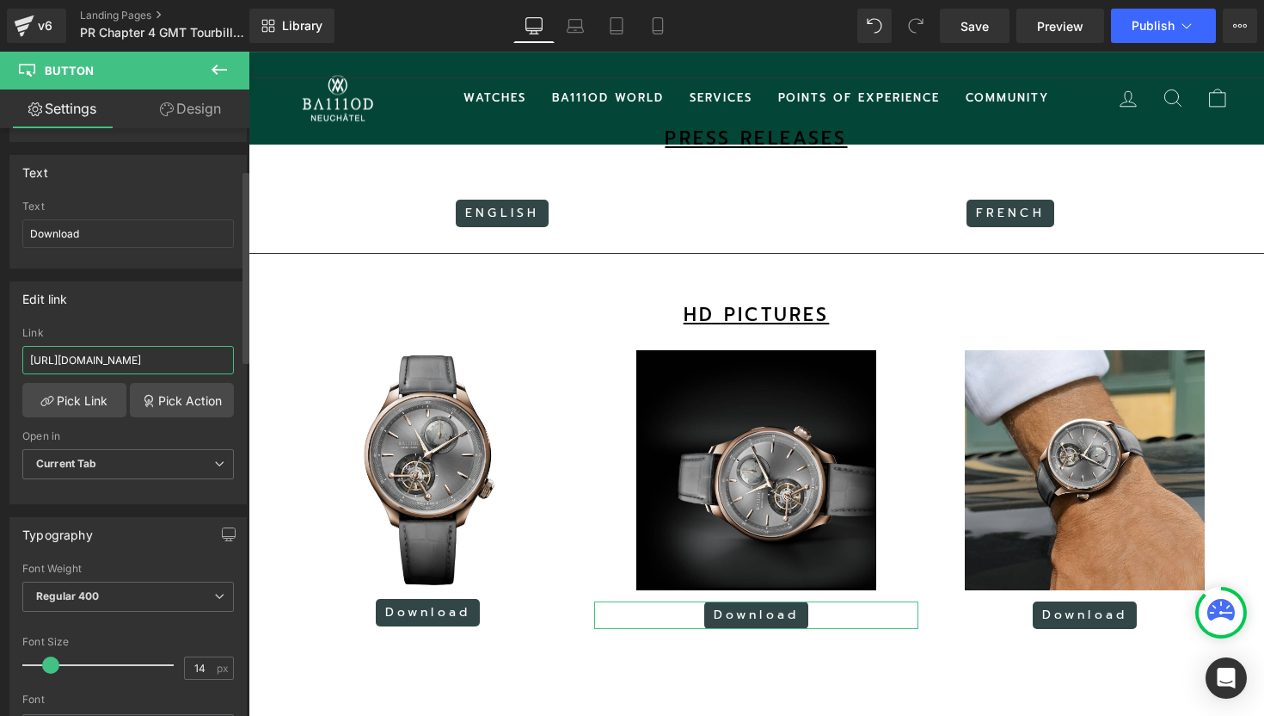
click at [101, 350] on input "[URL][DOMAIN_NAME]" at bounding box center [128, 360] width 212 height 28
paste input "UqR_qrtfkkPustyVlFIU-Hpl-CasZAo9"
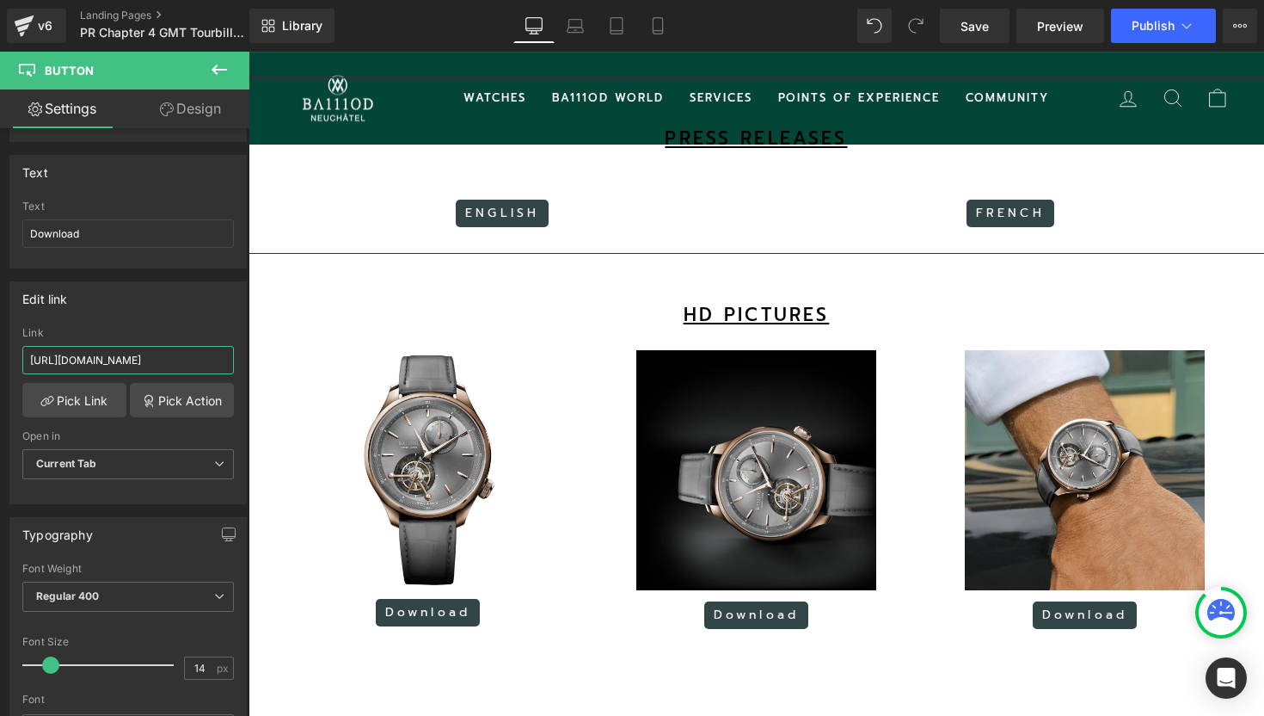
type input "[URL][DOMAIN_NAME]"
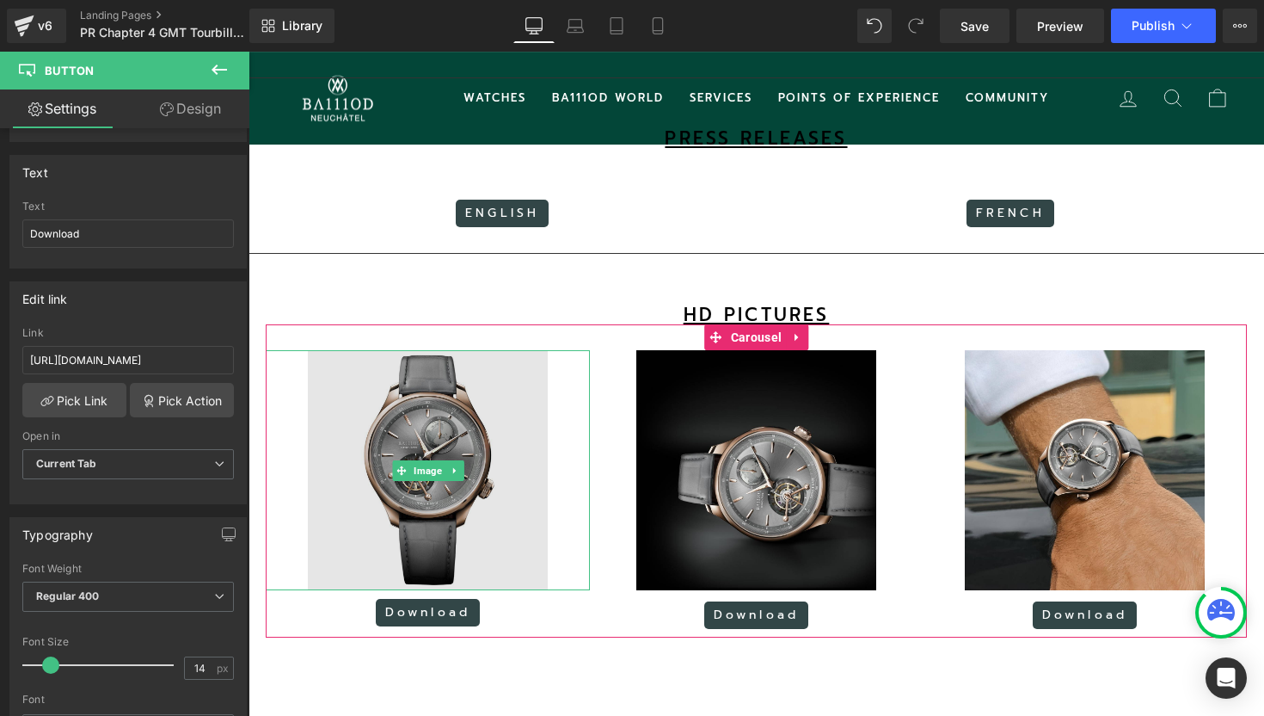
click at [428, 441] on img at bounding box center [428, 470] width 240 height 240
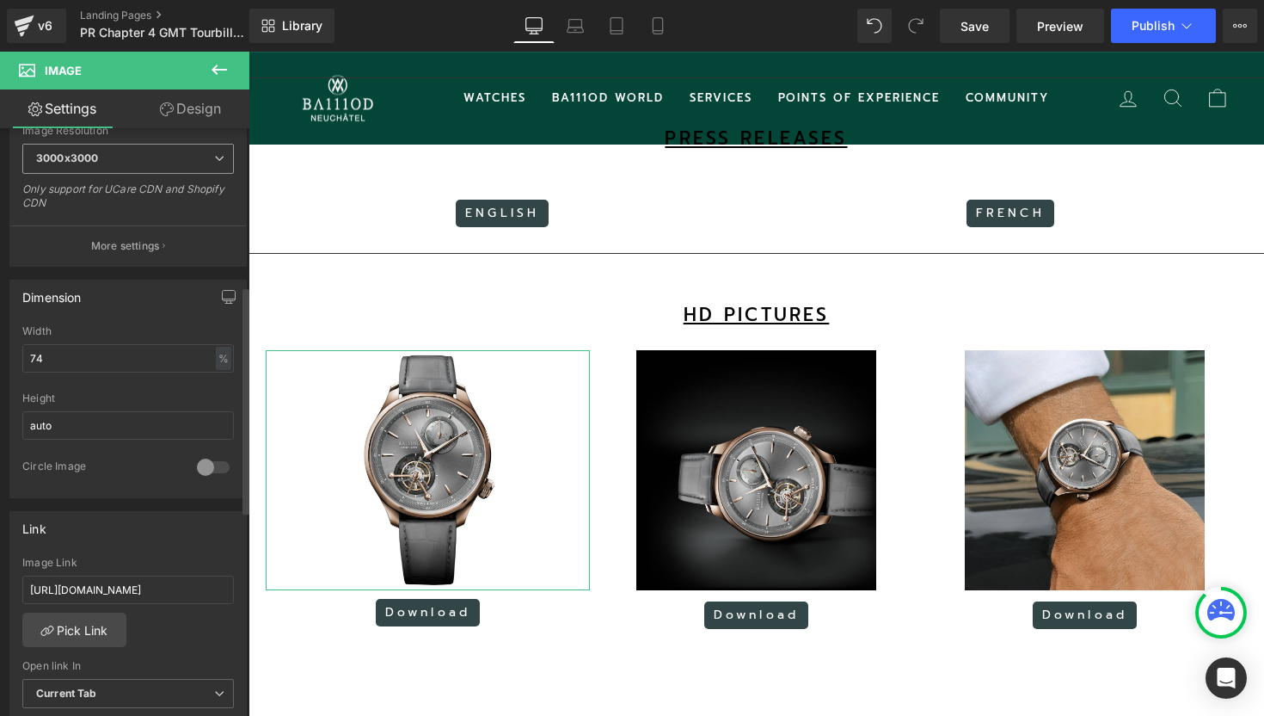
scroll to position [408, 0]
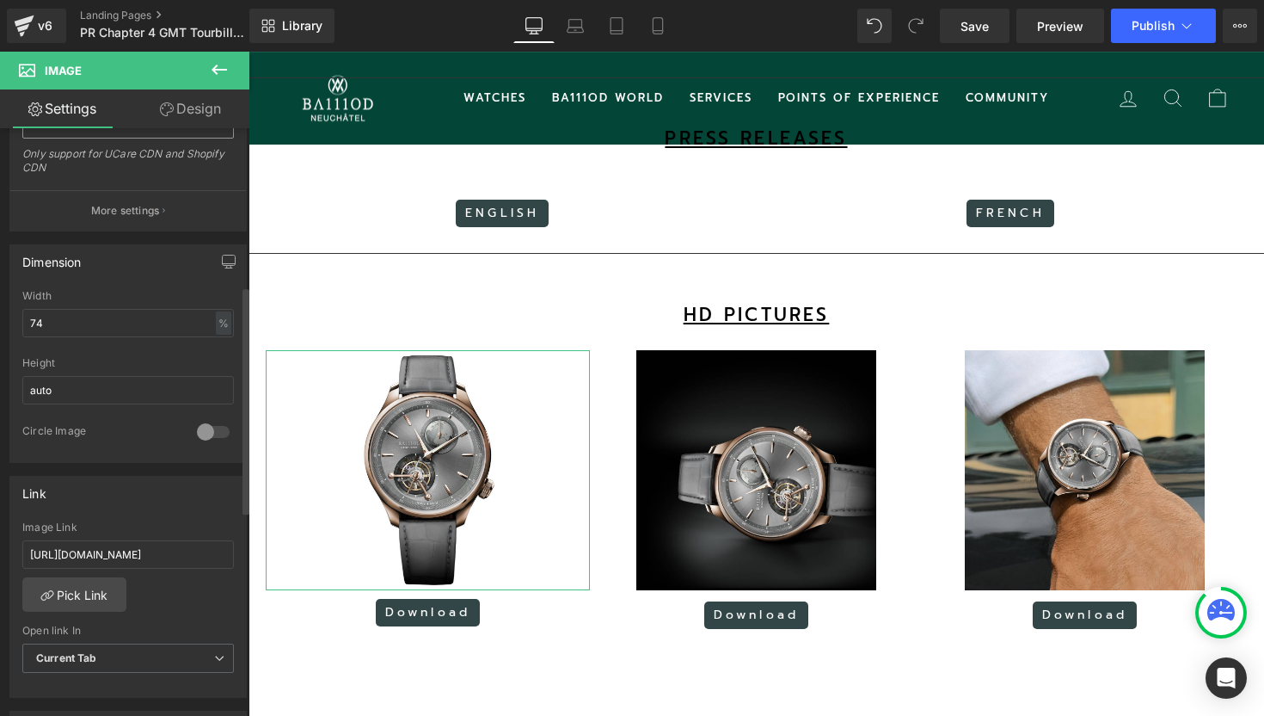
click at [119, 536] on div "Image Link [URL][DOMAIN_NAME]" at bounding box center [128, 549] width 212 height 56
click at [118, 548] on input "[URL][DOMAIN_NAME]" at bounding box center [128, 554] width 212 height 28
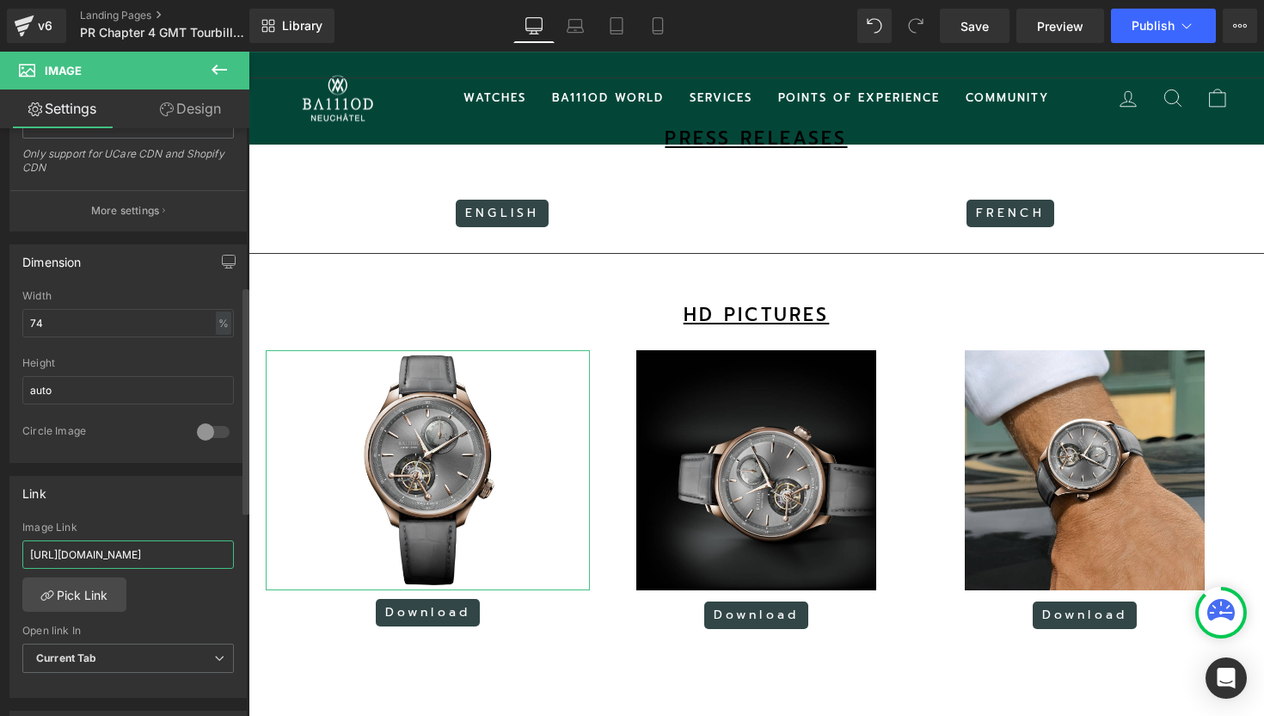
paste input "file/d/1VN5F5E2dZ5wRC8_rgmOK4vu_h_RjygCZ/view?usp=drive_link"
type input "[URL][DOMAIN_NAME]"
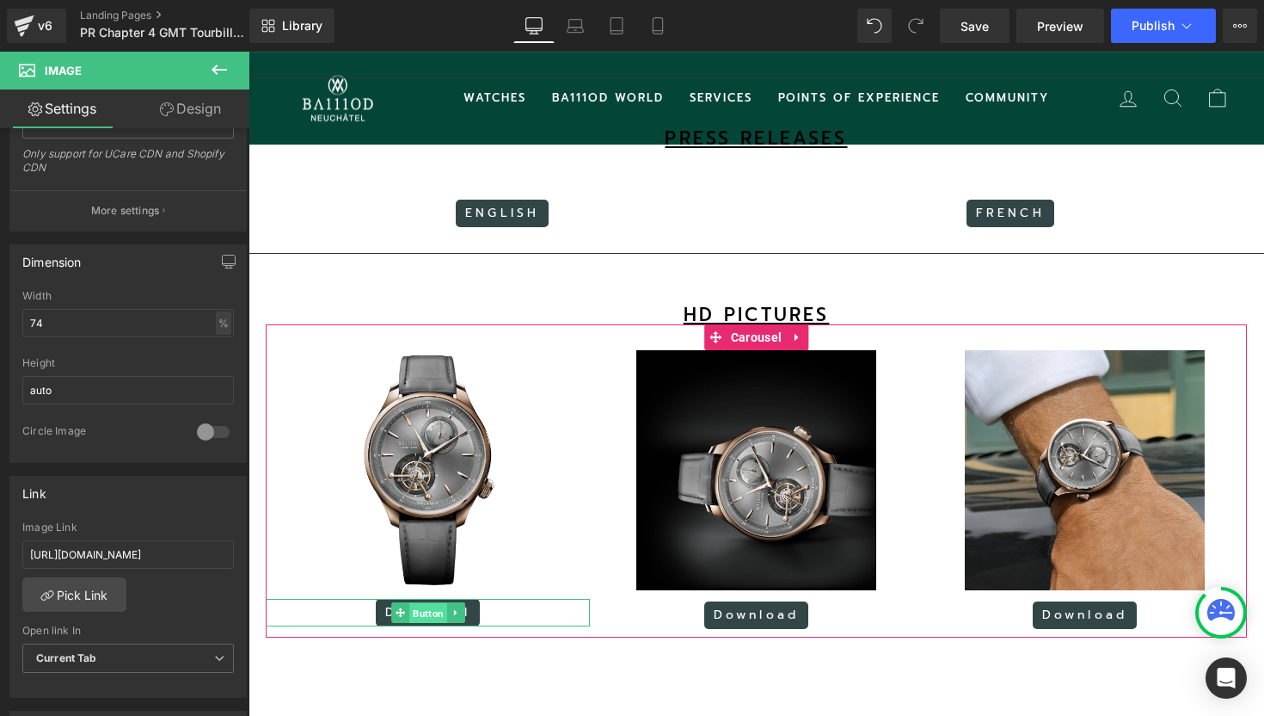
click at [416, 612] on span "Button" at bounding box center [428, 613] width 38 height 21
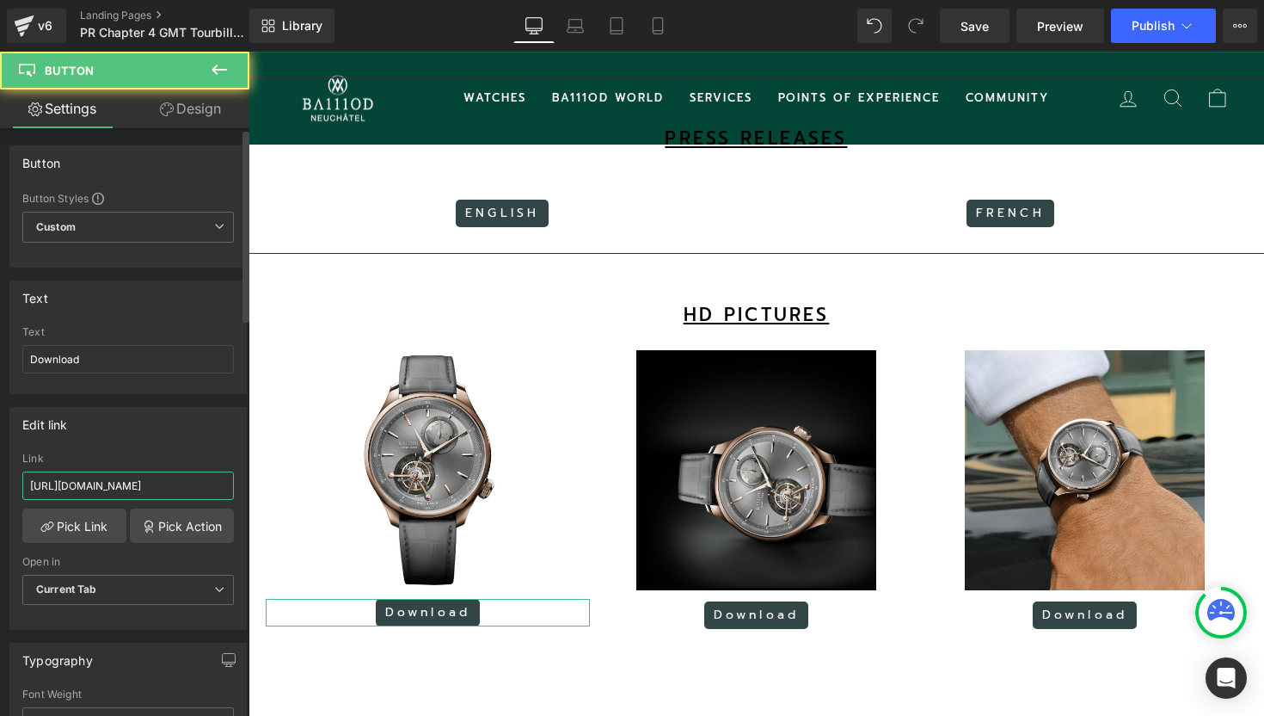
click at [184, 484] on input "[URL][DOMAIN_NAME]" at bounding box center [128, 485] width 212 height 28
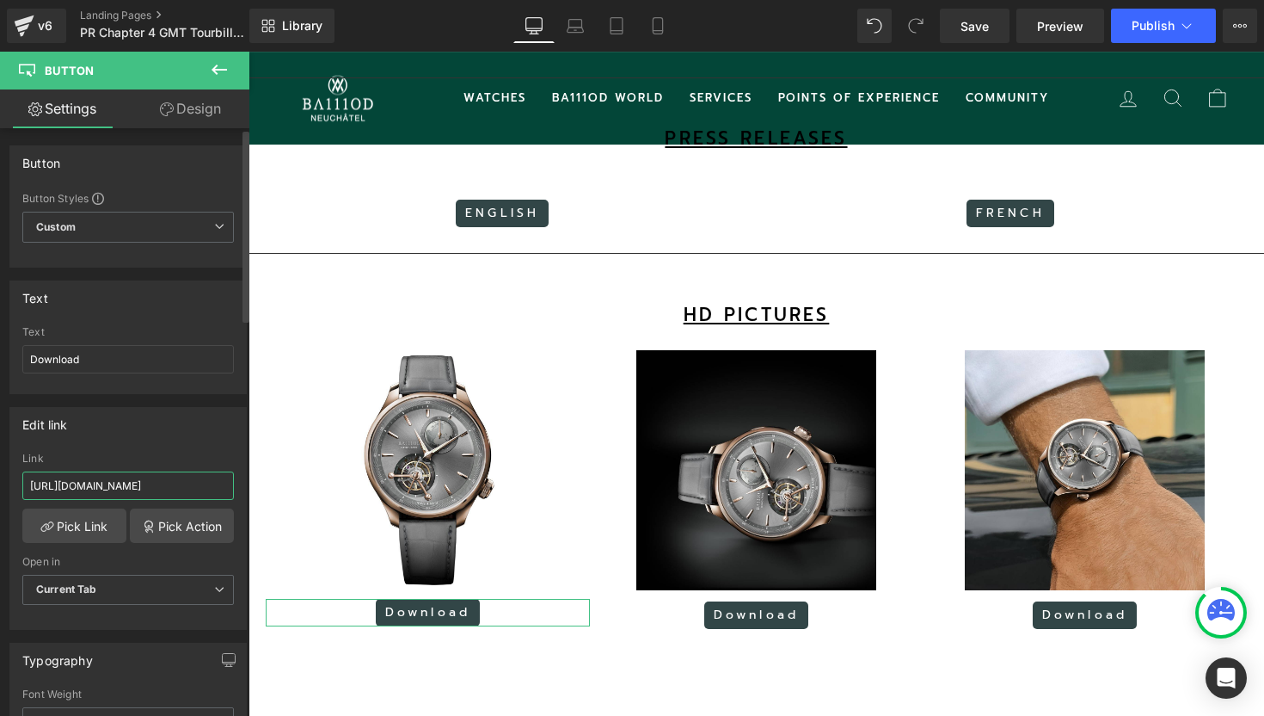
click at [184, 484] on input "[URL][DOMAIN_NAME]" at bounding box center [128, 485] width 212 height 28
paste input "file/d/1VN5F5E2dZ5wRC8_rgmOK4vu_h_RjygCZ/view?usp=drive_link"
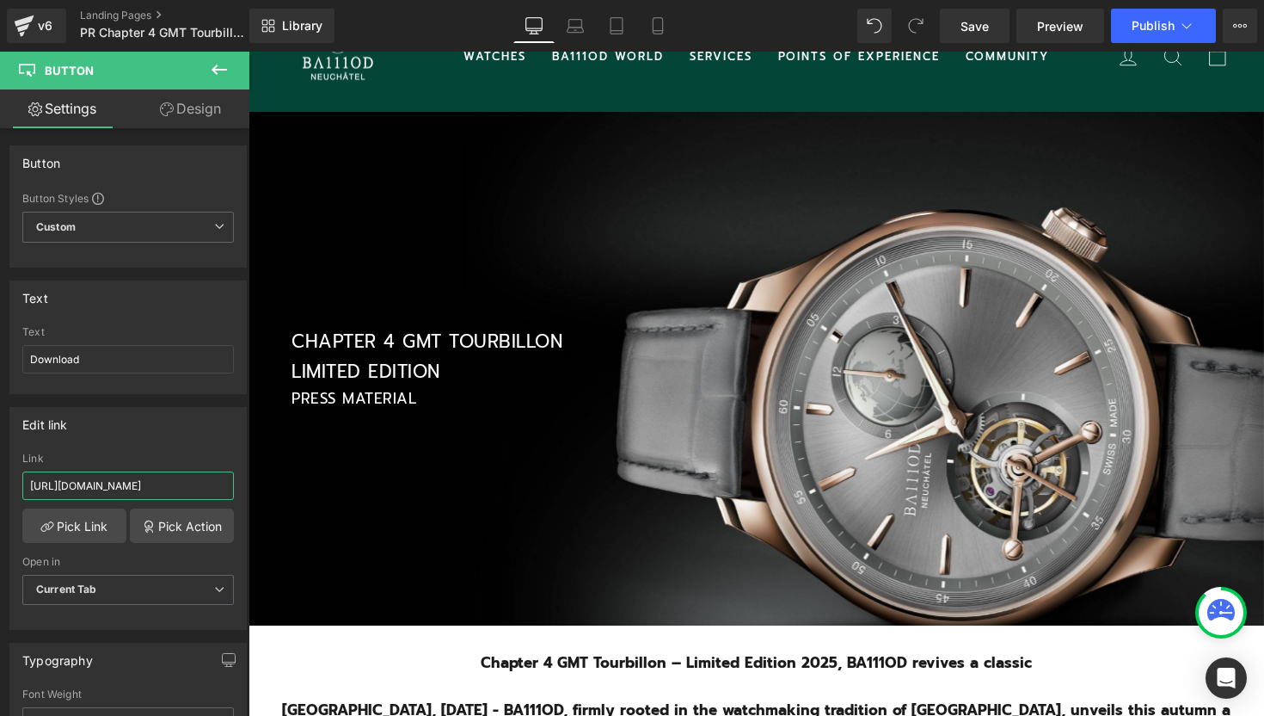
scroll to position [68, 0]
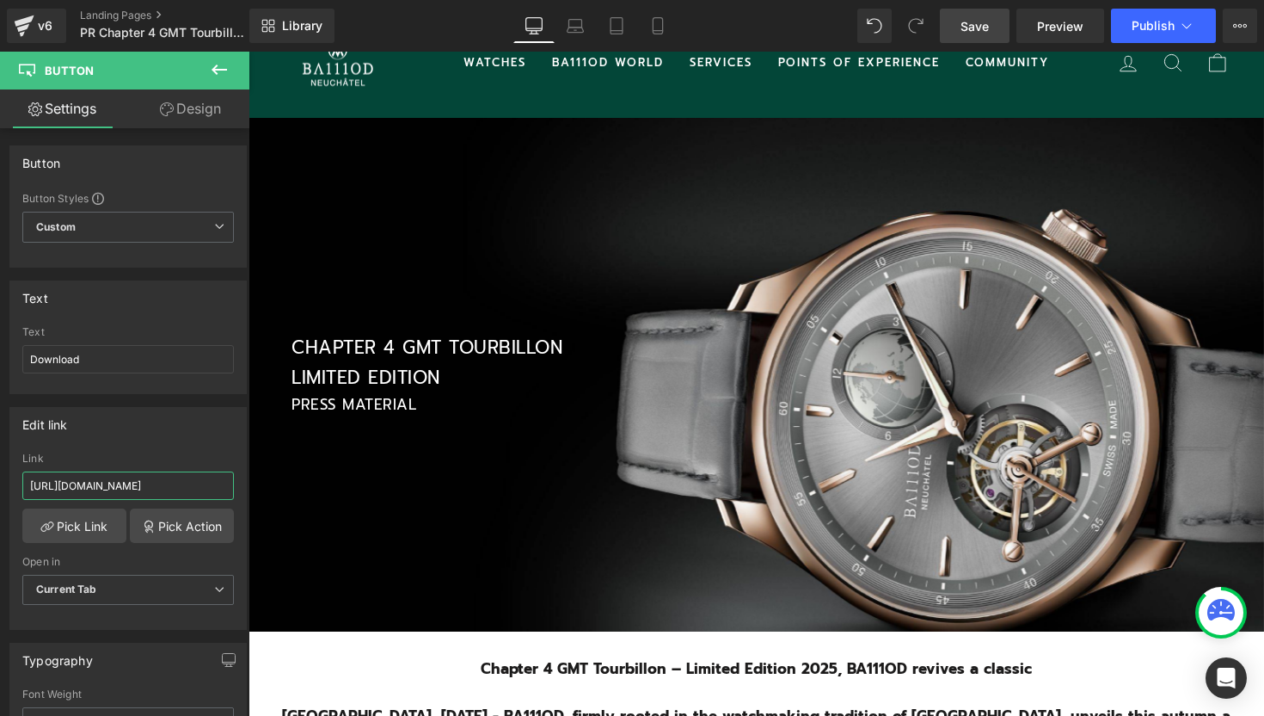
type input "[URL][DOMAIN_NAME]"
click at [995, 13] on link "Save" at bounding box center [975, 26] width 70 height 34
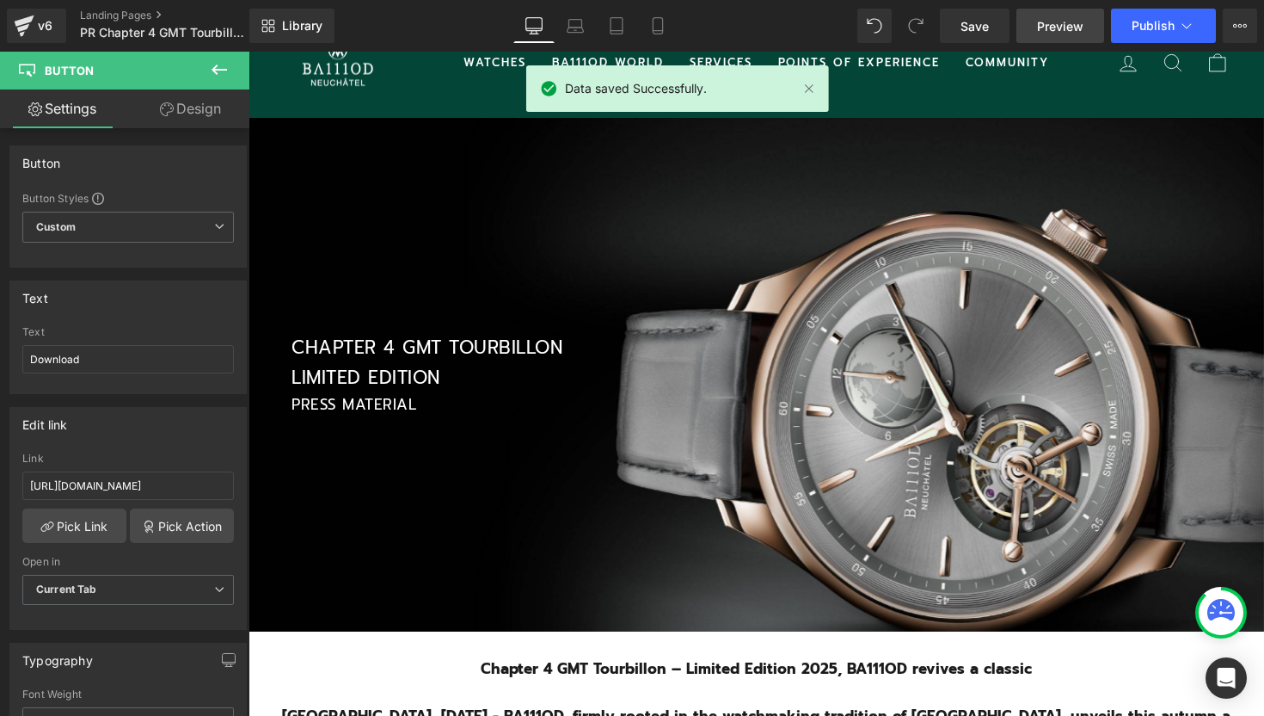
click at [1072, 36] on link "Preview" at bounding box center [1061, 26] width 88 height 34
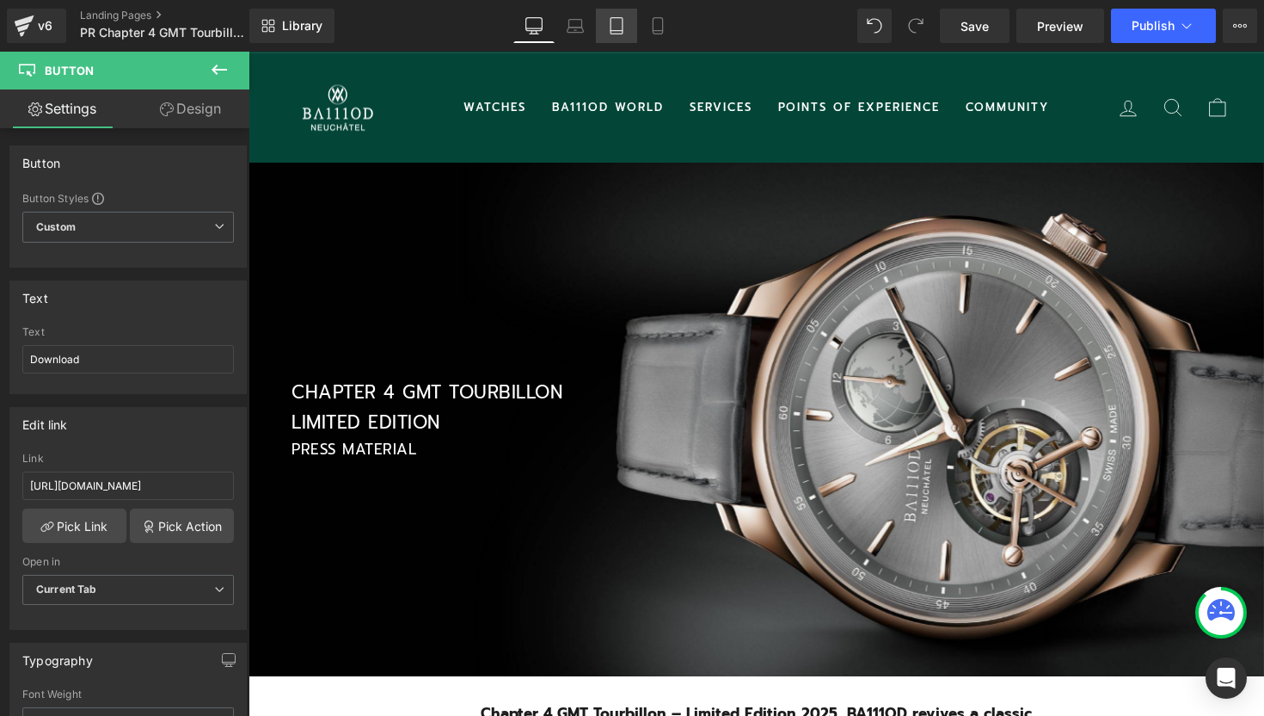
click at [610, 19] on icon at bounding box center [616, 25] width 17 height 17
type input "100"
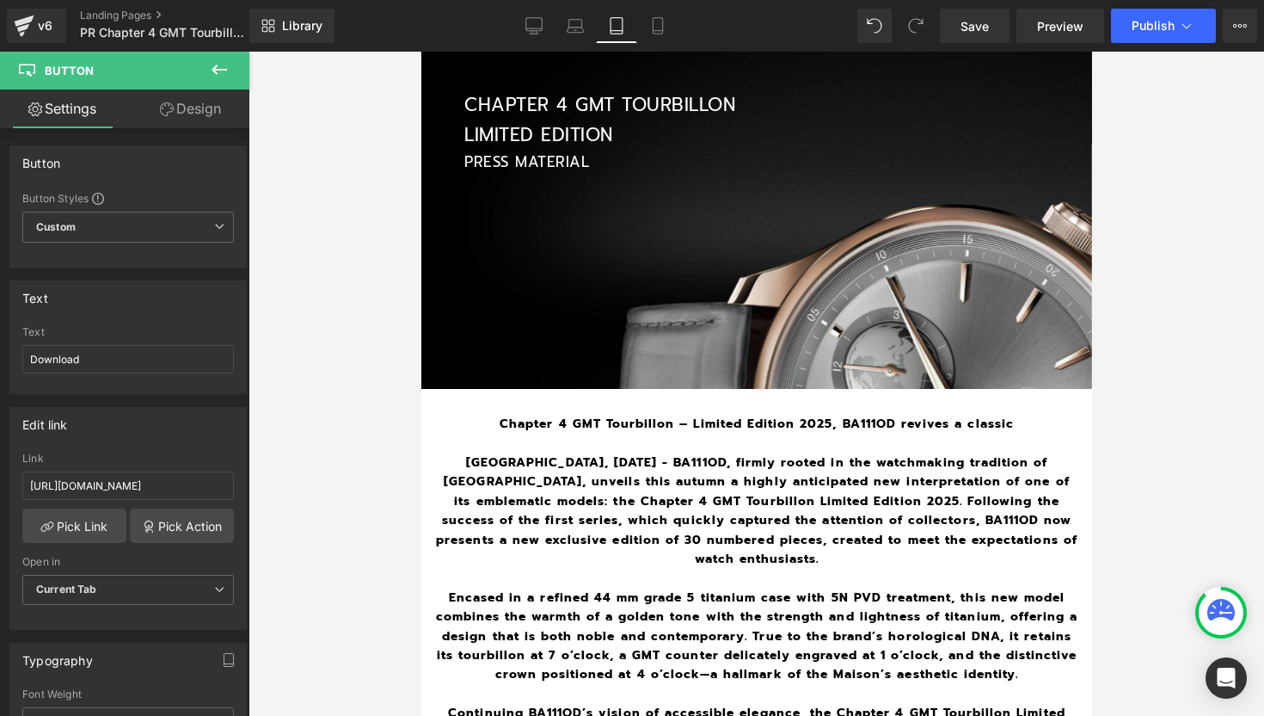
scroll to position [300, 0]
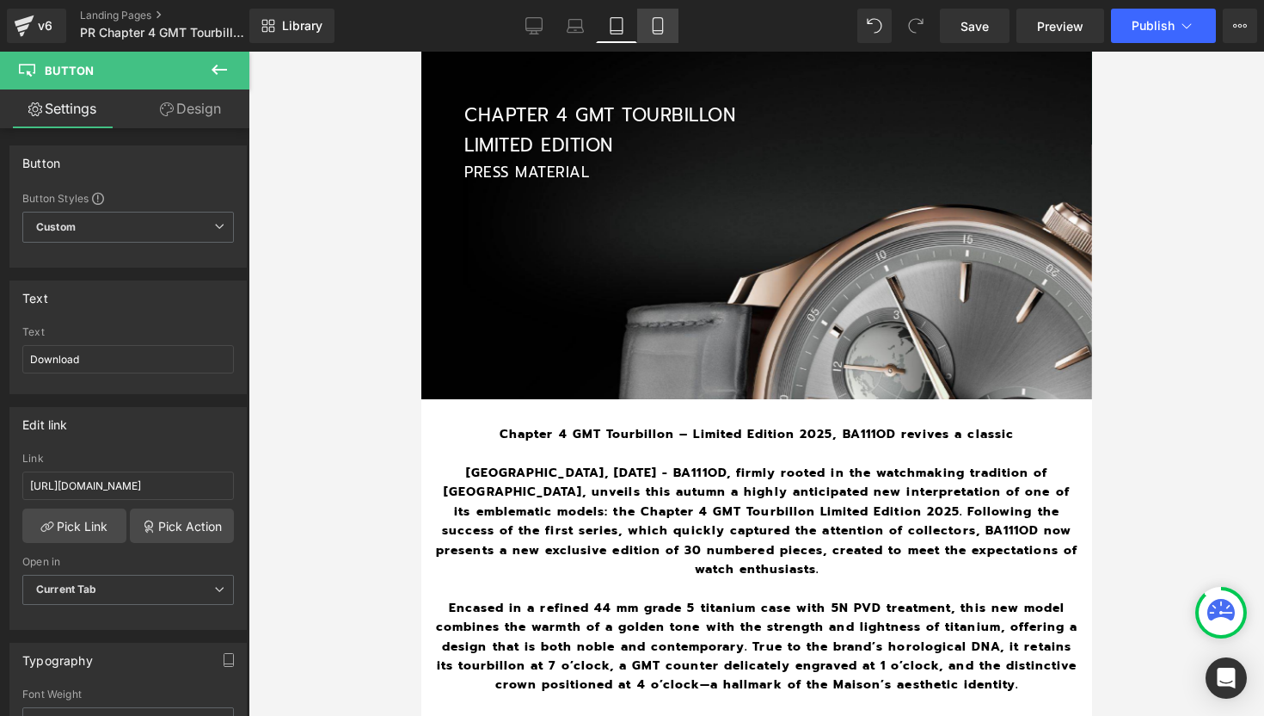
click at [658, 26] on icon at bounding box center [657, 25] width 17 height 17
type input "100"
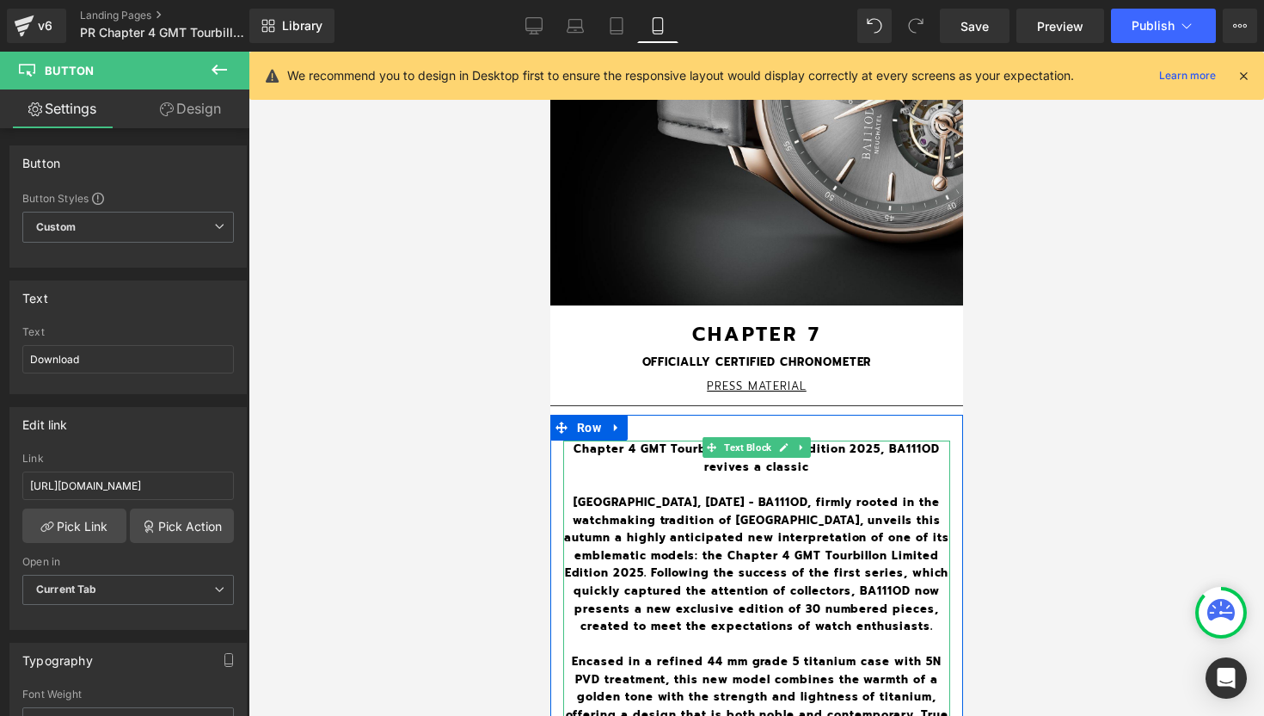
scroll to position [295, 0]
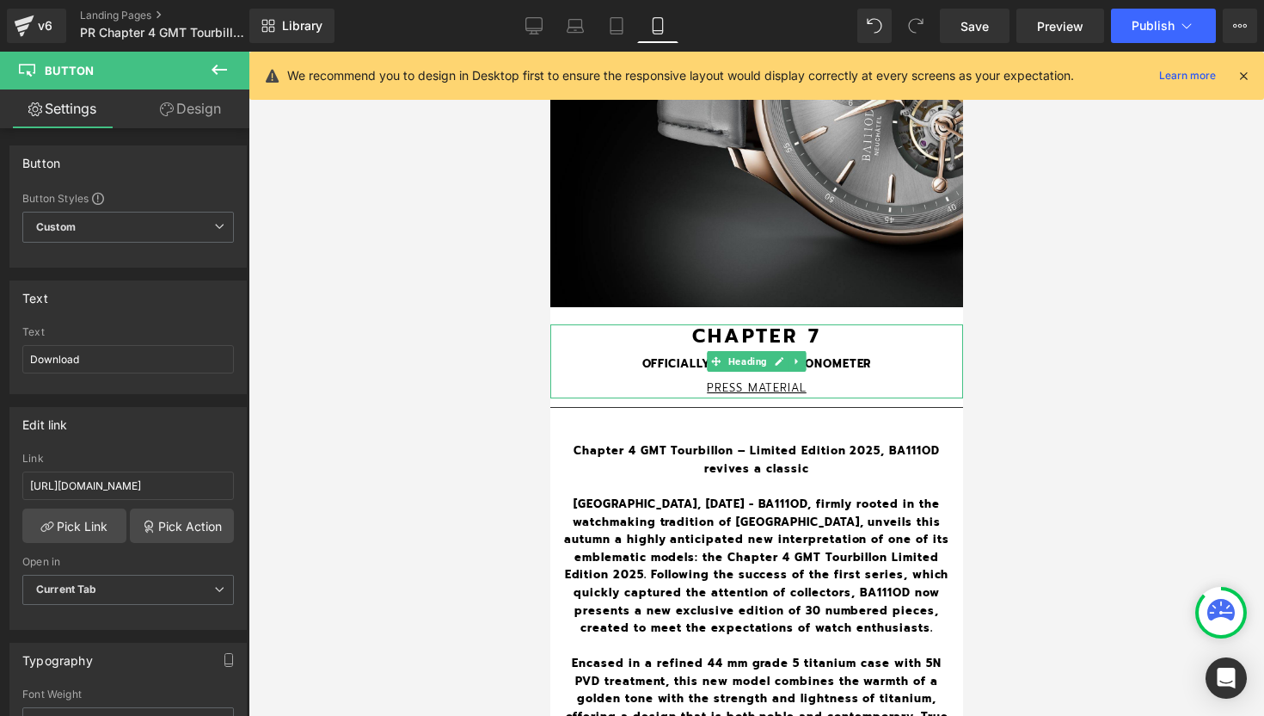
click at [817, 329] on b "CHAPTER 7" at bounding box center [757, 336] width 130 height 28
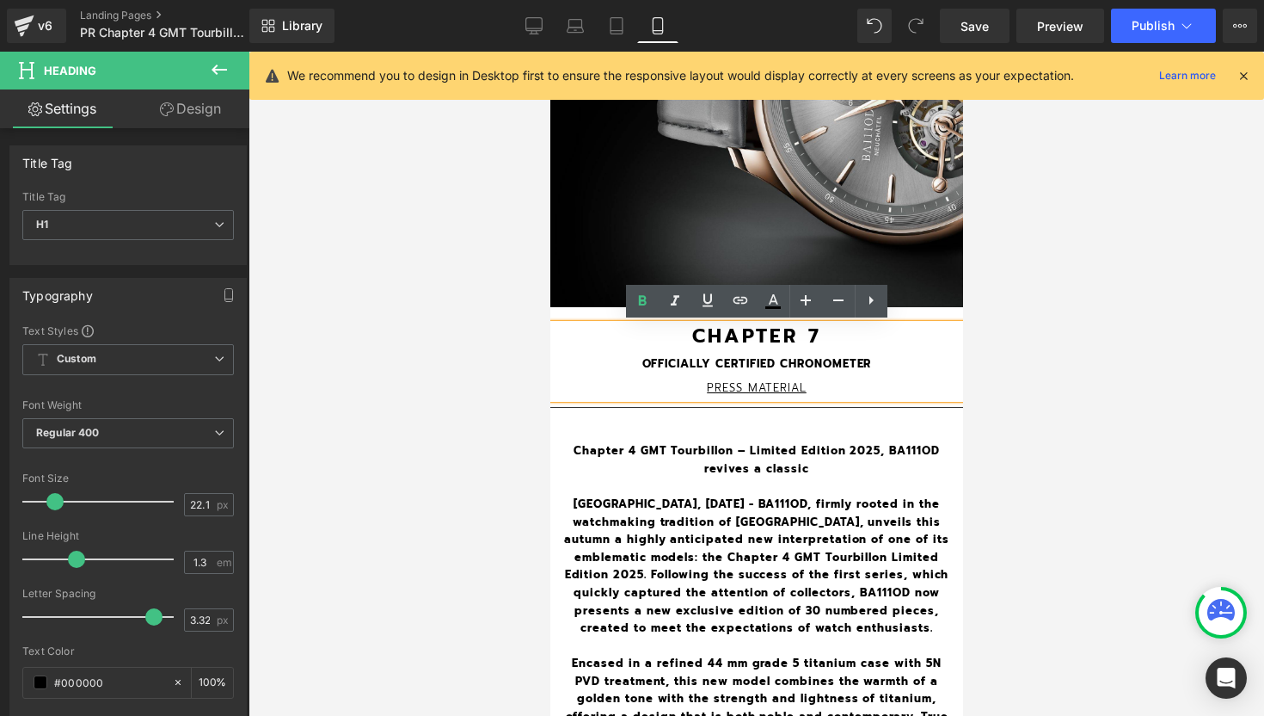
click at [817, 329] on b "CHAPTER 7" at bounding box center [757, 336] width 130 height 28
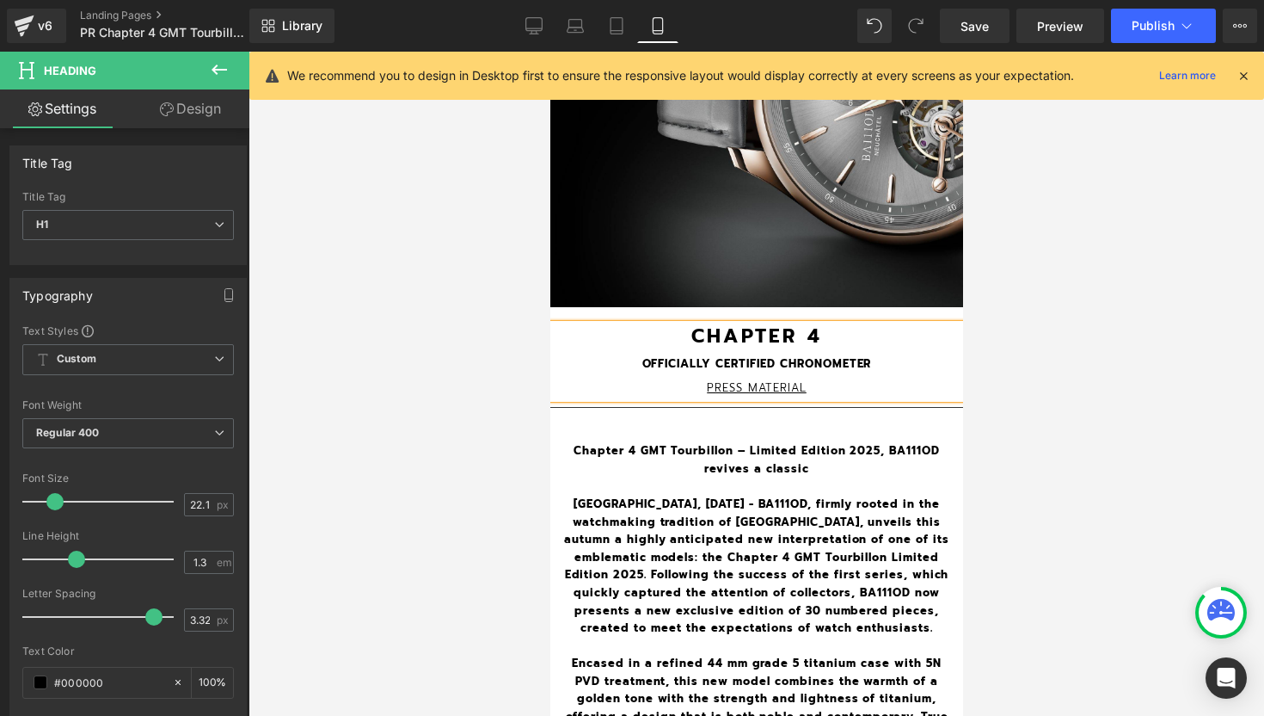
click at [820, 357] on b "OFFICIALLY CERTIFIED CHRONOMETER" at bounding box center [757, 363] width 230 height 16
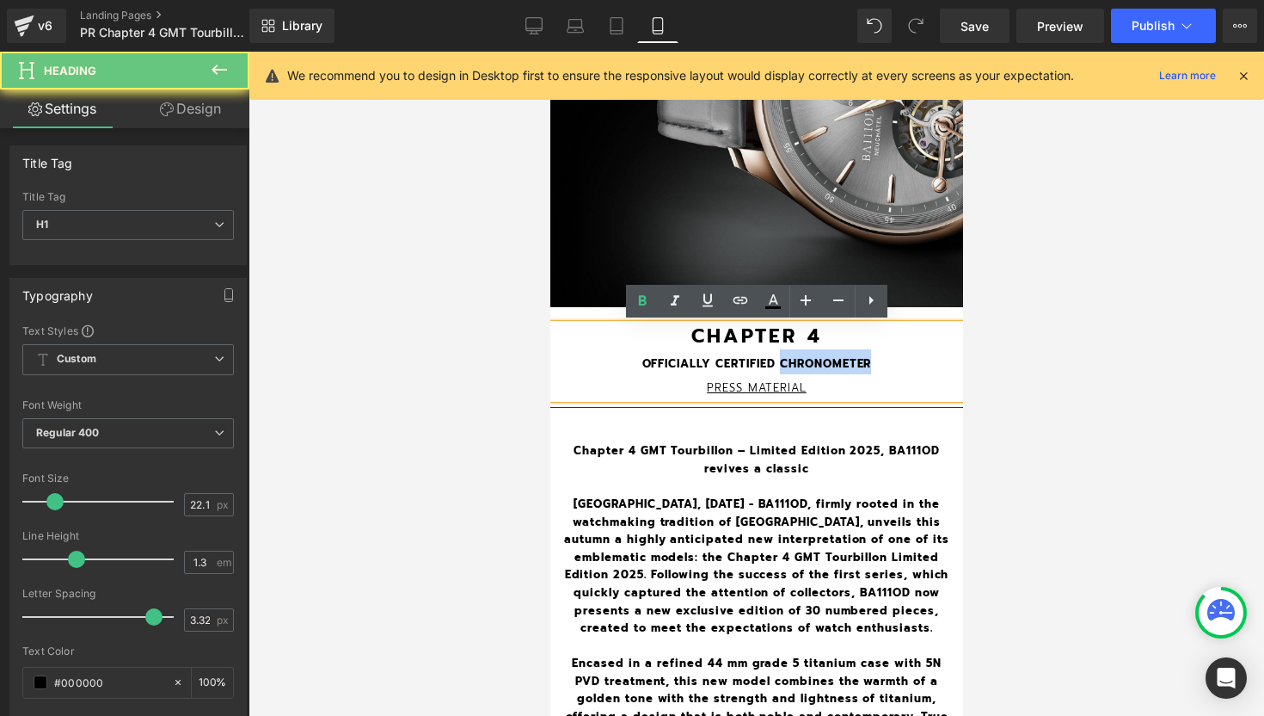
click at [820, 357] on b "OFFICIALLY CERTIFIED CHRONOMETER" at bounding box center [757, 363] width 230 height 16
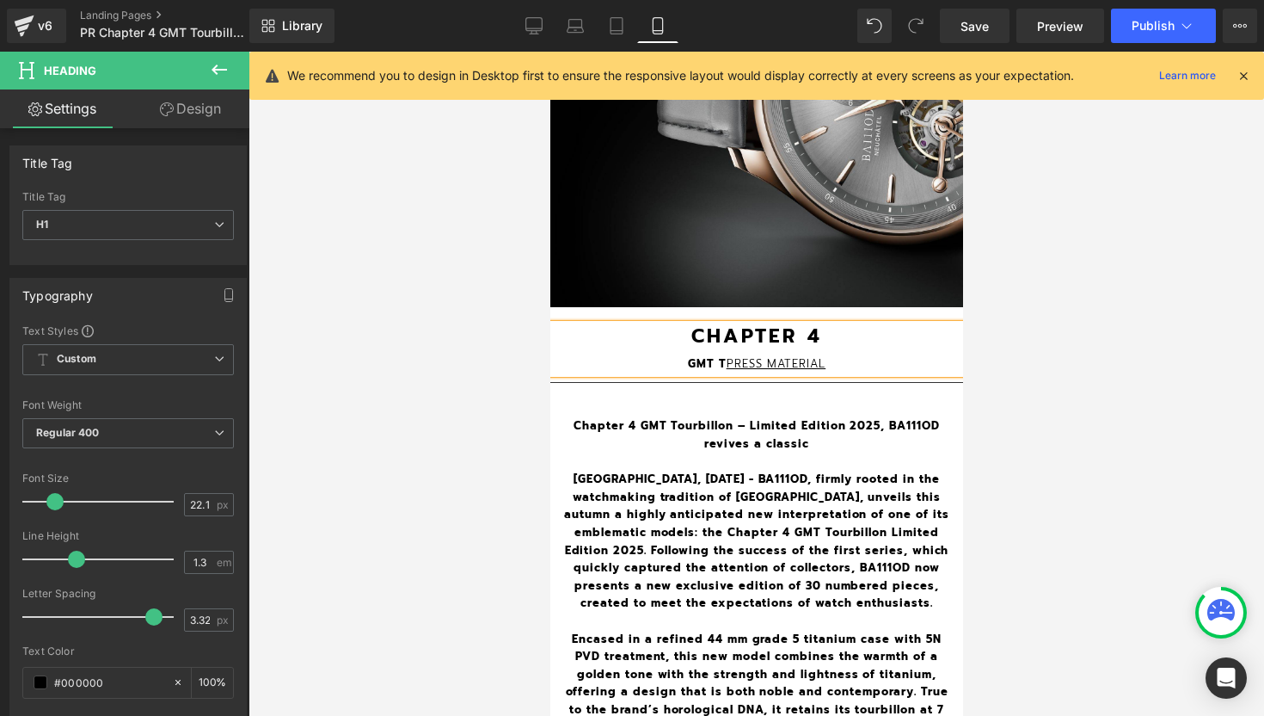
scroll to position [2548, 413]
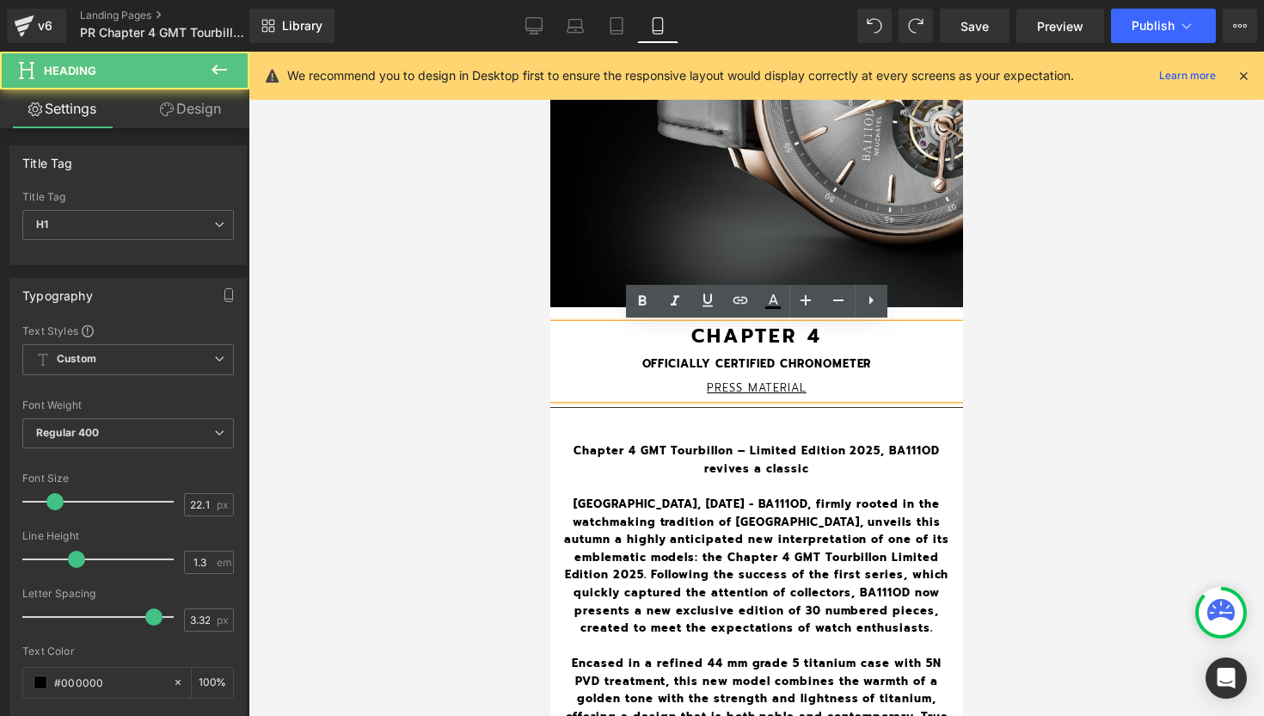
click at [838, 363] on b "OFFICIALLY CERTIFIED CHRONOMETER" at bounding box center [757, 363] width 230 height 16
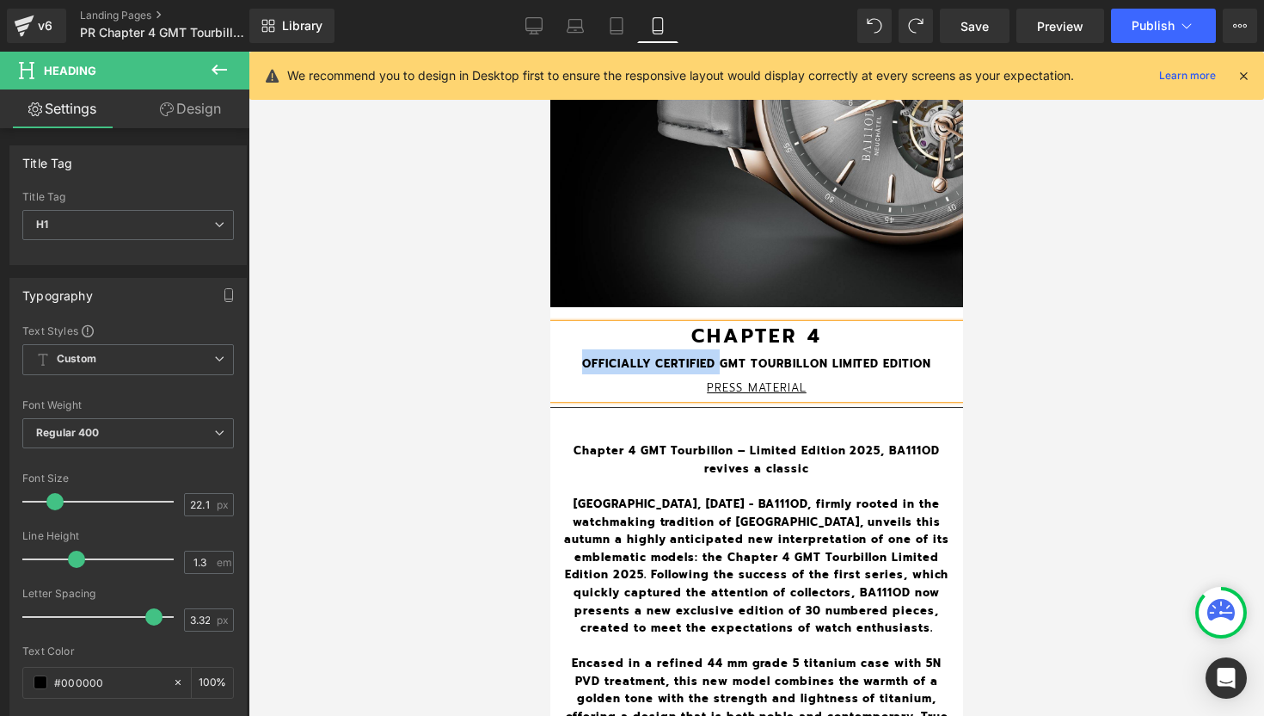
drag, startPoint x: 721, startPoint y: 363, endPoint x: 580, endPoint y: 357, distance: 141.2
click at [581, 357] on b "OFFICIALLY CERTIFIED GMT TOURBILLON LIMITED EDITION" at bounding box center [755, 363] width 349 height 16
click at [825, 381] on h1 "Press Material" at bounding box center [756, 385] width 413 height 25
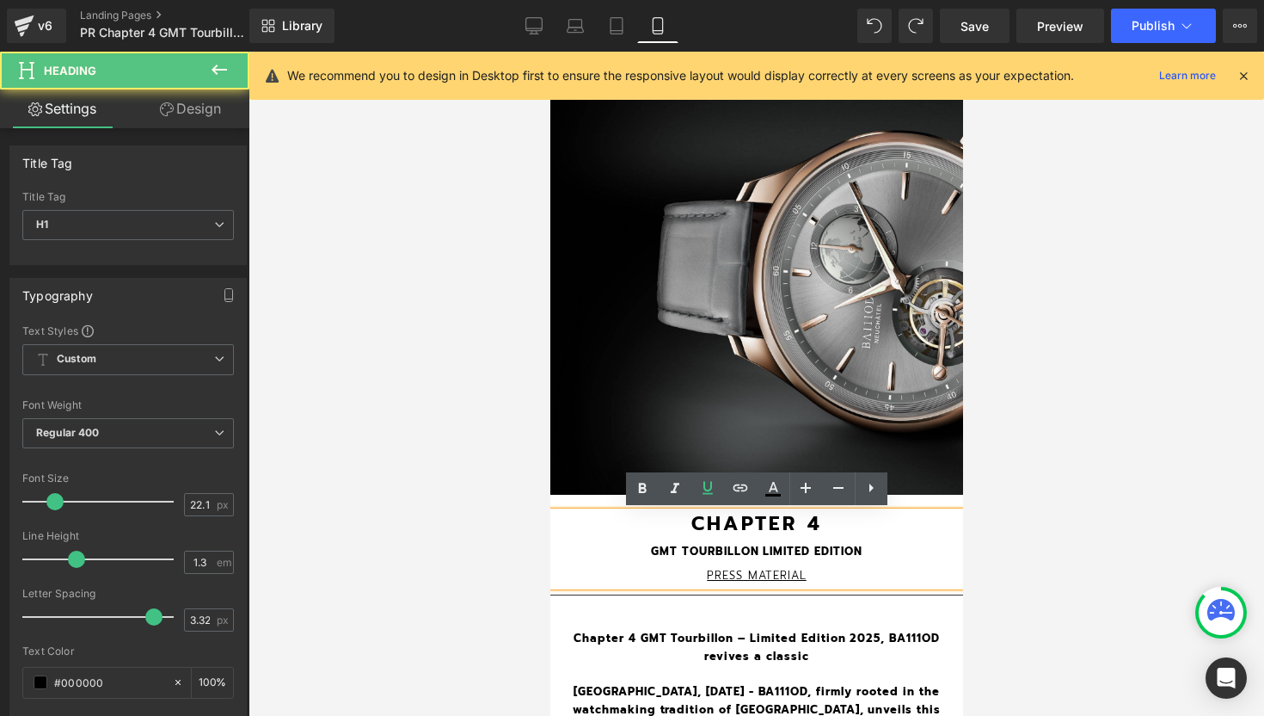
scroll to position [0, 0]
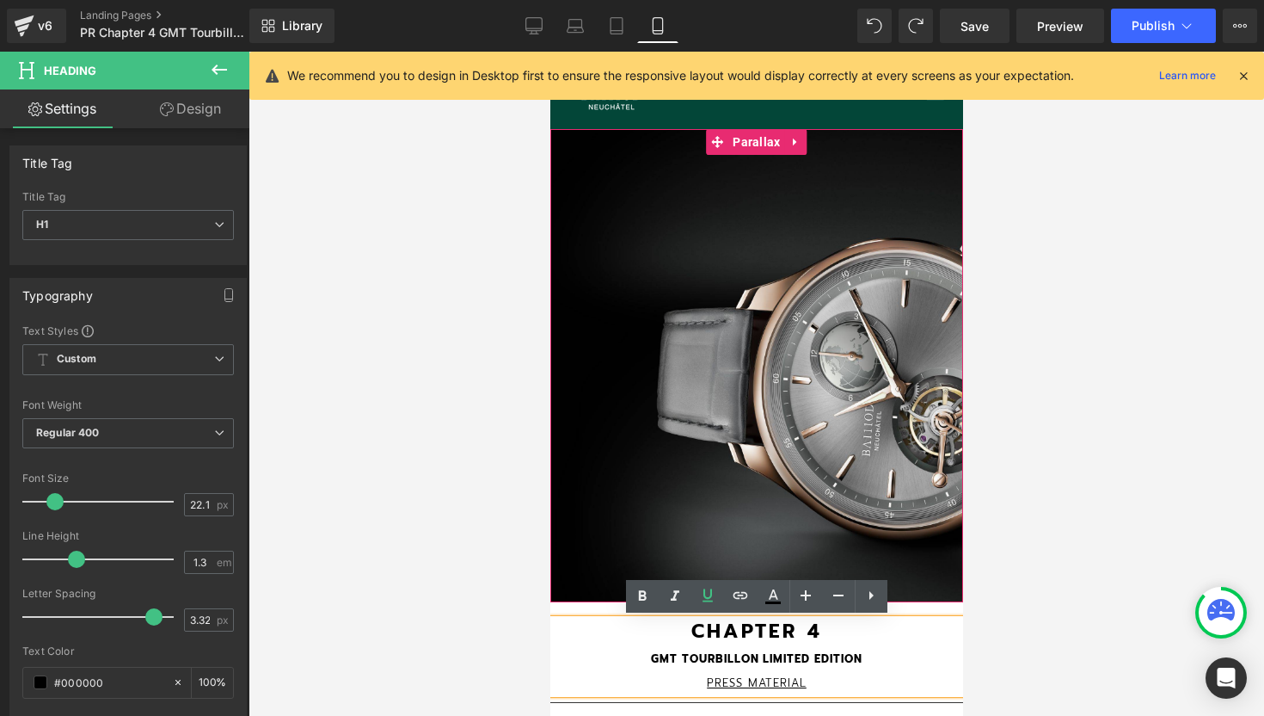
click at [659, 304] on div at bounding box center [756, 365] width 413 height 473
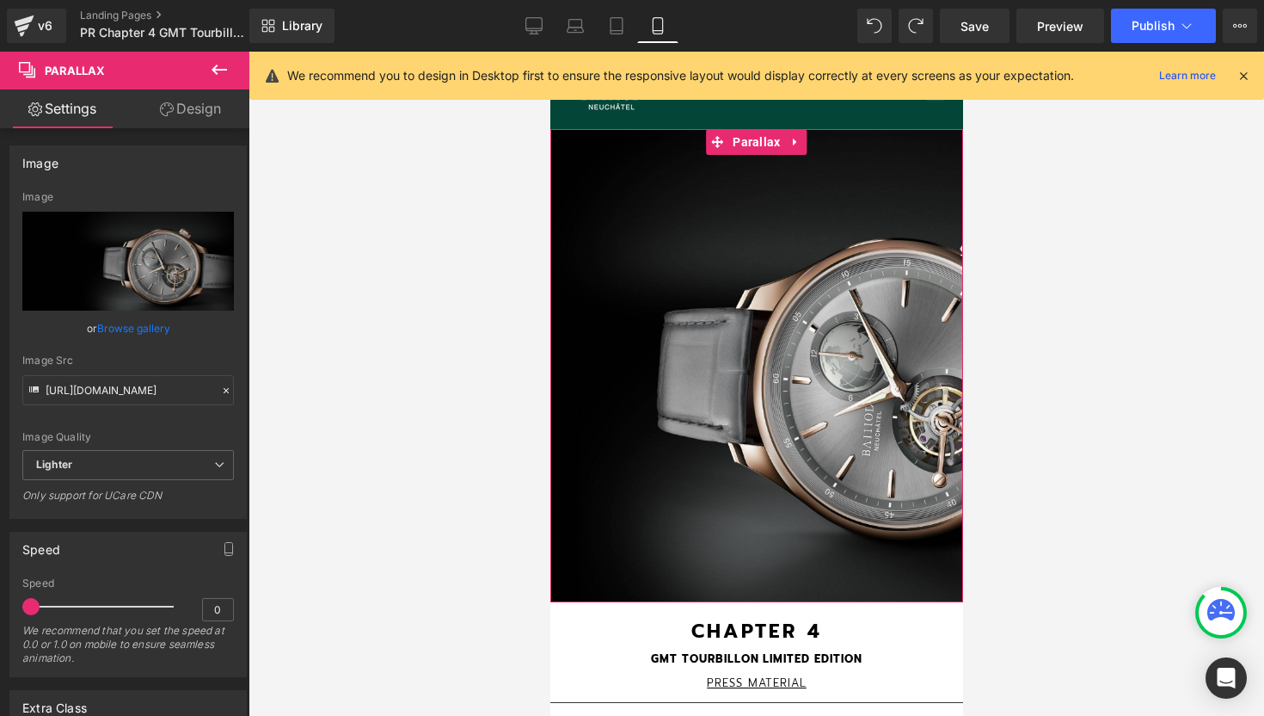
click at [185, 100] on link "Design" at bounding box center [190, 108] width 125 height 39
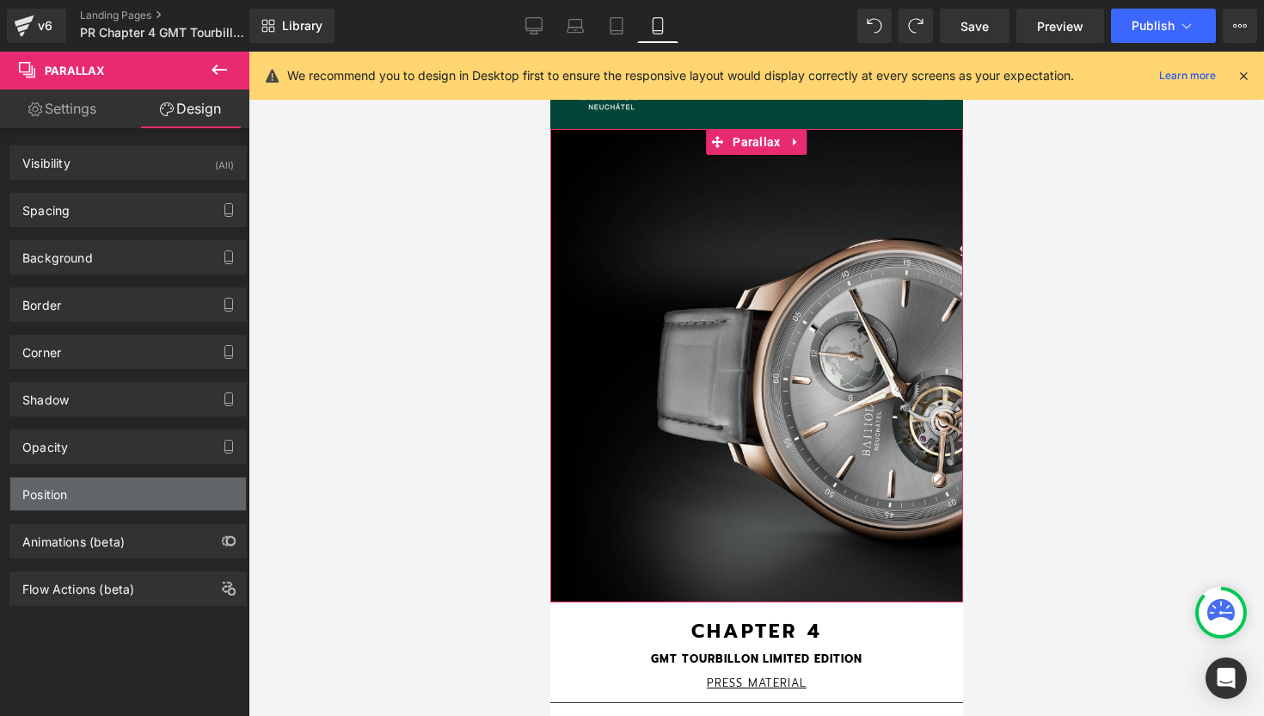
click at [119, 494] on div "Position" at bounding box center [128, 493] width 236 height 33
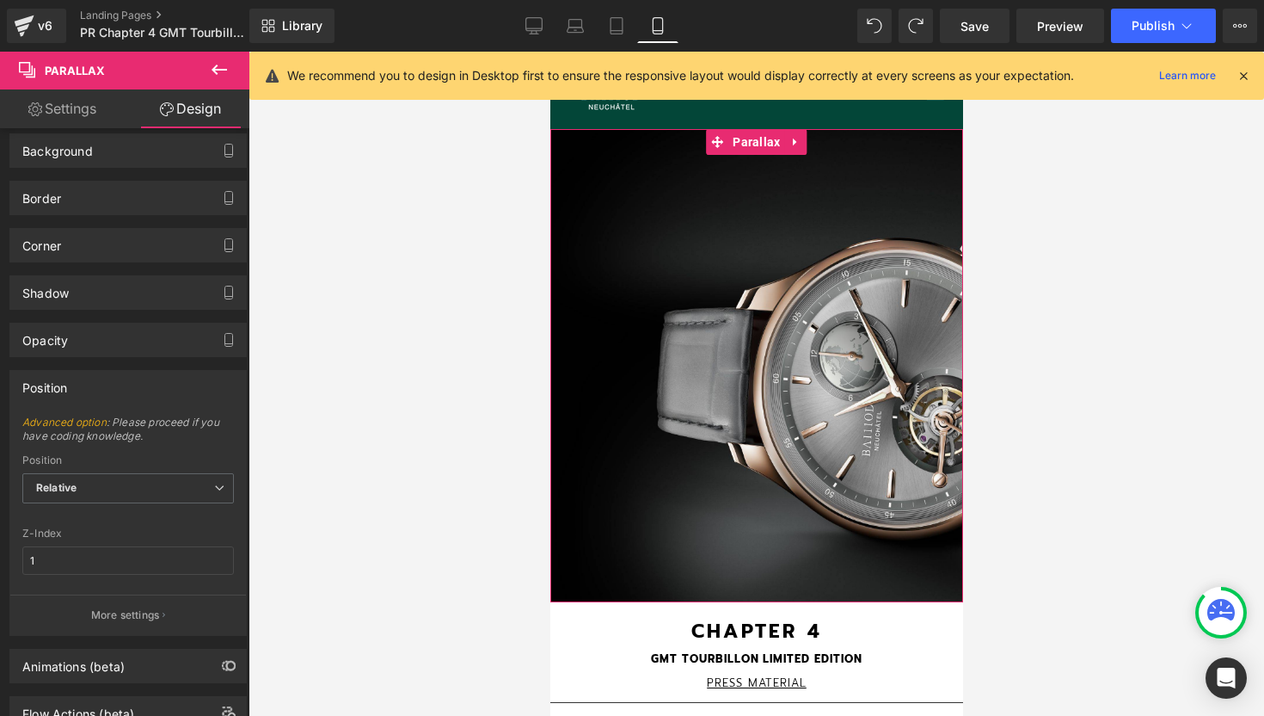
scroll to position [115, 0]
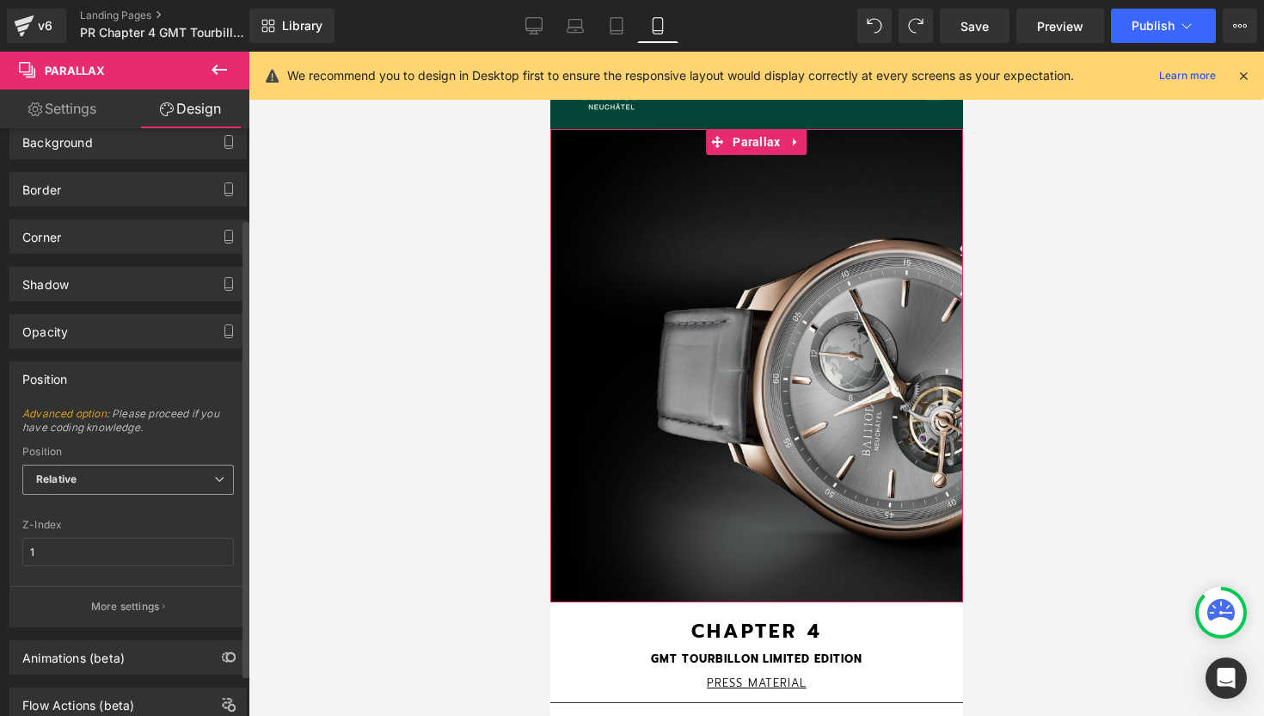
click at [177, 476] on span "Relative" at bounding box center [128, 479] width 212 height 30
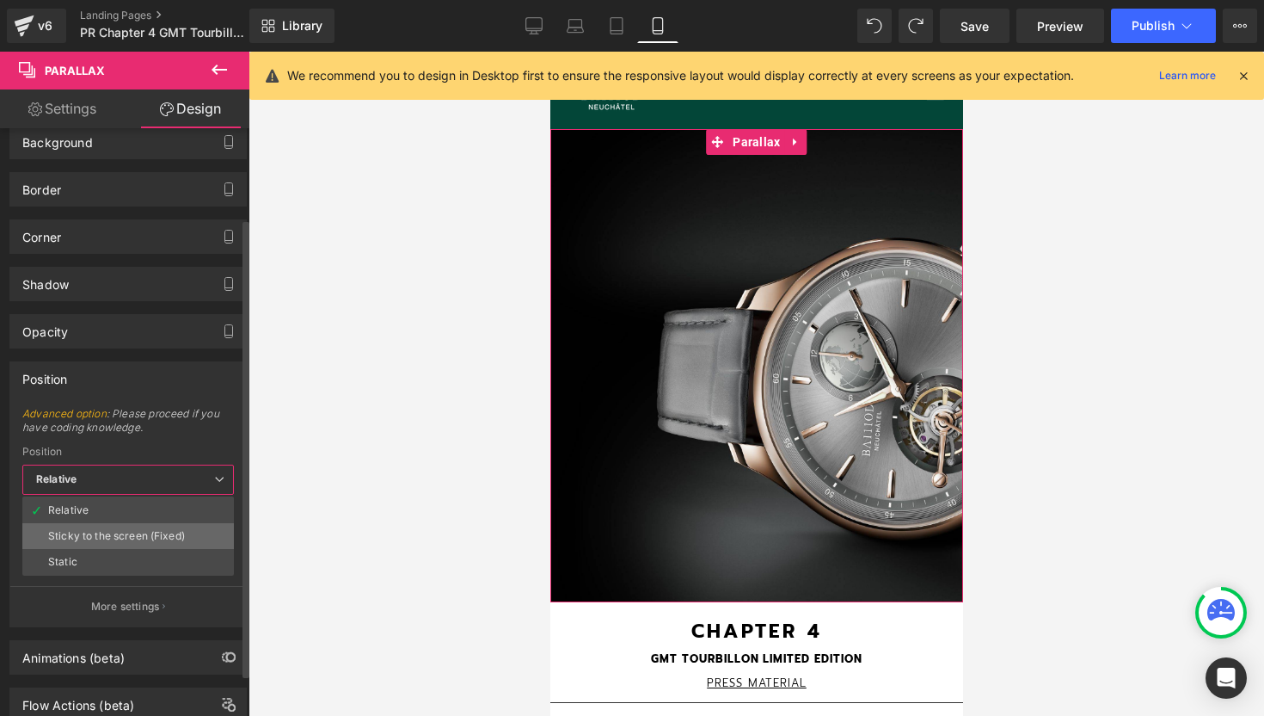
click at [158, 534] on div "Sticky to the screen (Fixed)" at bounding box center [116, 536] width 137 height 12
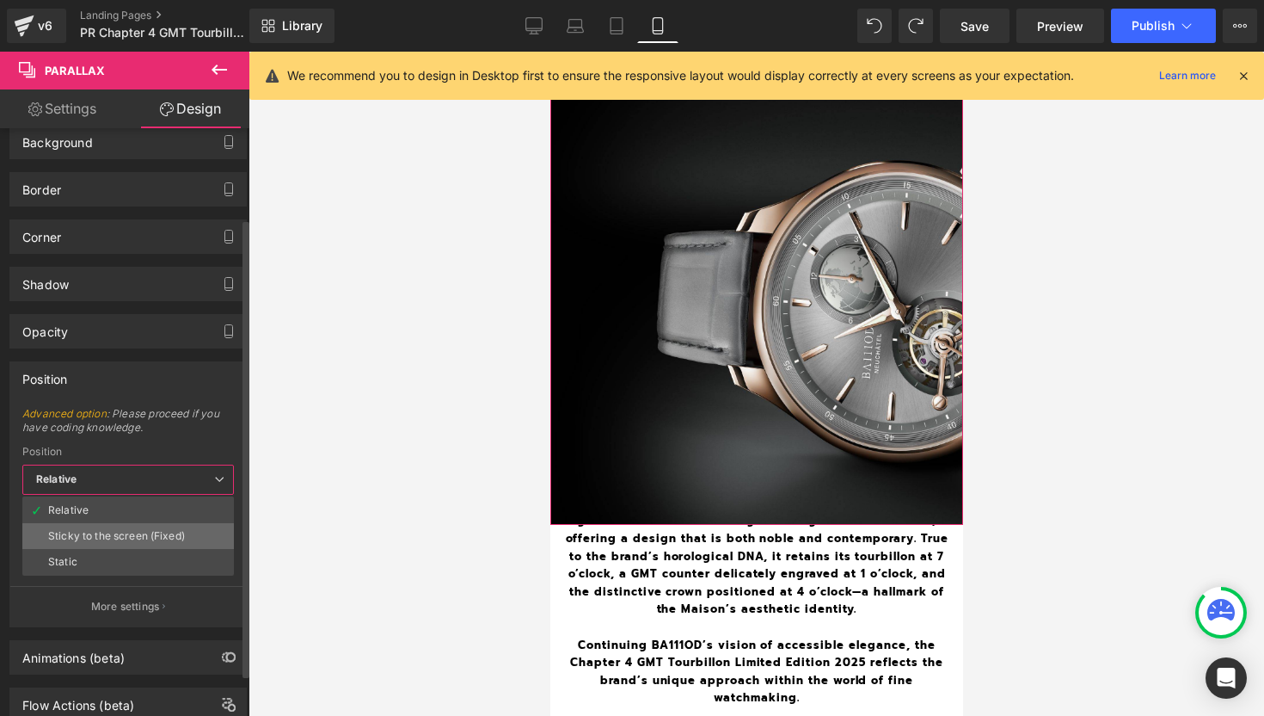
scroll to position [2075, 413]
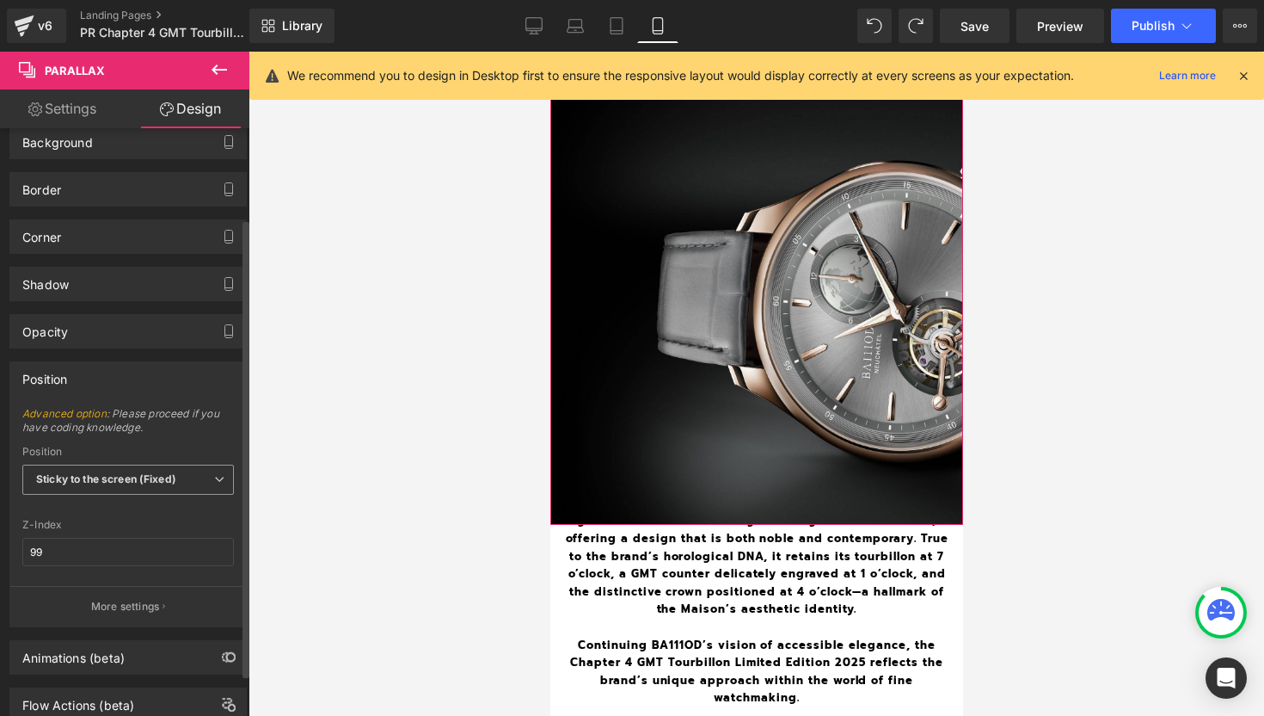
click at [186, 476] on span "Sticky to the screen (Fixed)" at bounding box center [128, 479] width 212 height 30
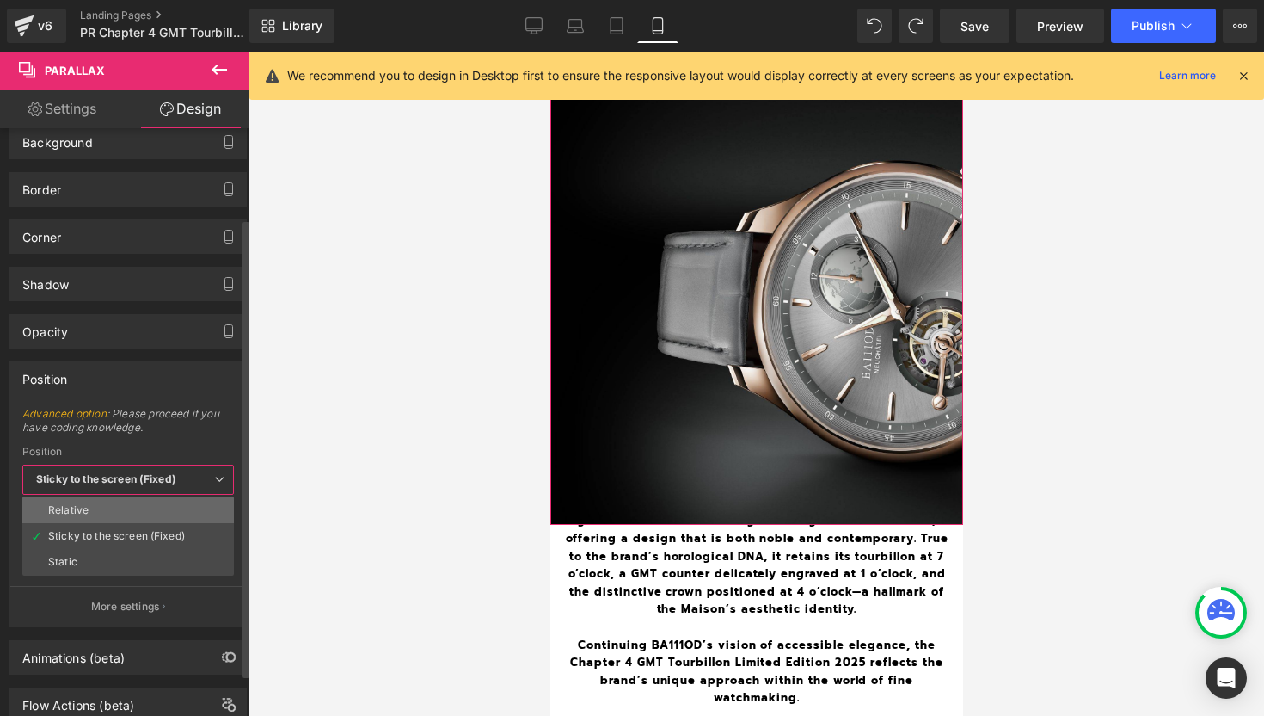
click at [142, 516] on li "Relative" at bounding box center [128, 510] width 212 height 26
type input "1"
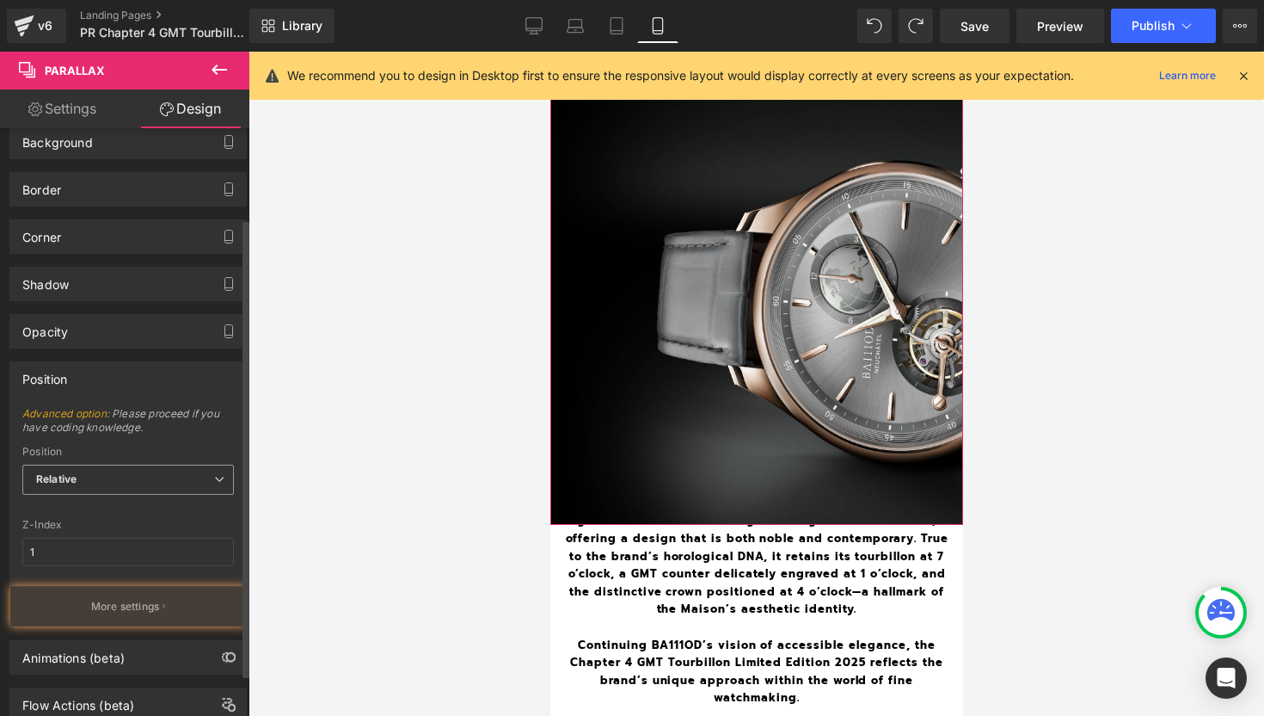
scroll to position [2548, 413]
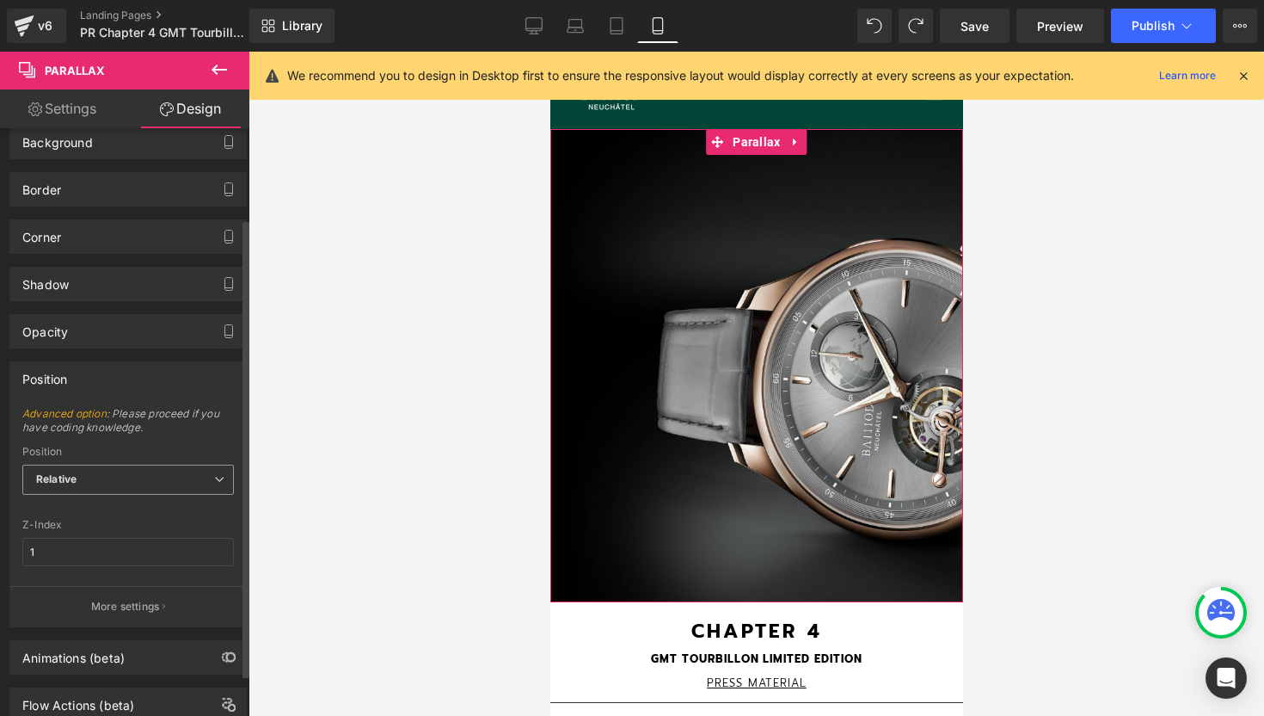
click at [214, 478] on icon at bounding box center [219, 479] width 10 height 10
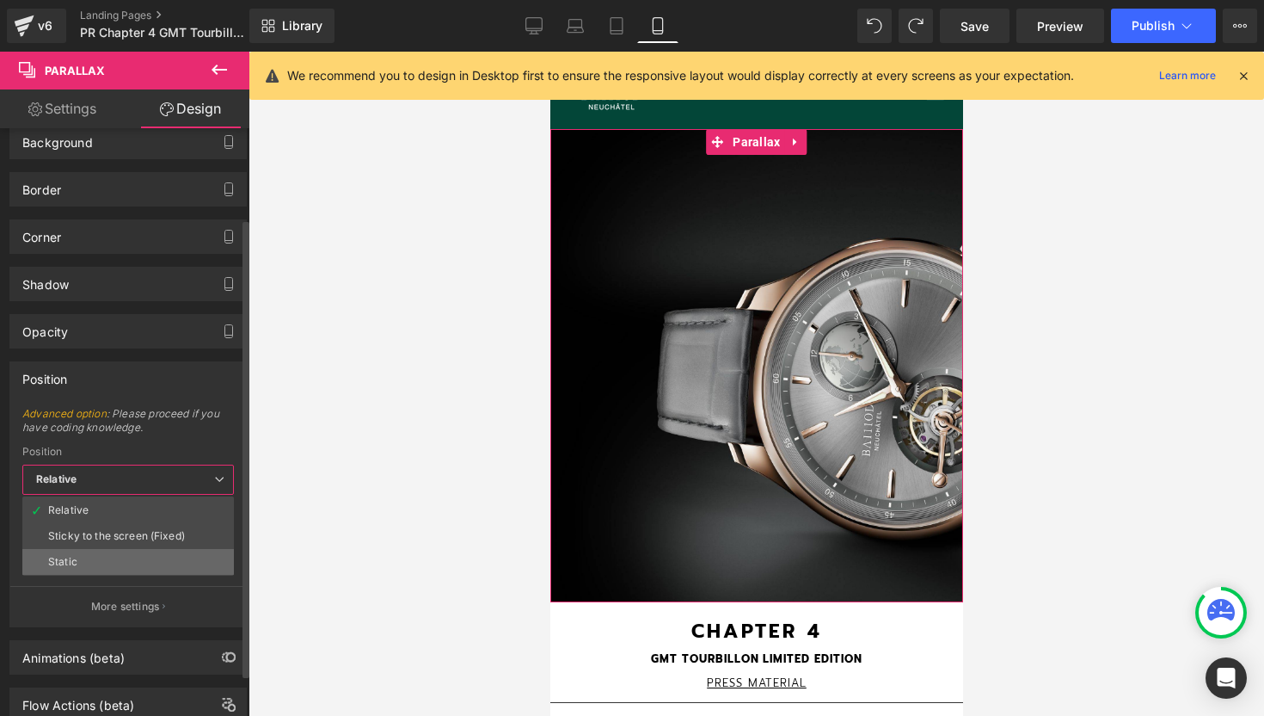
click at [151, 563] on li "Static" at bounding box center [128, 562] width 212 height 26
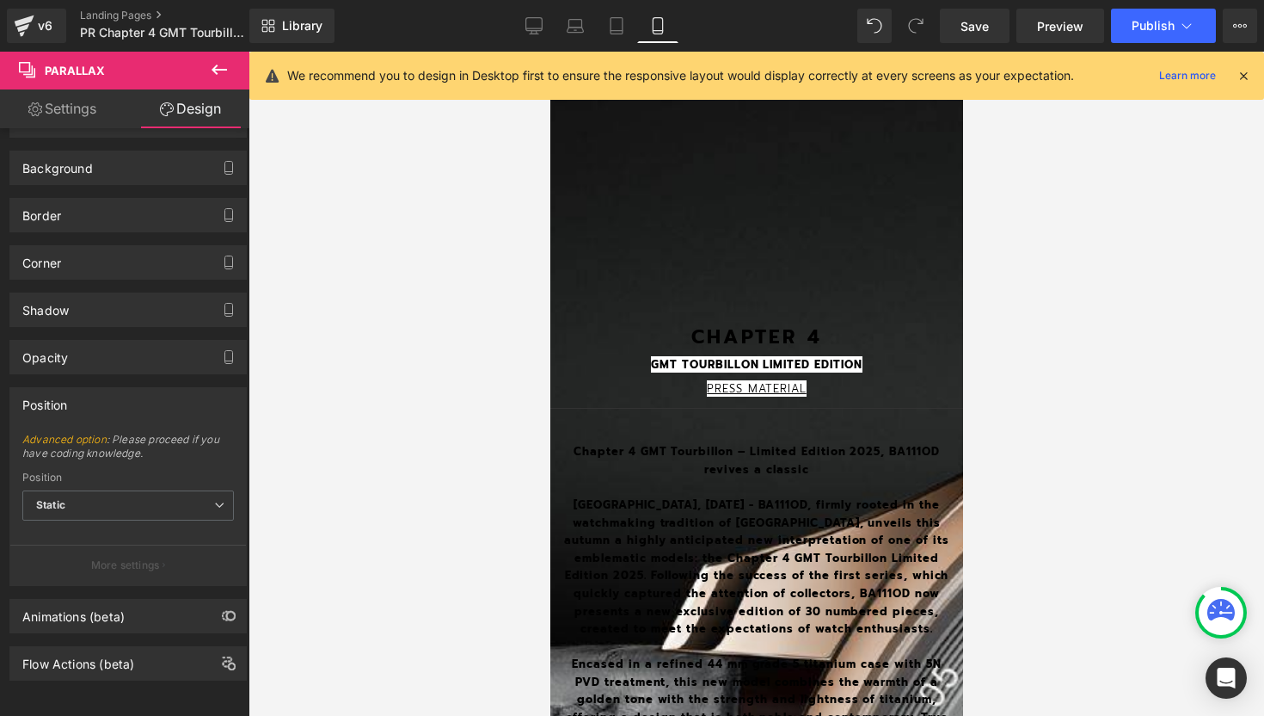
scroll to position [295, 0]
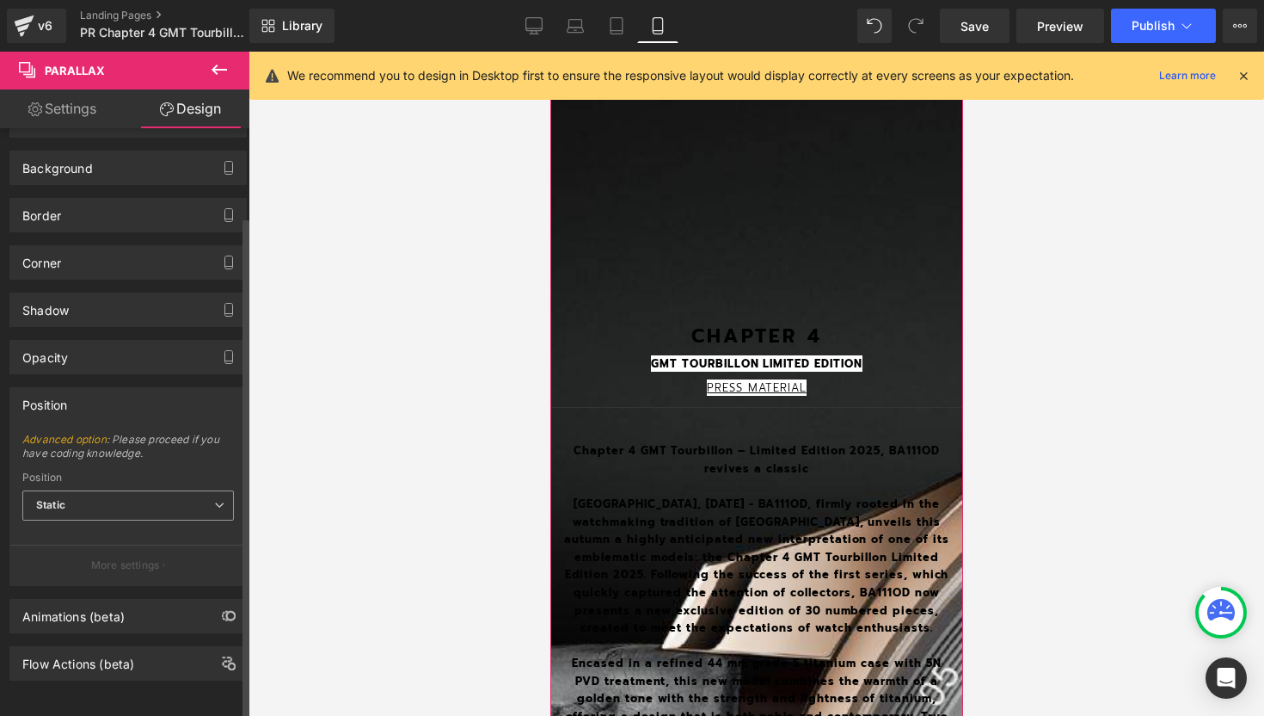
click at [185, 490] on span "Static" at bounding box center [128, 505] width 212 height 30
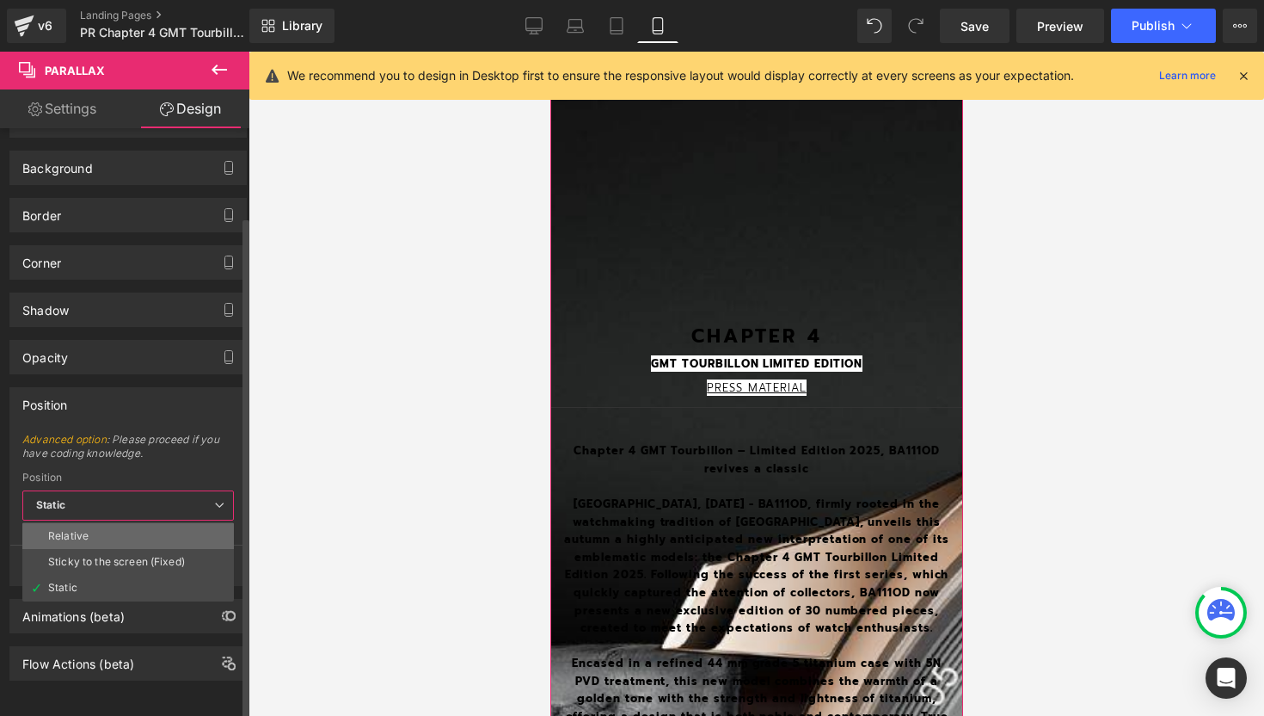
click at [138, 532] on li "Relative" at bounding box center [128, 536] width 212 height 26
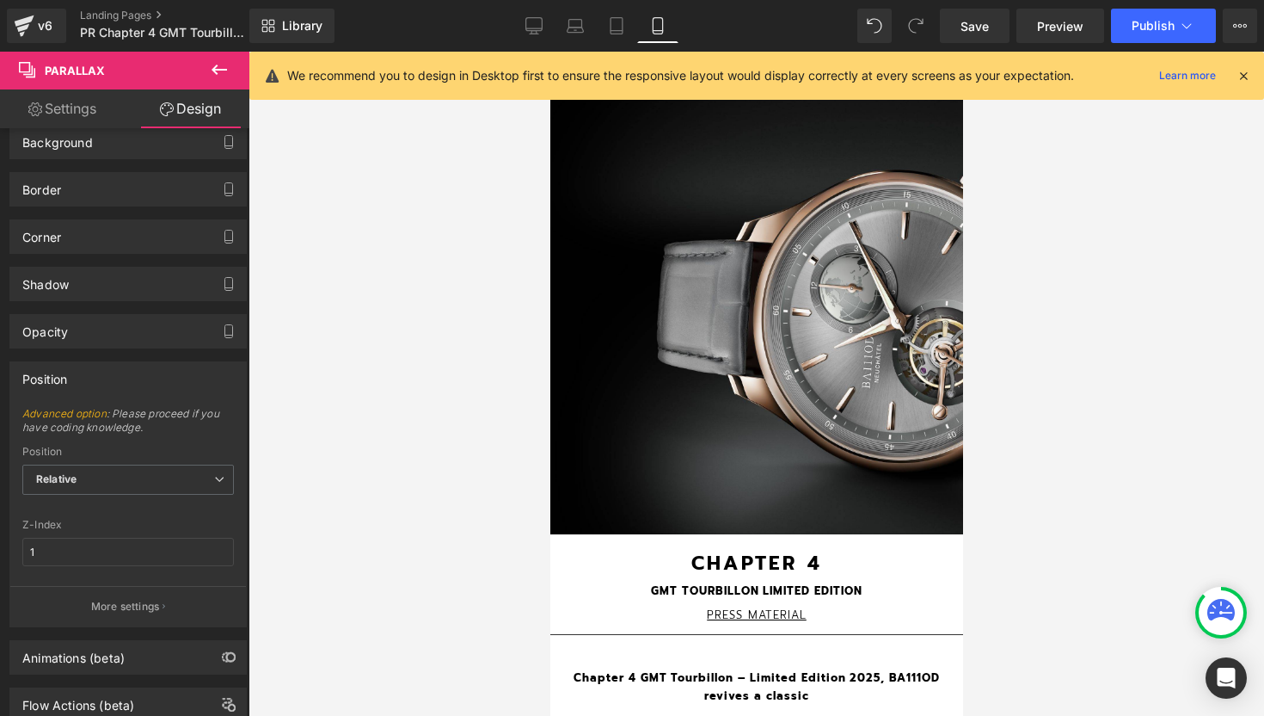
scroll to position [70, 0]
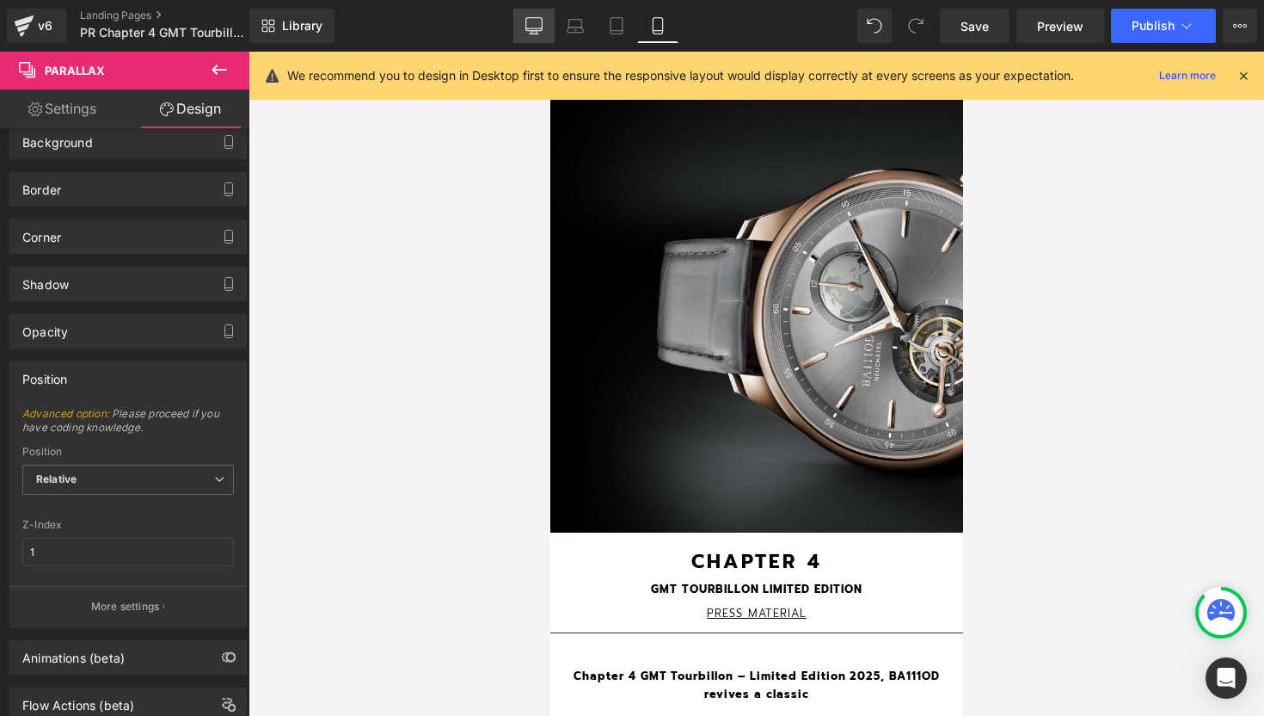
click at [531, 26] on icon at bounding box center [534, 25] width 17 height 17
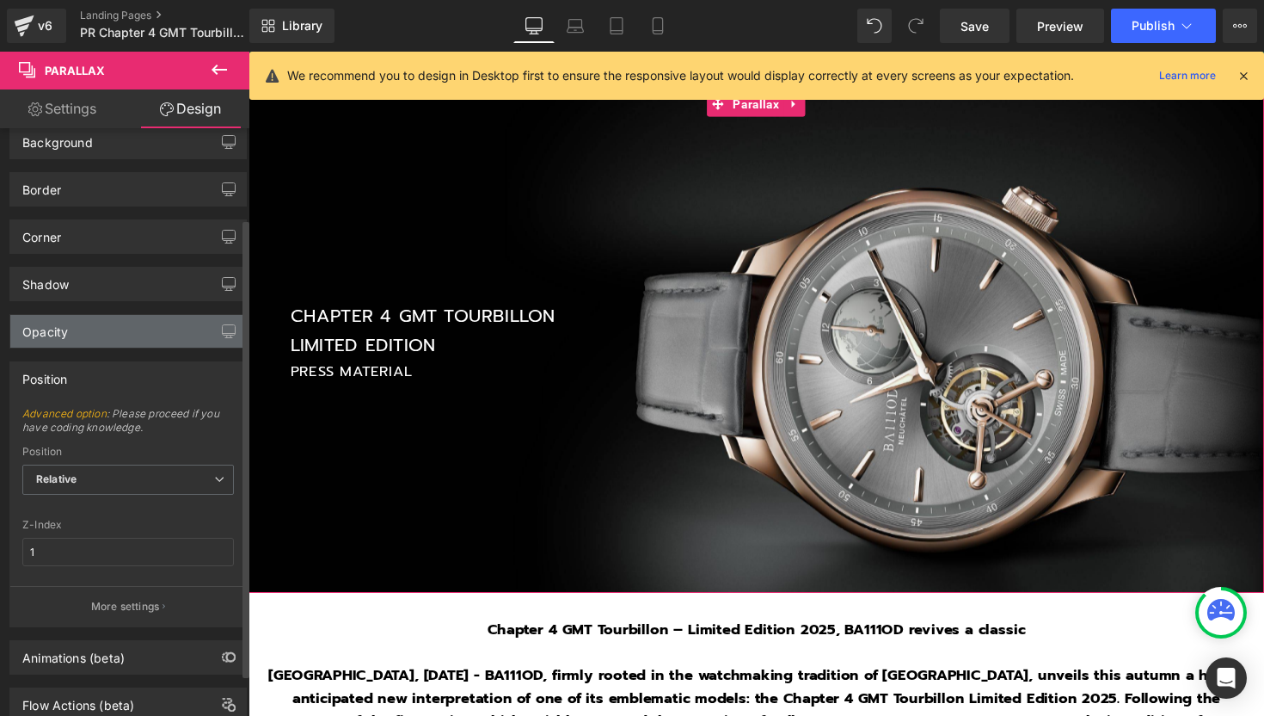
scroll to position [0, 0]
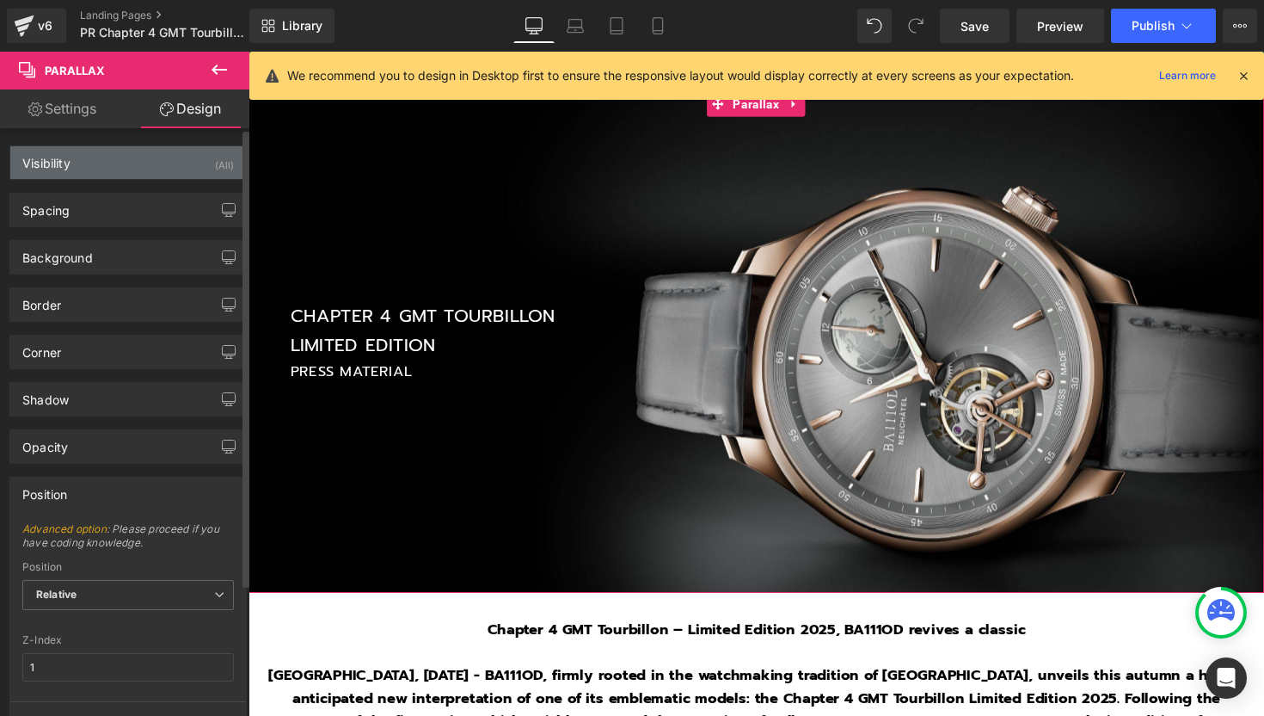
click at [106, 157] on div "Visibility (All)" at bounding box center [128, 162] width 236 height 33
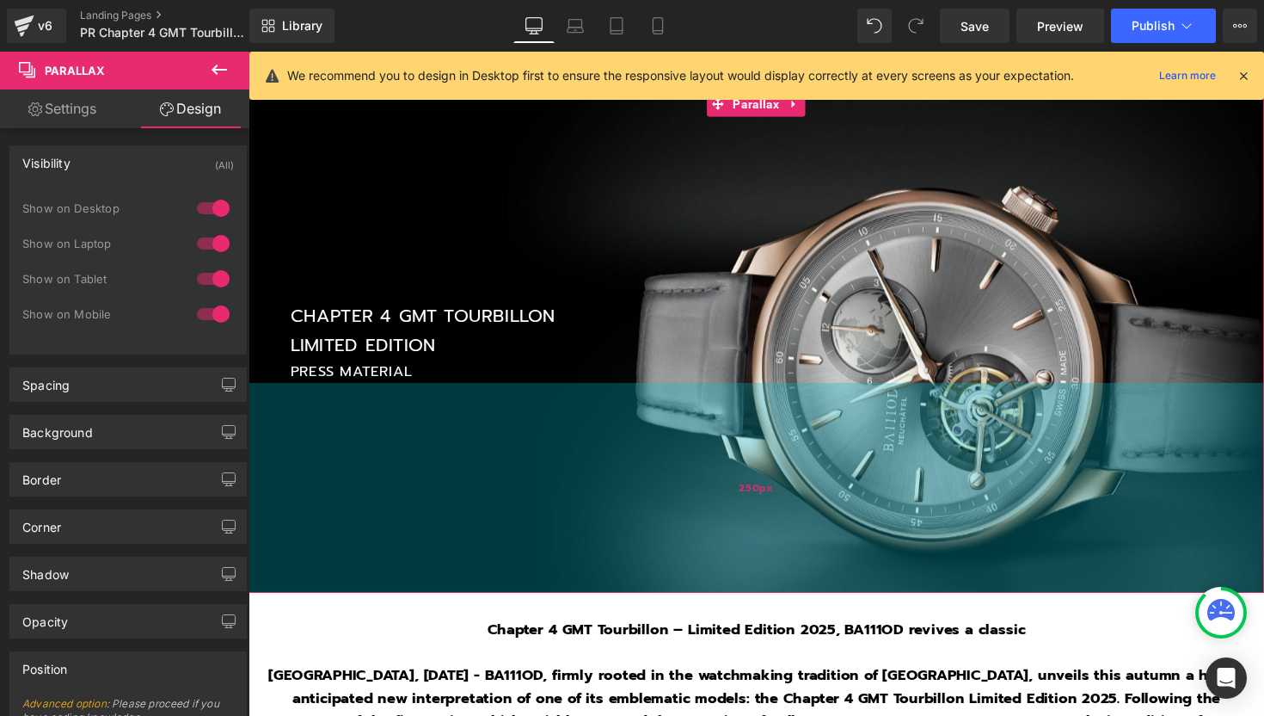
scroll to position [151, 0]
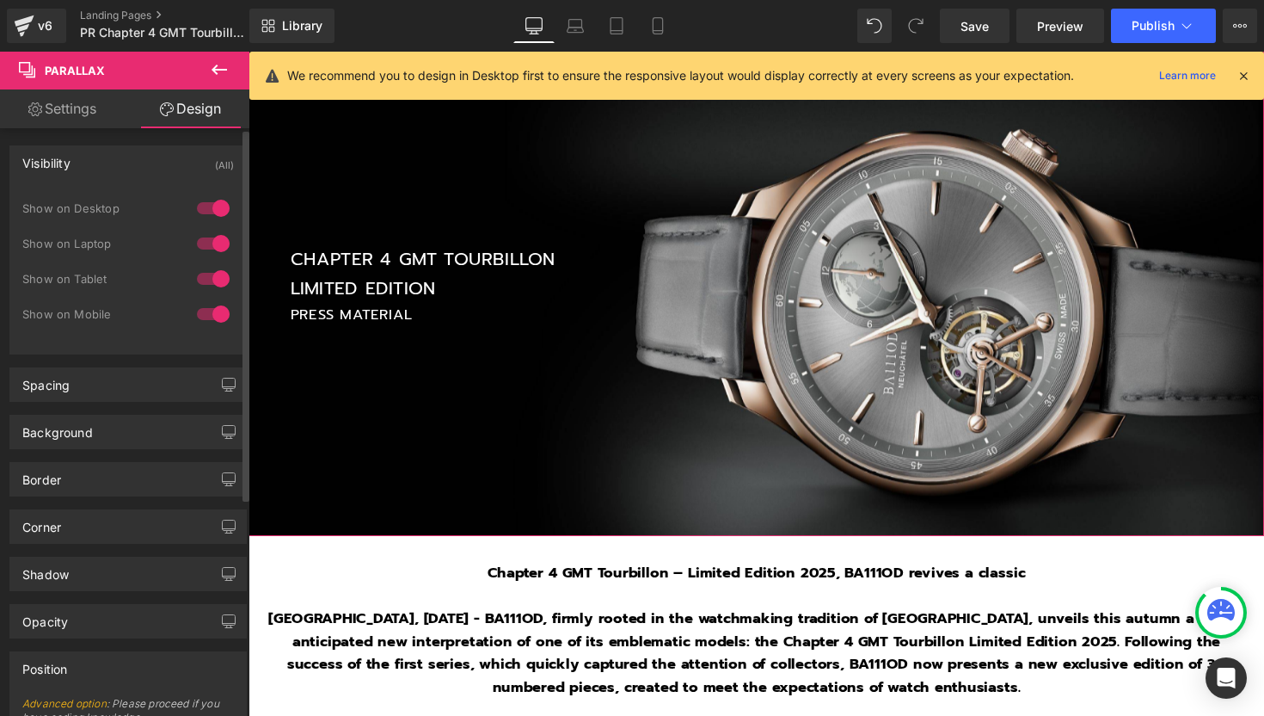
click at [199, 310] on div at bounding box center [213, 314] width 41 height 28
click at [212, 70] on icon at bounding box center [219, 70] width 15 height 10
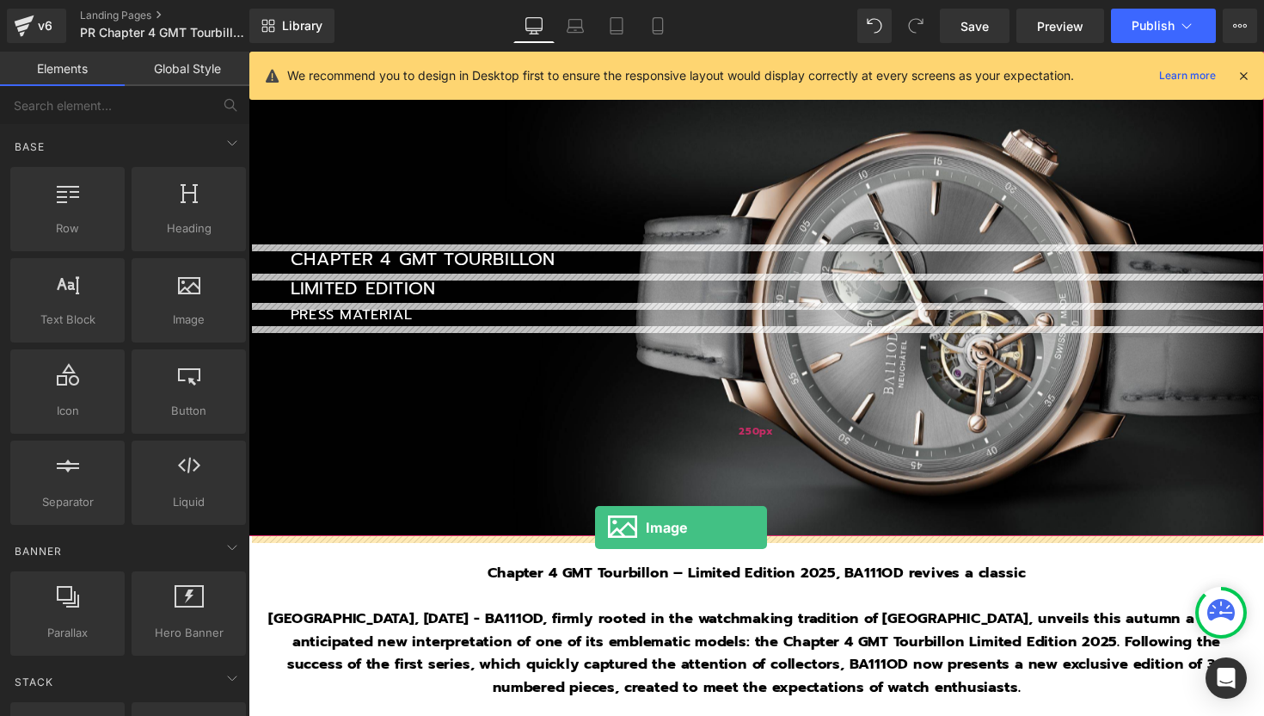
drag, startPoint x: 415, startPoint y: 360, endPoint x: 604, endPoint y: 539, distance: 260.4
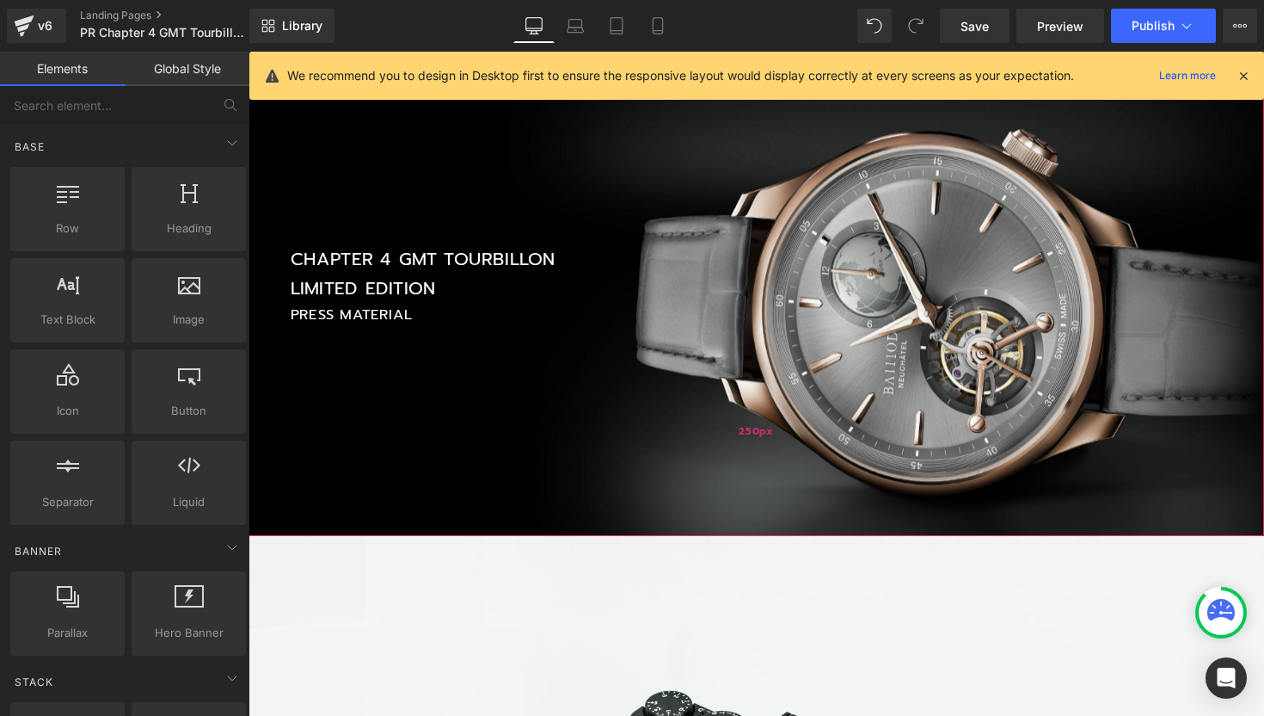
scroll to position [2371, 1041]
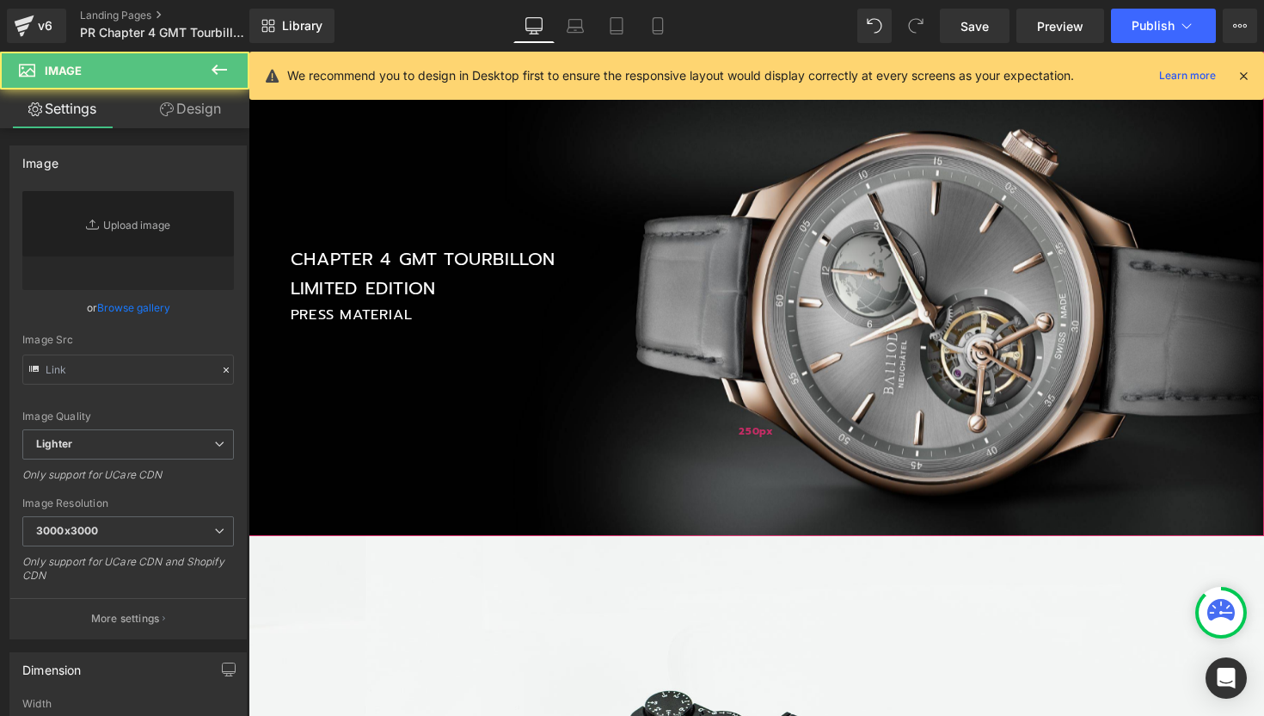
type input "//[DOMAIN_NAME][URL]"
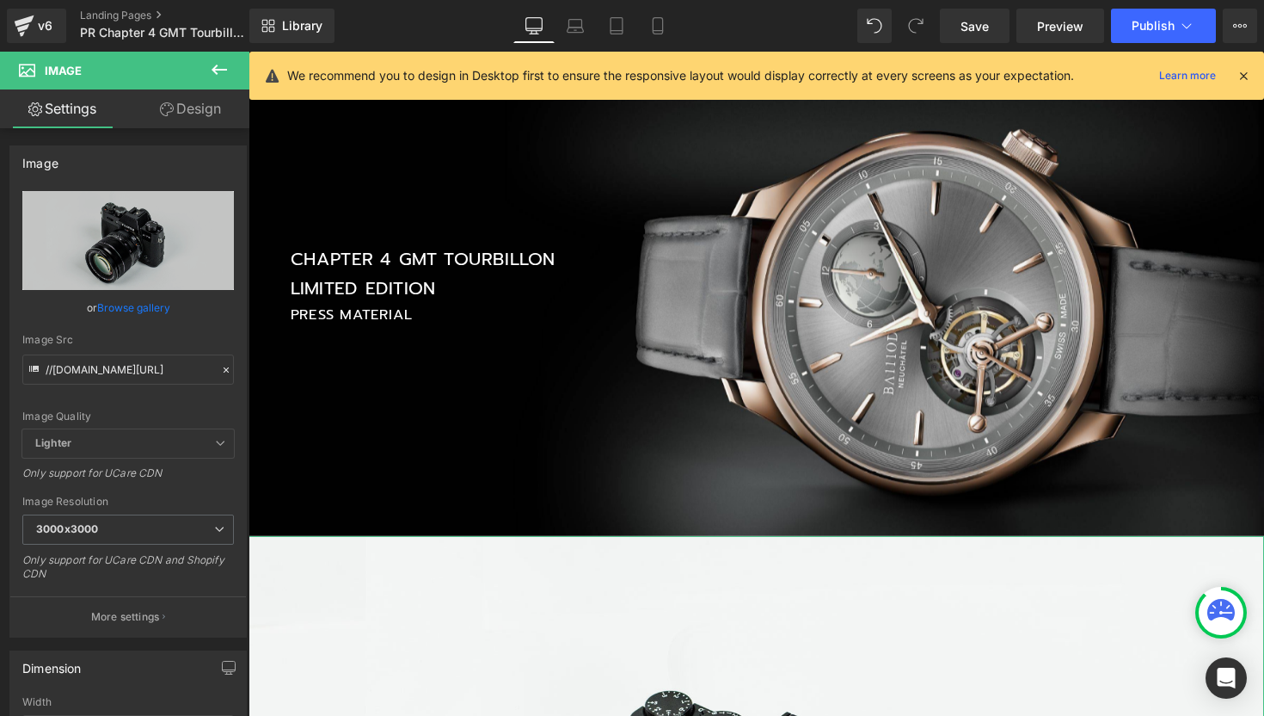
click at [211, 102] on link "Design" at bounding box center [190, 108] width 125 height 39
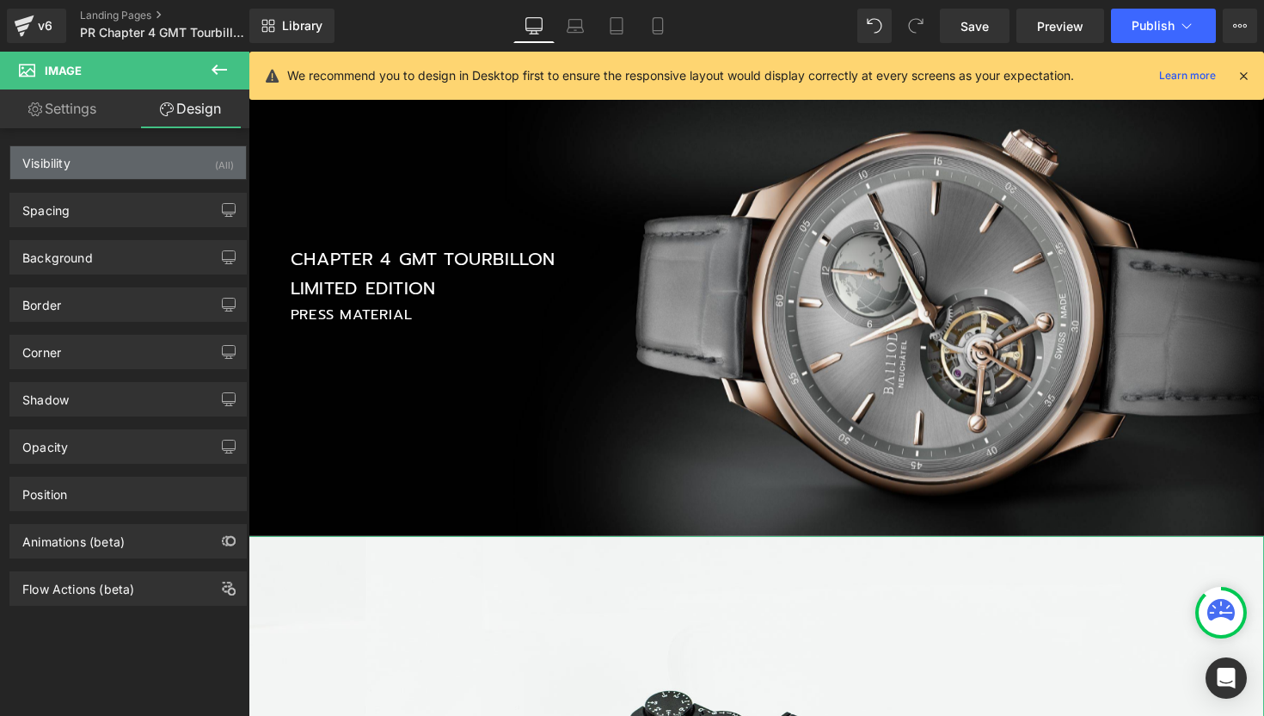
click at [99, 173] on div "Visibility (All)" at bounding box center [128, 162] width 236 height 33
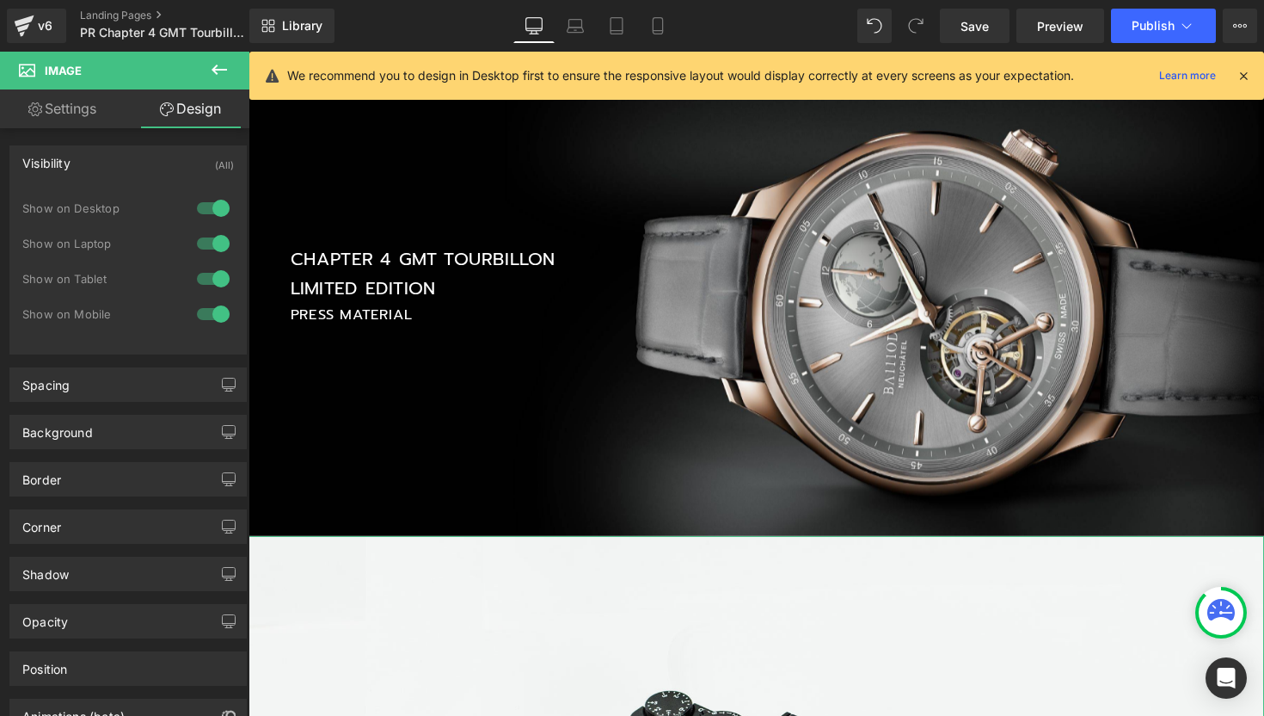
click at [199, 272] on div at bounding box center [213, 279] width 41 height 28
click at [200, 237] on div at bounding box center [213, 244] width 41 height 28
click at [200, 210] on div at bounding box center [213, 208] width 41 height 28
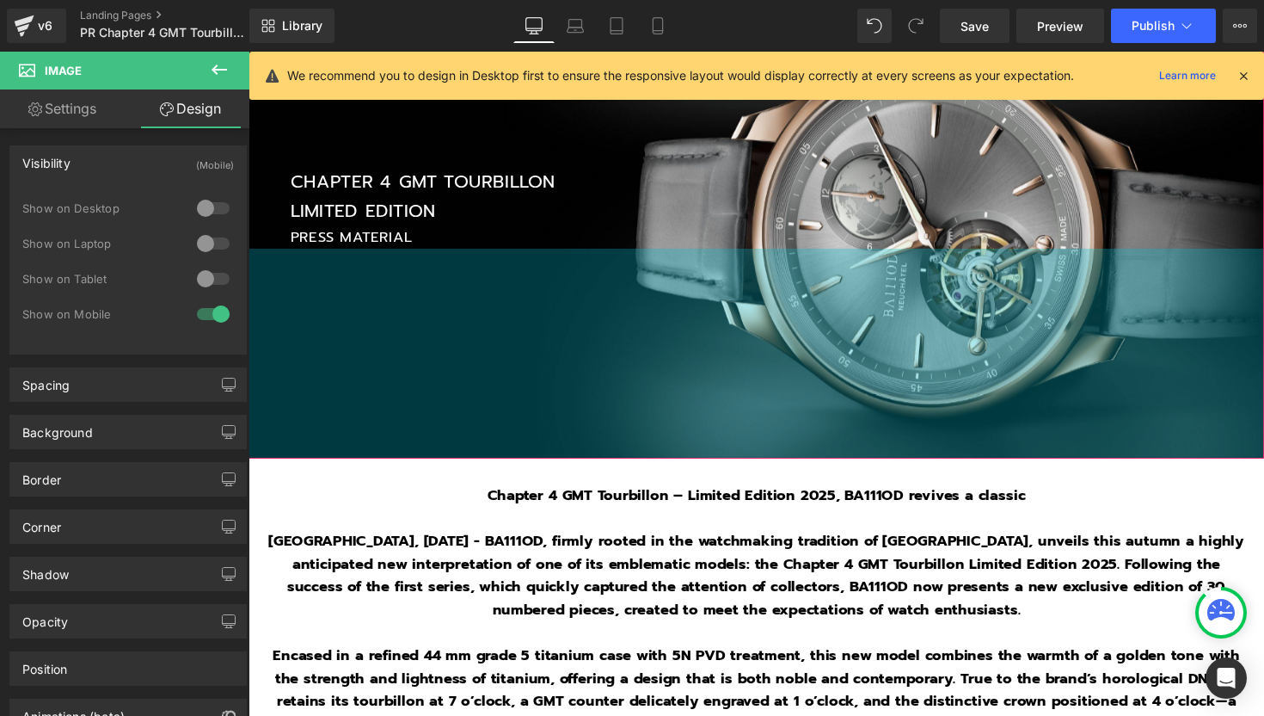
scroll to position [234, 0]
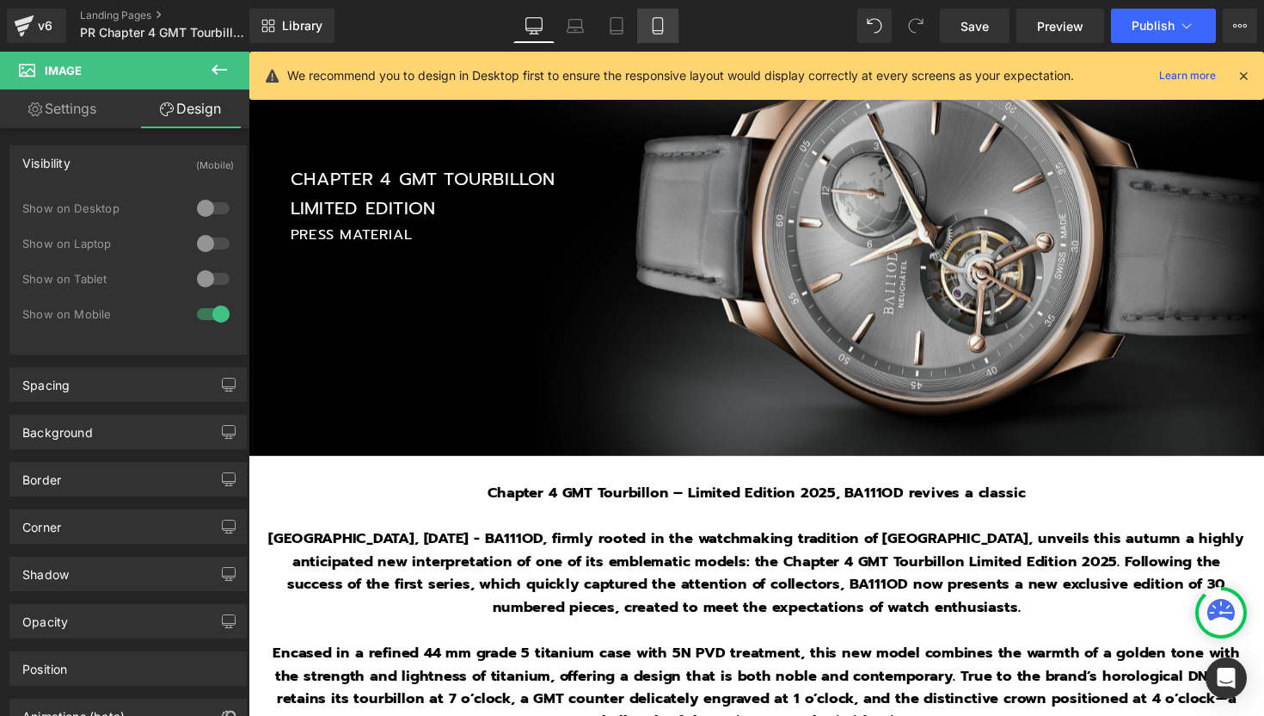
click at [668, 22] on link "Mobile" at bounding box center [657, 26] width 41 height 34
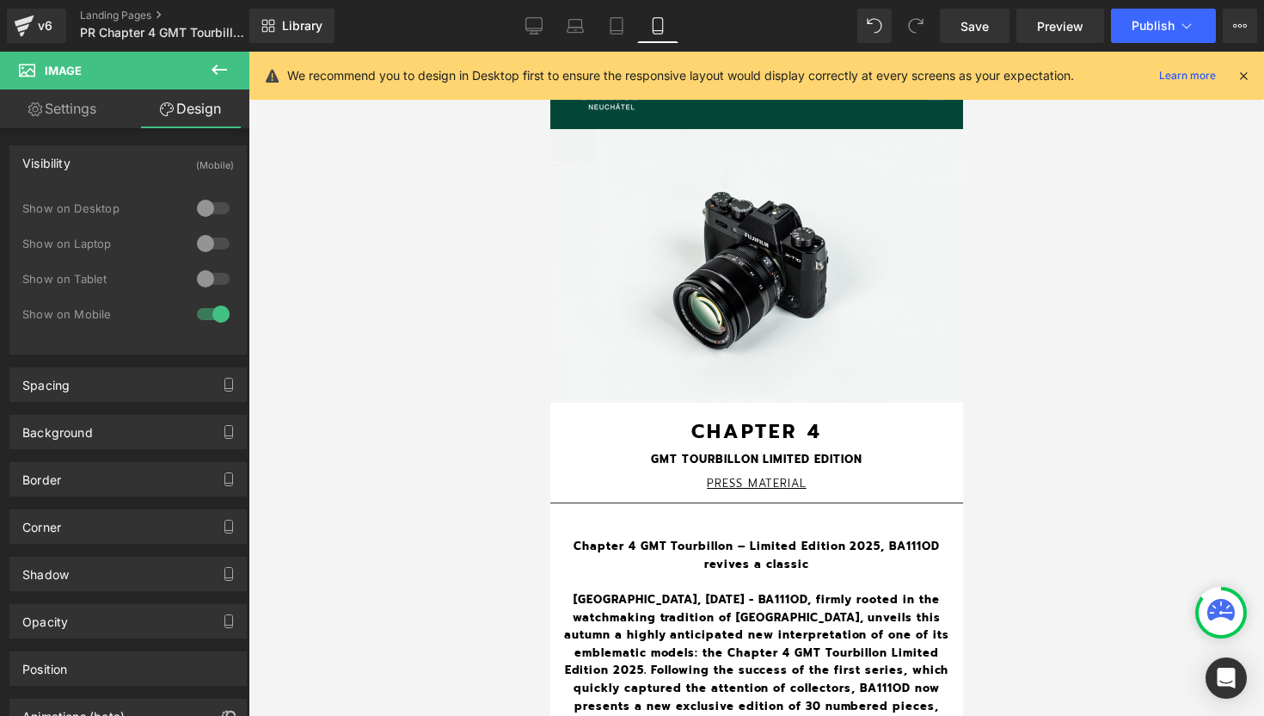
scroll to position [2348, 413]
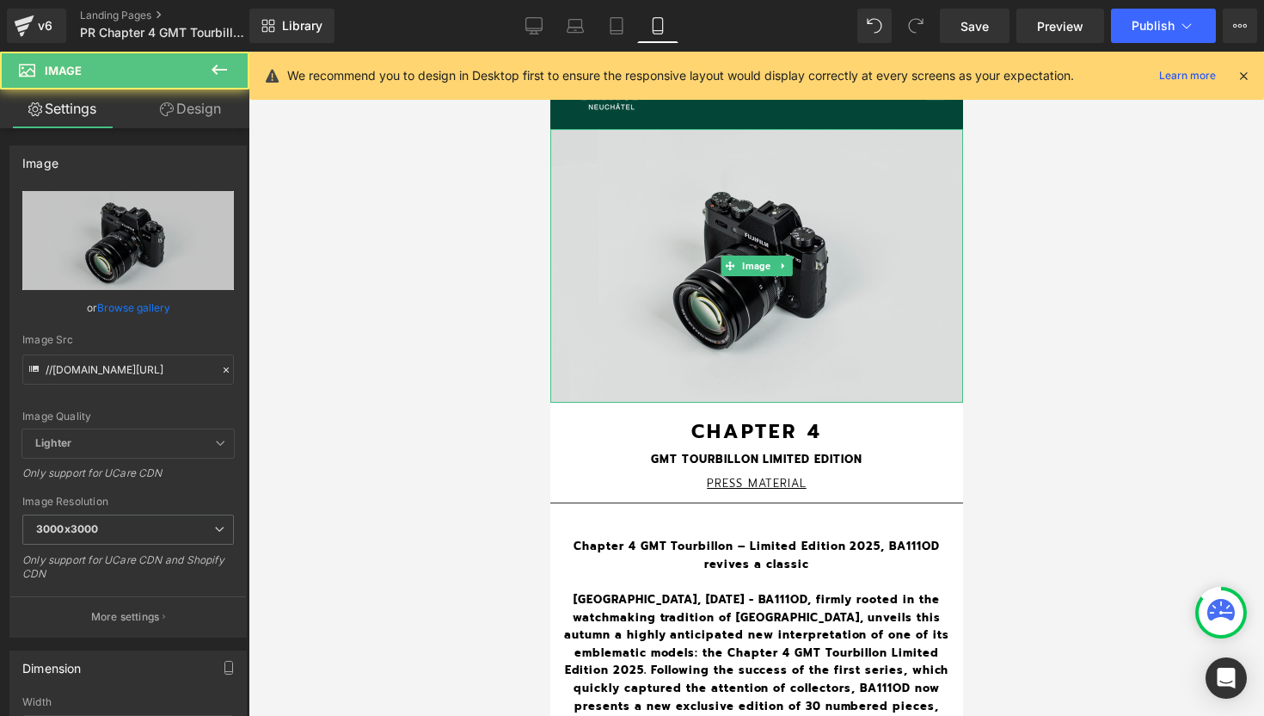
click at [704, 262] on img at bounding box center [756, 266] width 413 height 274
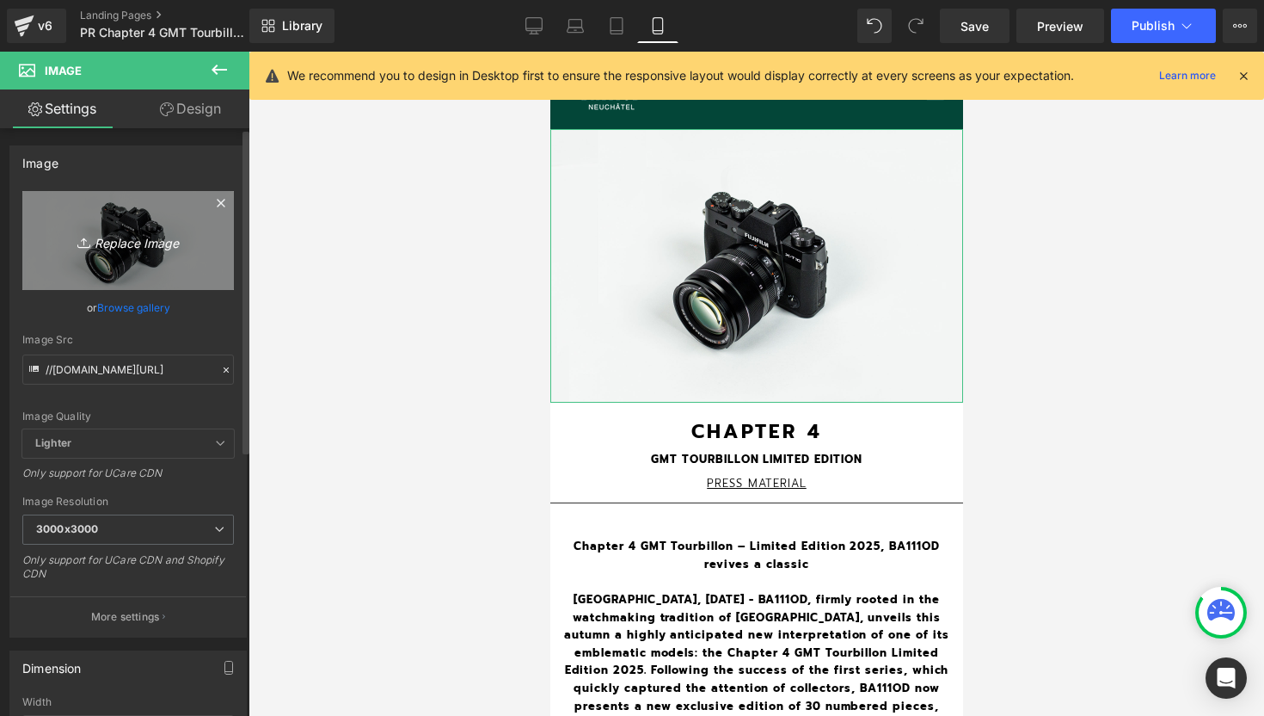
click at [132, 245] on icon "Replace Image" at bounding box center [128, 241] width 138 height 22
type input "C:\fakepath\2.jpg"
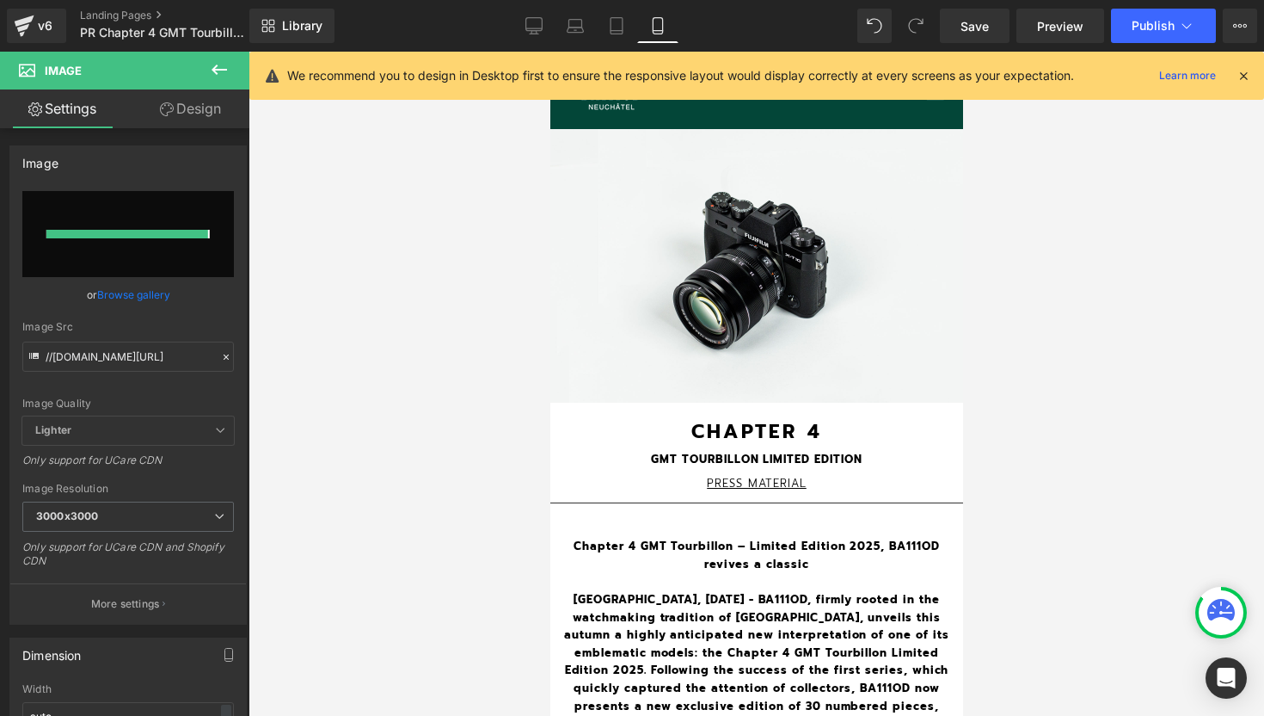
type input "[URL][DOMAIN_NAME]"
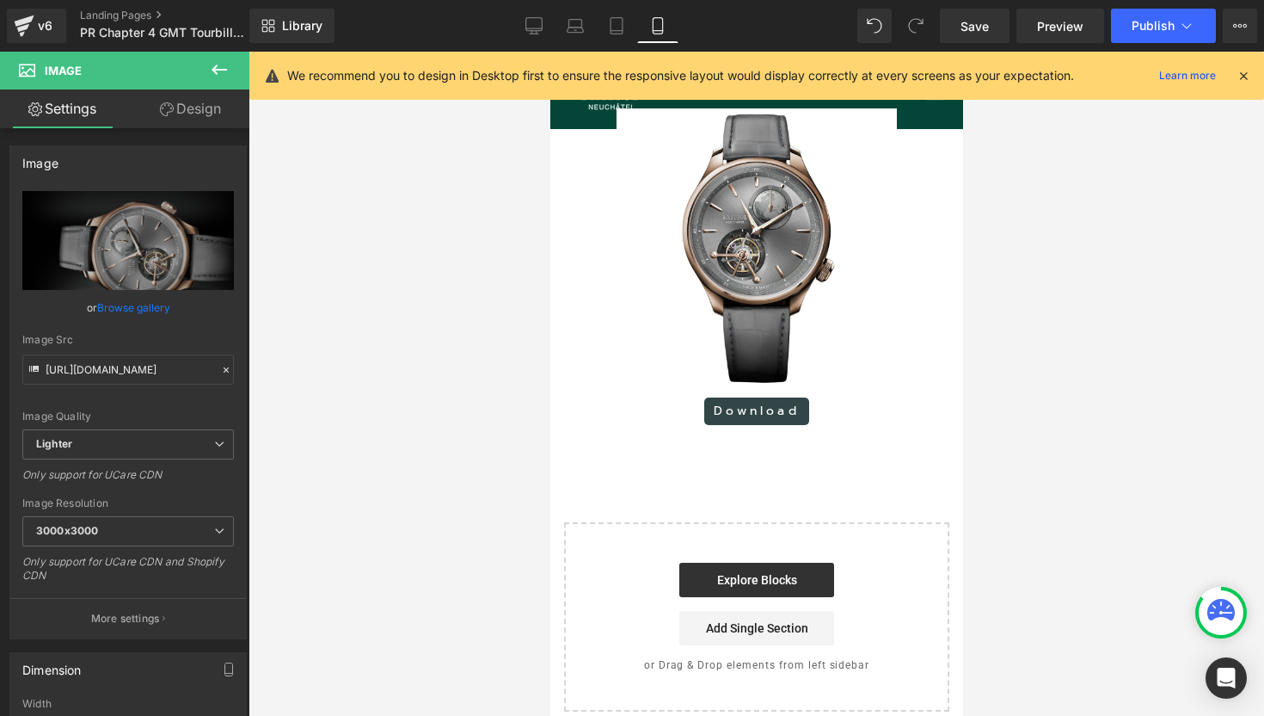
scroll to position [1465, 0]
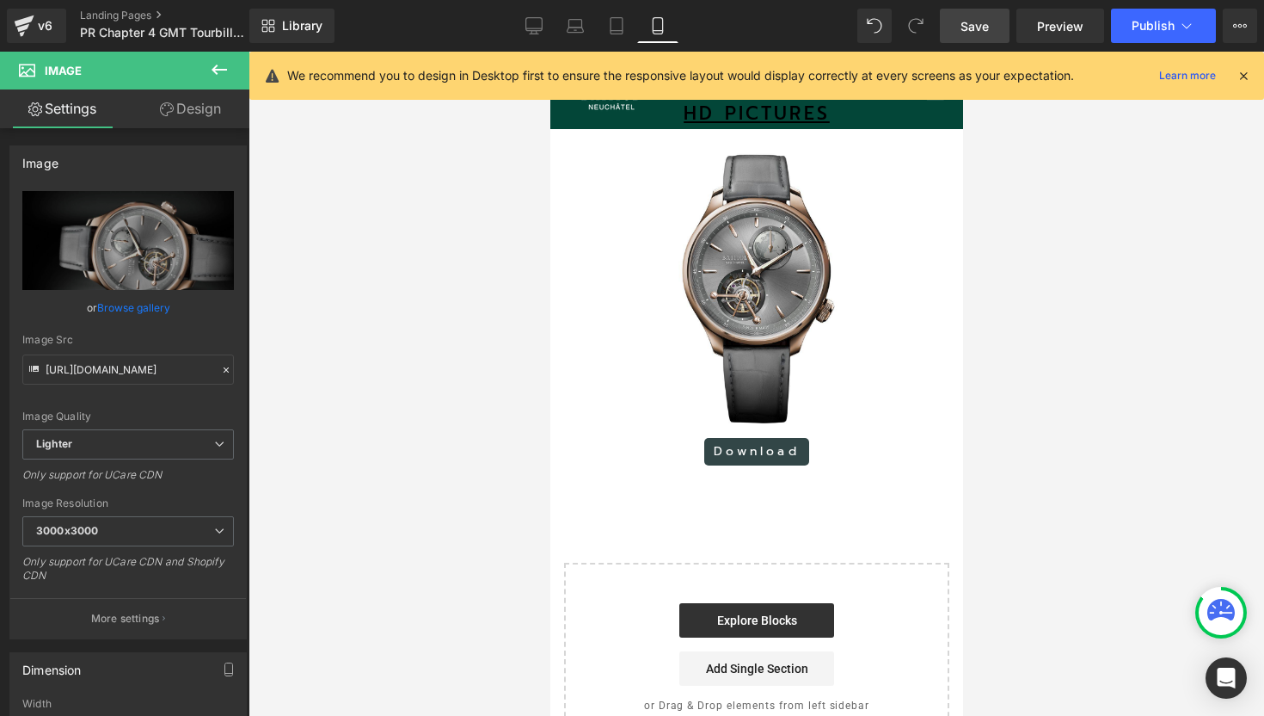
click at [992, 15] on link "Save" at bounding box center [975, 26] width 70 height 34
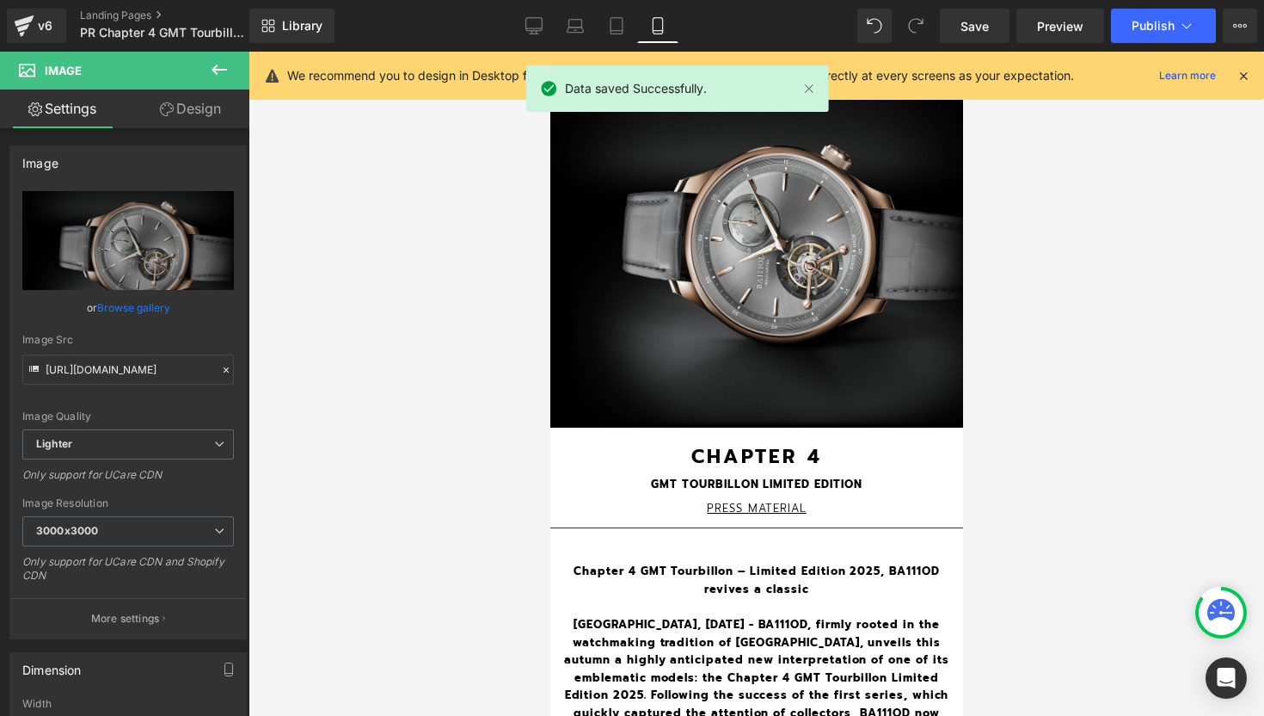
scroll to position [0, 0]
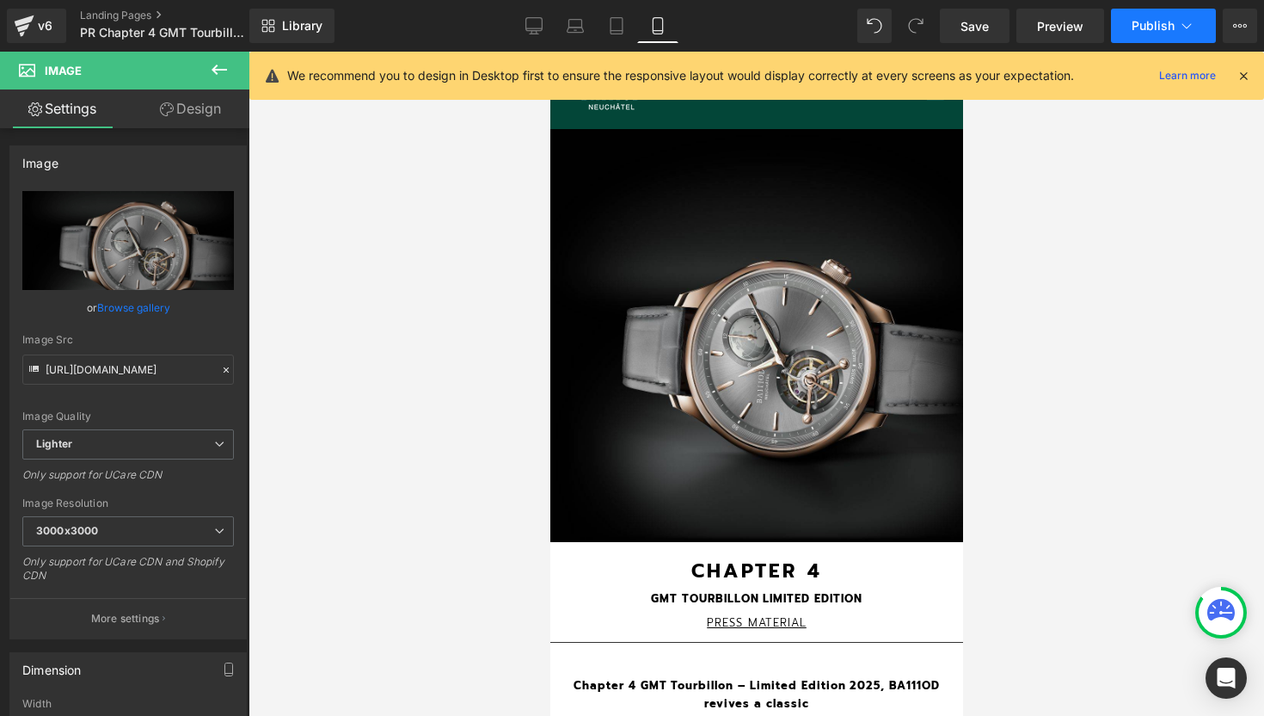
click at [1151, 29] on span "Publish" at bounding box center [1153, 26] width 43 height 14
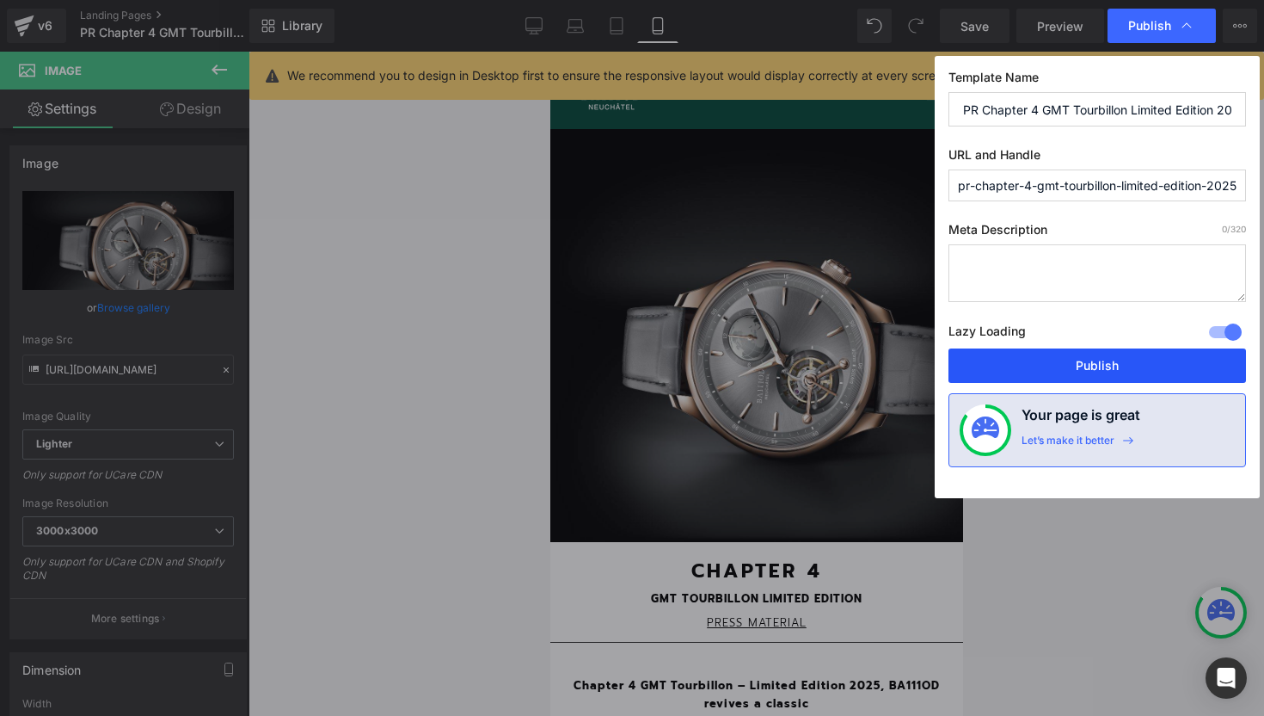
click at [1119, 356] on button "Publish" at bounding box center [1098, 365] width 298 height 34
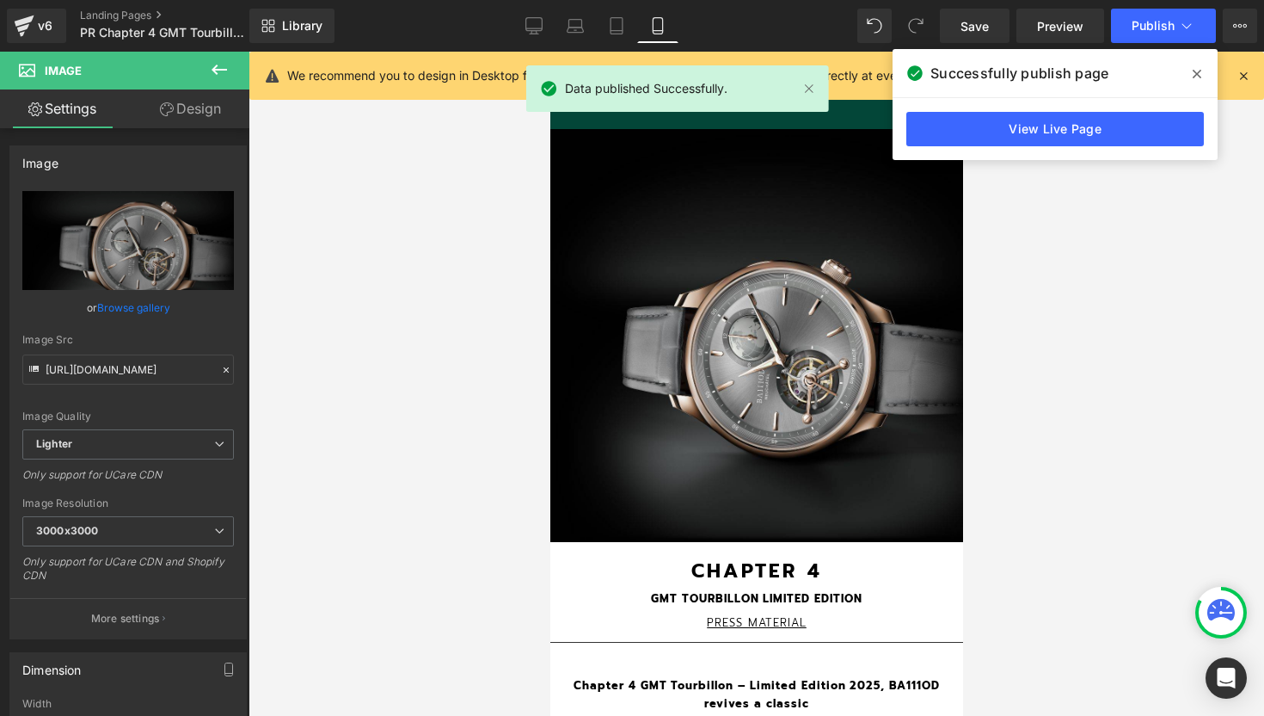
click at [1104, 327] on div at bounding box center [757, 384] width 1016 height 664
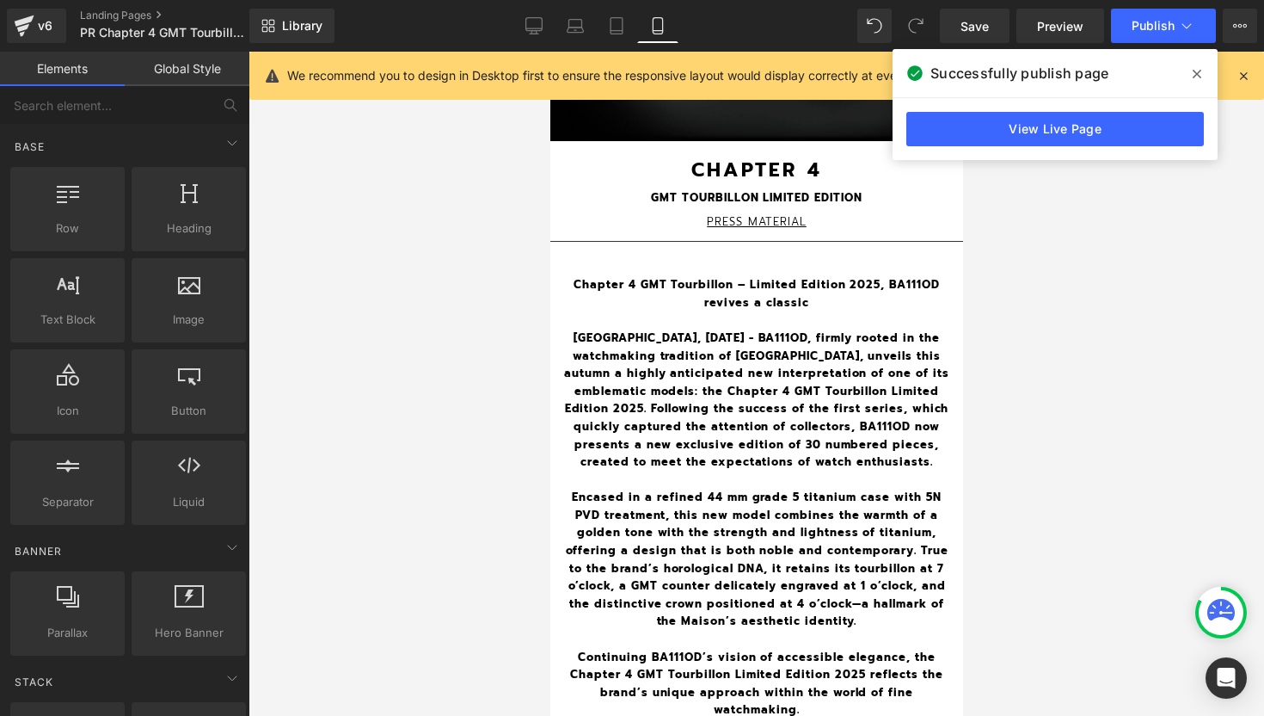
scroll to position [409, 0]
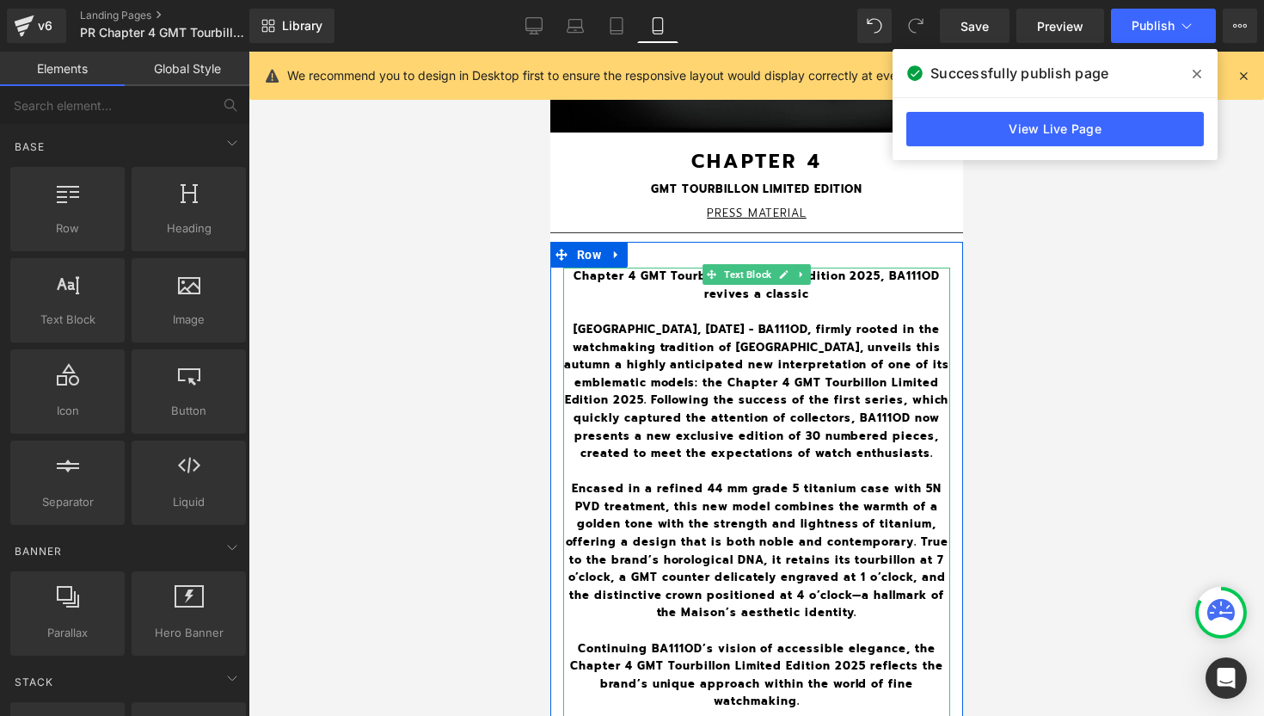
click at [860, 593] on b "Encased in a refined 44 mm grade 5 titanium case with 5N PVD treatment, this ne…" at bounding box center [756, 550] width 383 height 140
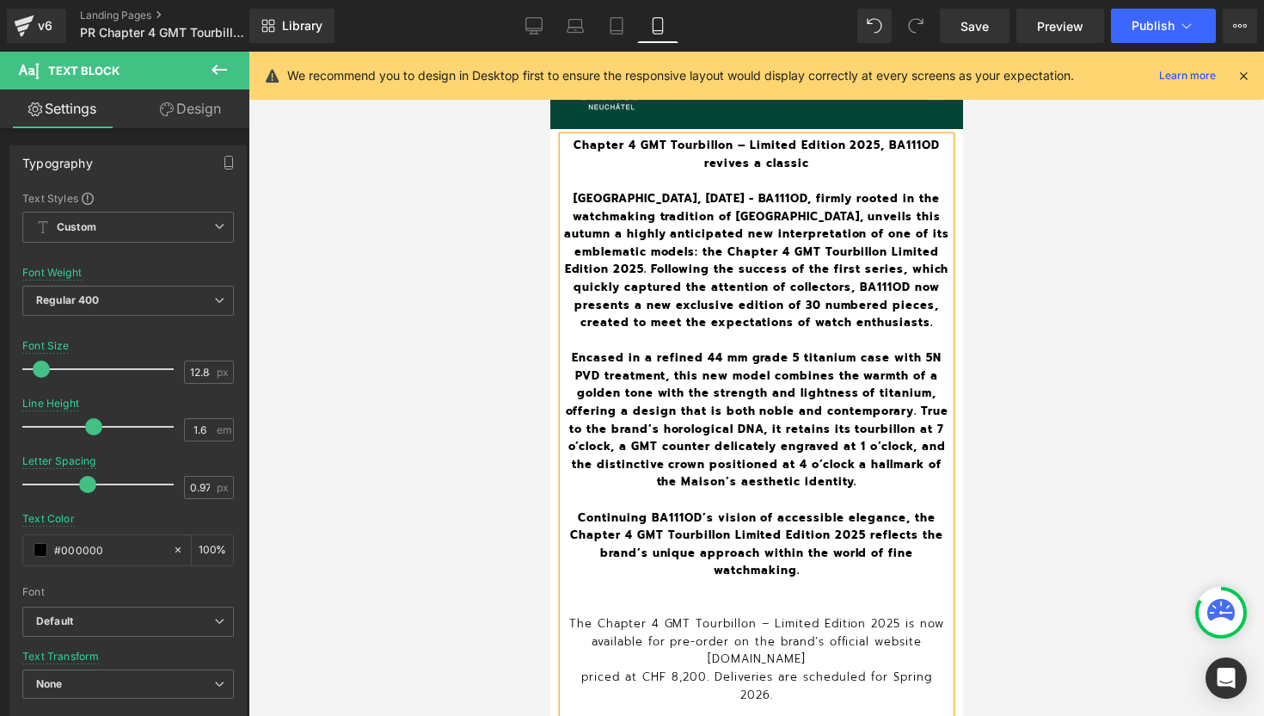
scroll to position [546, 0]
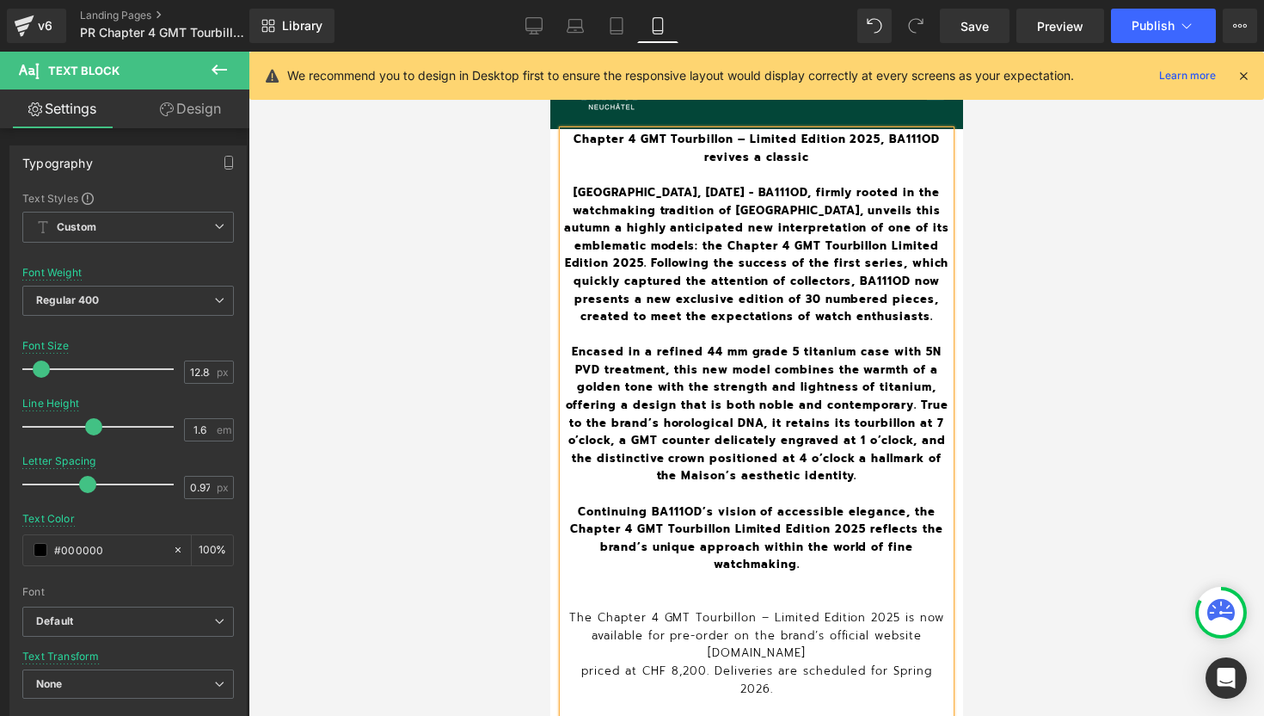
click at [766, 617] on p "The Chapter 4 GMT Tourbillon – Limited Edition 2025 is now available for pre-or…" at bounding box center [756, 635] width 387 height 53
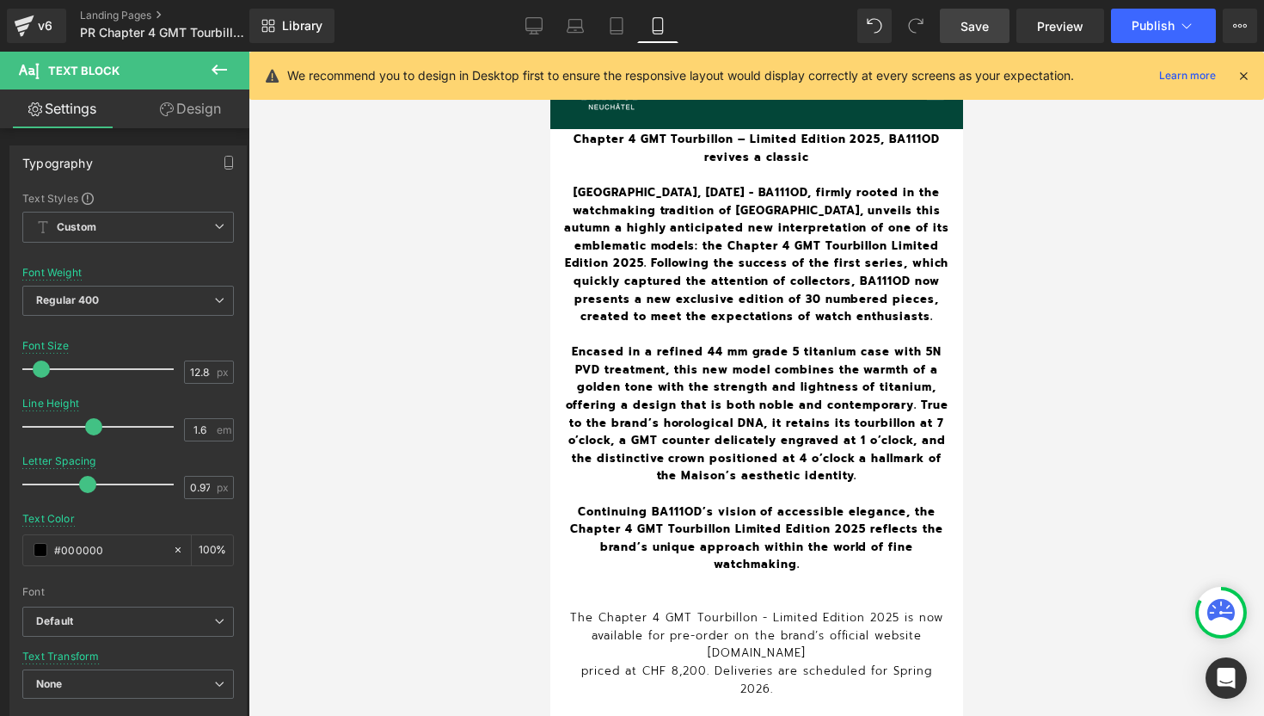
click at [986, 23] on span "Save" at bounding box center [975, 26] width 28 height 18
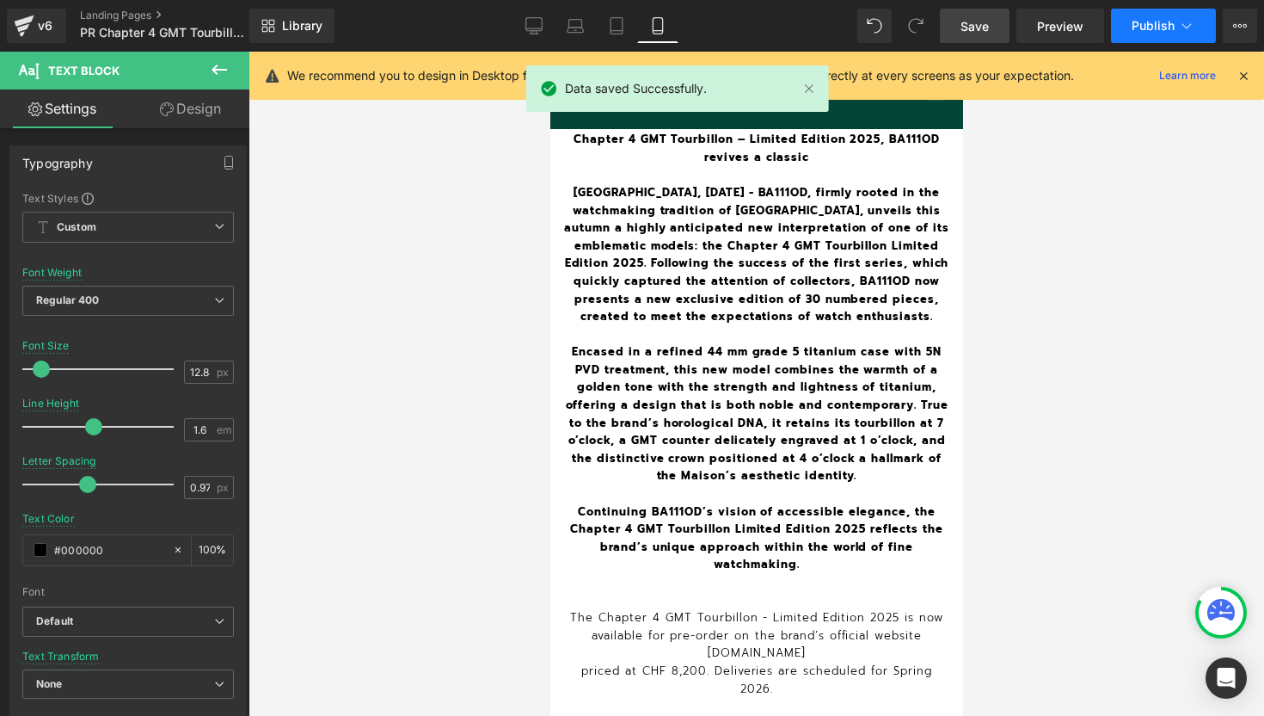
click at [1159, 28] on span "Publish" at bounding box center [1153, 26] width 43 height 14
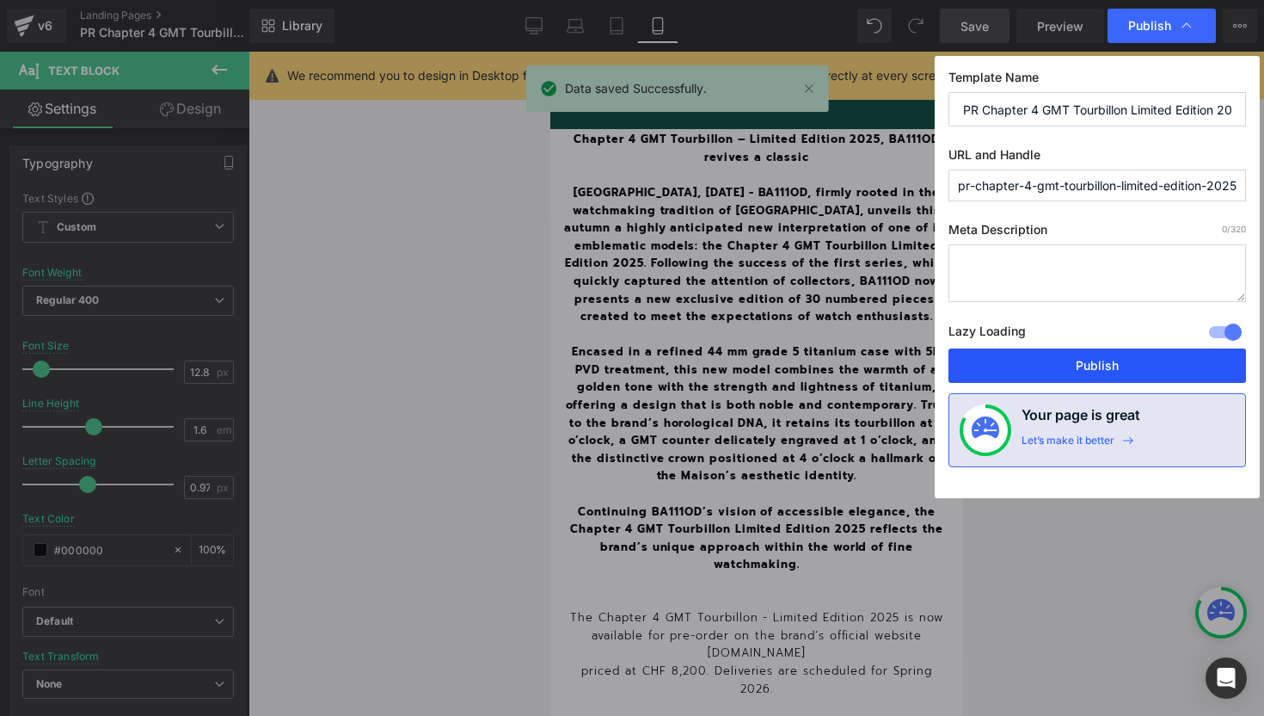
click at [1079, 369] on button "Publish" at bounding box center [1098, 365] width 298 height 34
